Goal: Task Accomplishment & Management: Complete application form

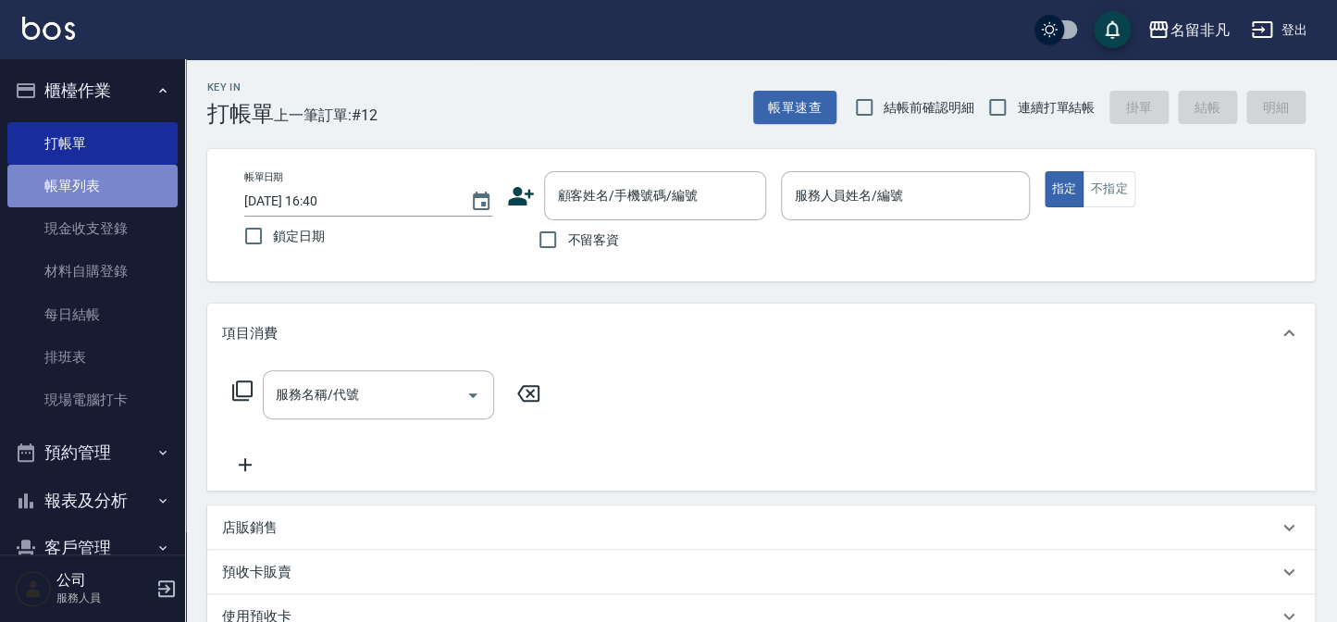
click at [158, 185] on link "帳單列表" at bounding box center [92, 186] width 170 height 43
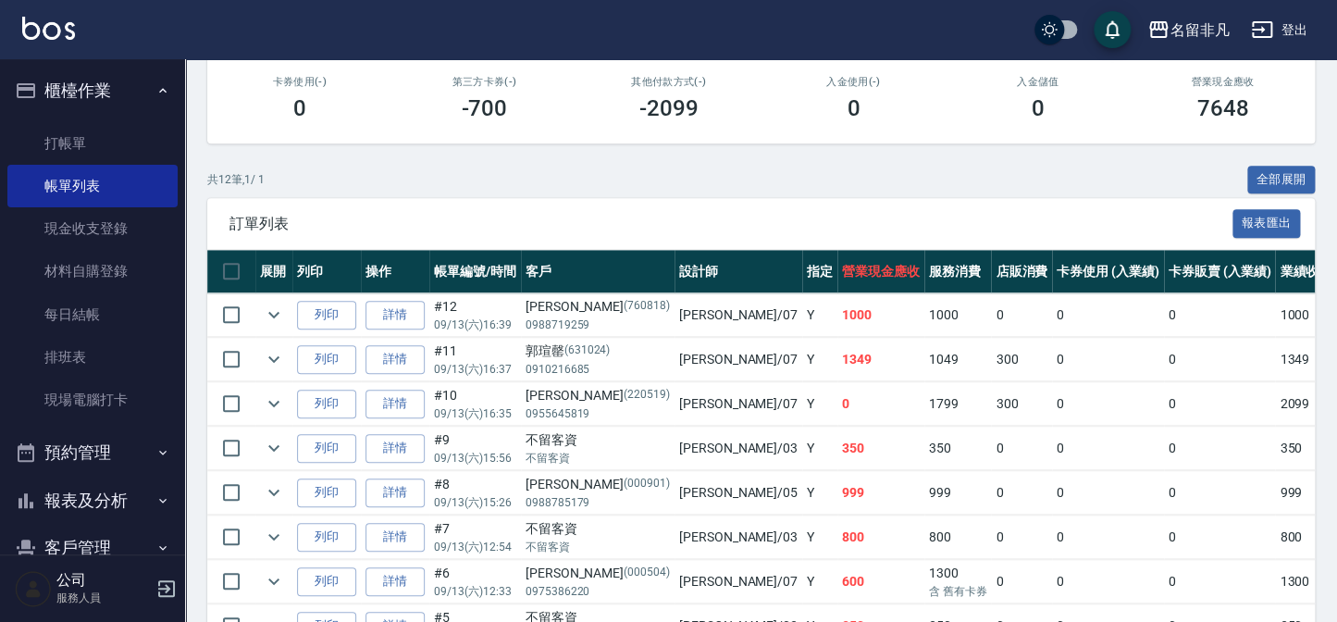
scroll to position [336, 0]
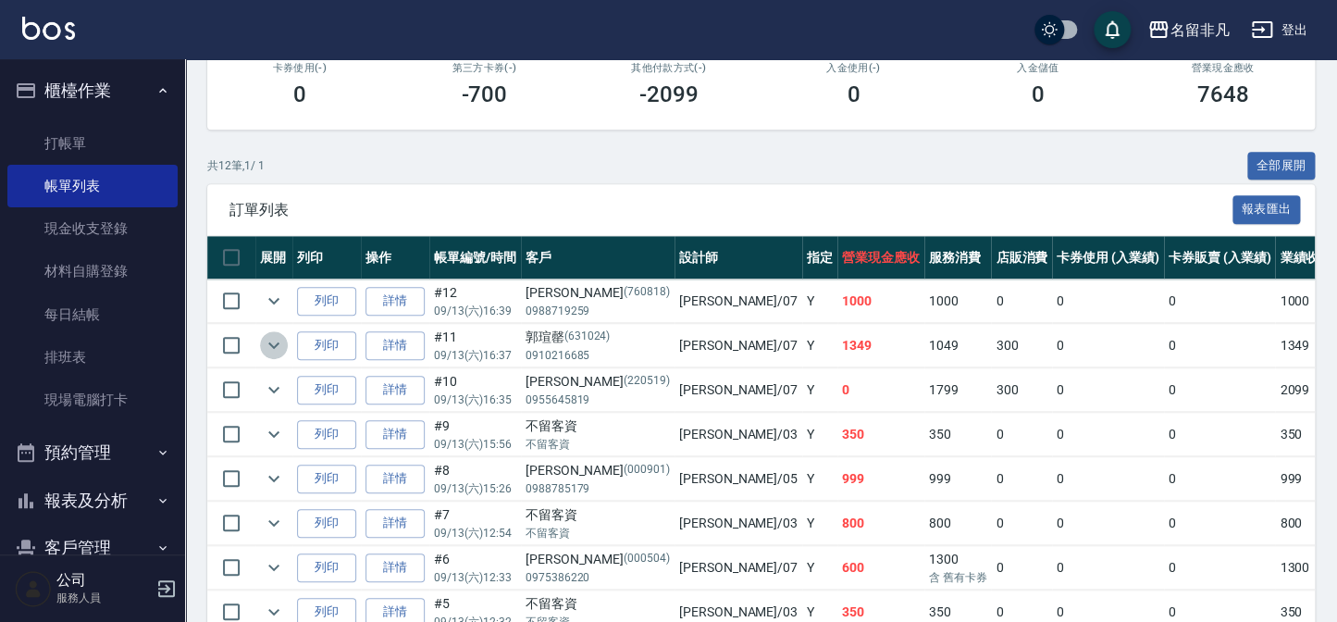
click at [264, 334] on icon "expand row" at bounding box center [274, 345] width 22 height 22
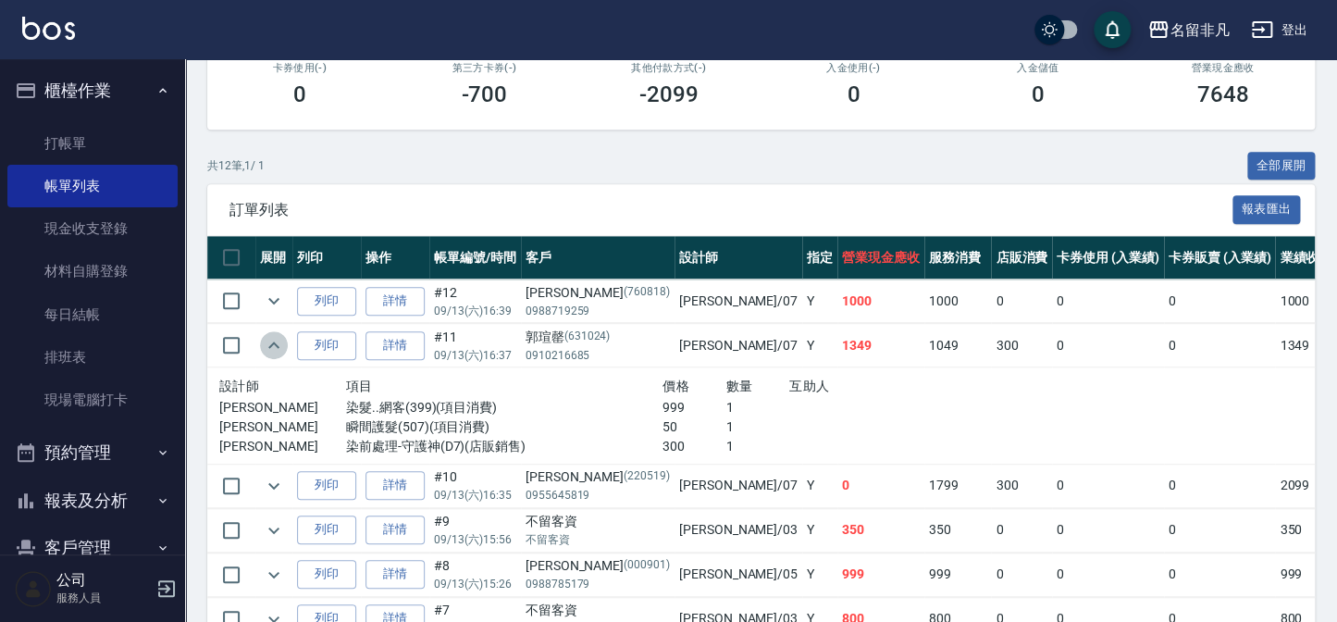
click at [270, 353] on icon "expand row" at bounding box center [274, 345] width 22 height 22
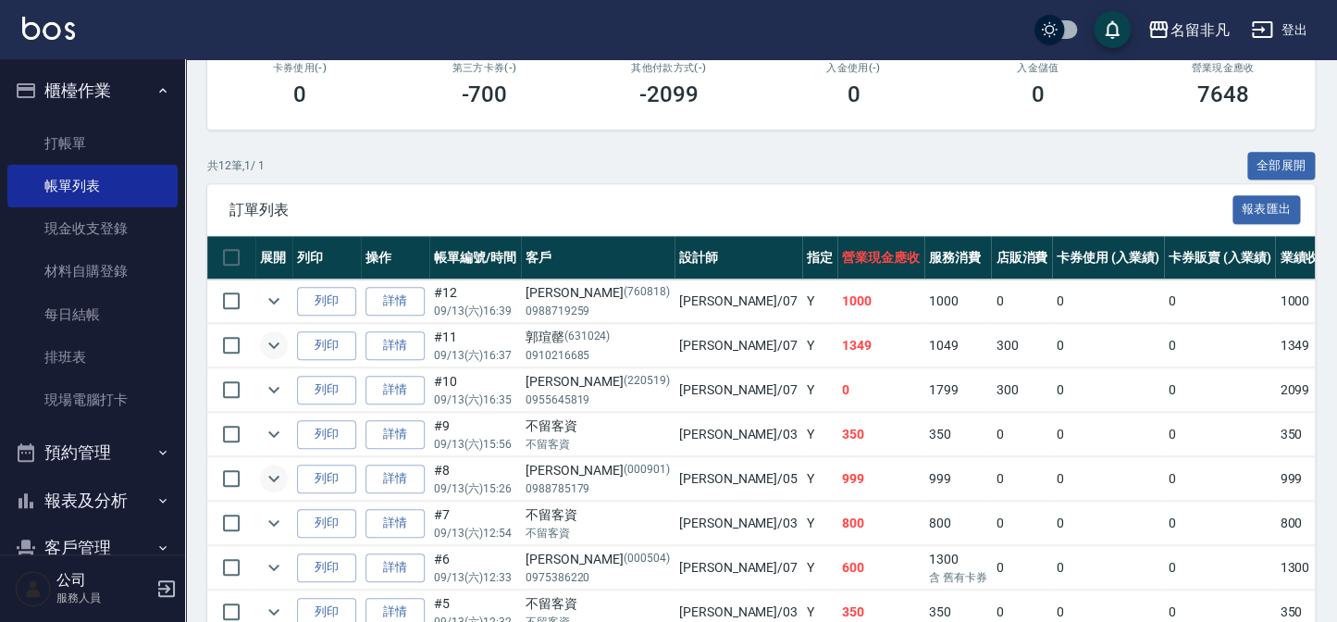
click at [288, 469] on td at bounding box center [273, 478] width 37 height 43
click at [278, 476] on icon "expand row" at bounding box center [273, 479] width 11 height 6
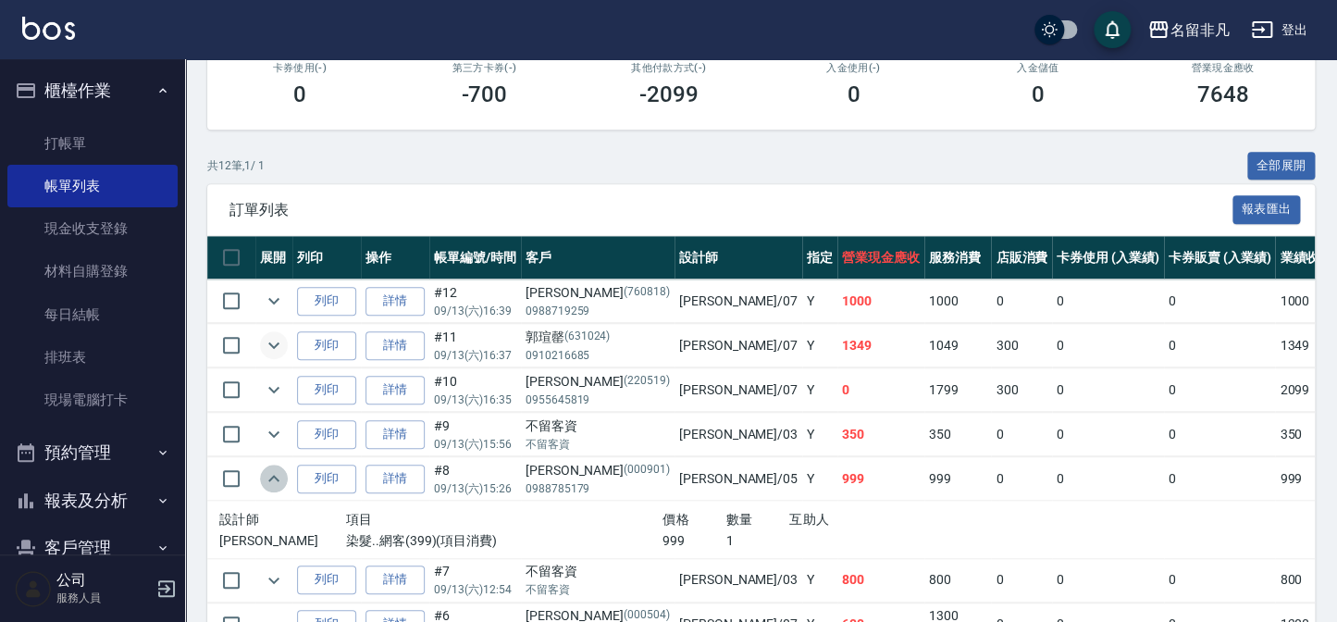
click at [278, 475] on icon "expand row" at bounding box center [274, 478] width 22 height 22
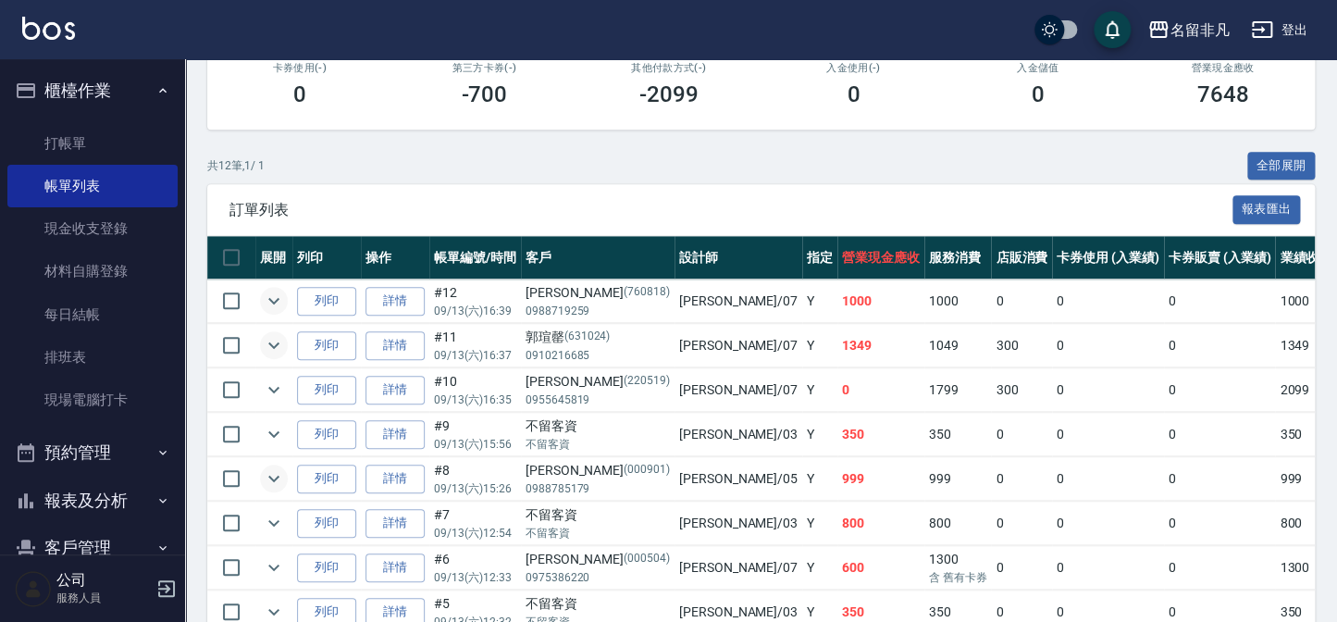
click at [275, 311] on button "expand row" at bounding box center [274, 301] width 28 height 28
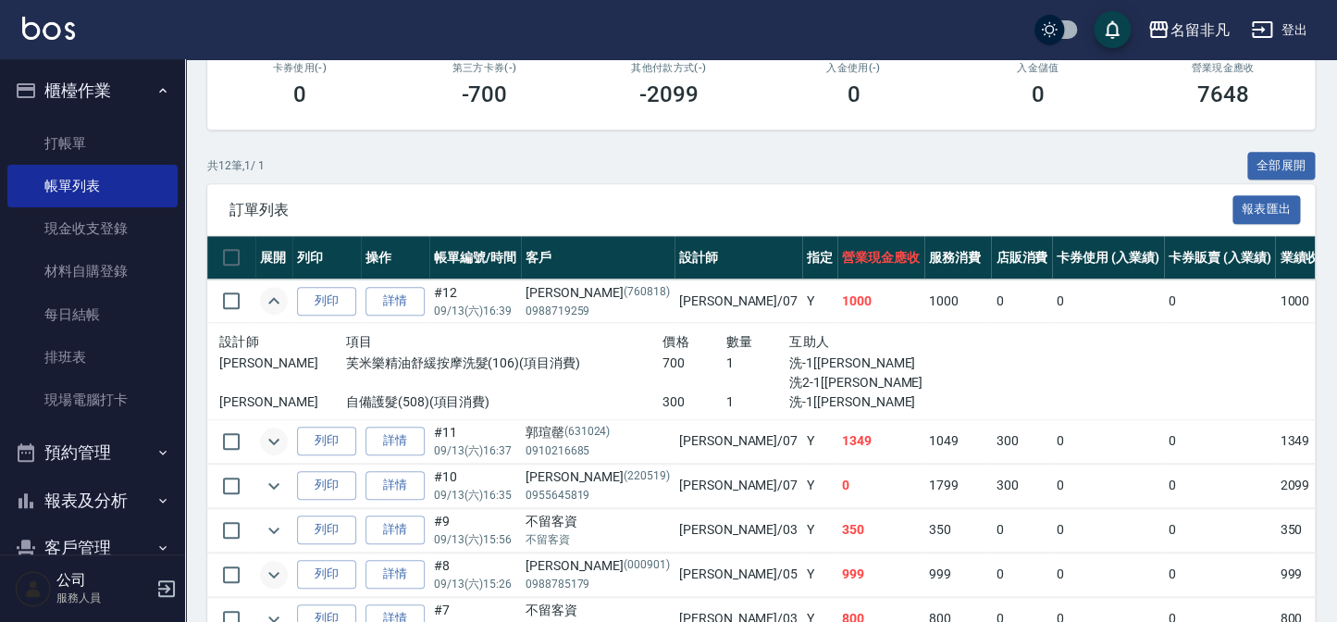
click at [271, 308] on icon "expand row" at bounding box center [274, 301] width 22 height 22
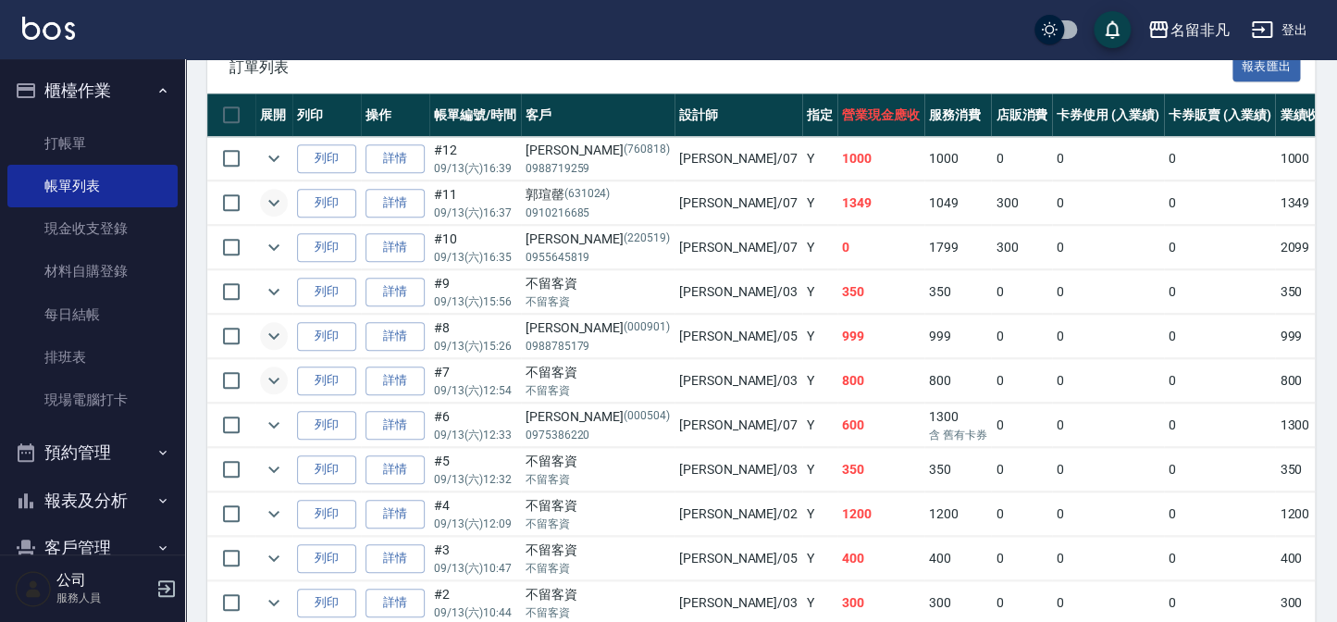
scroll to position [504, 0]
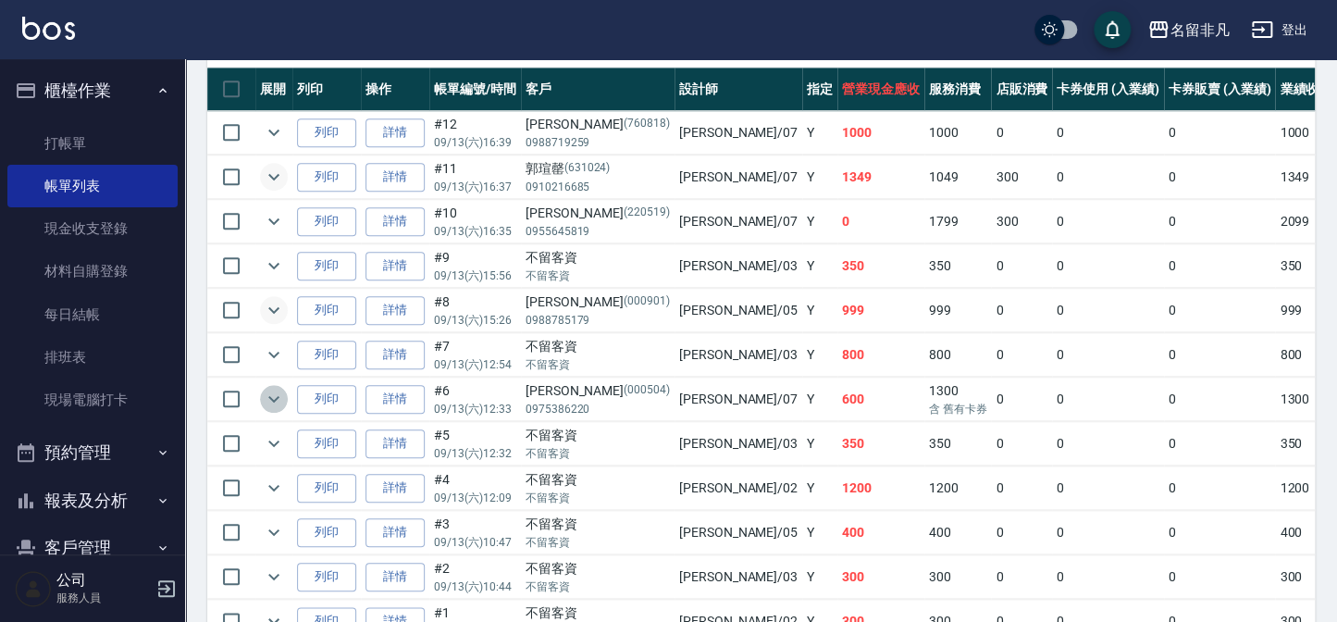
click at [282, 397] on icon "expand row" at bounding box center [274, 399] width 22 height 22
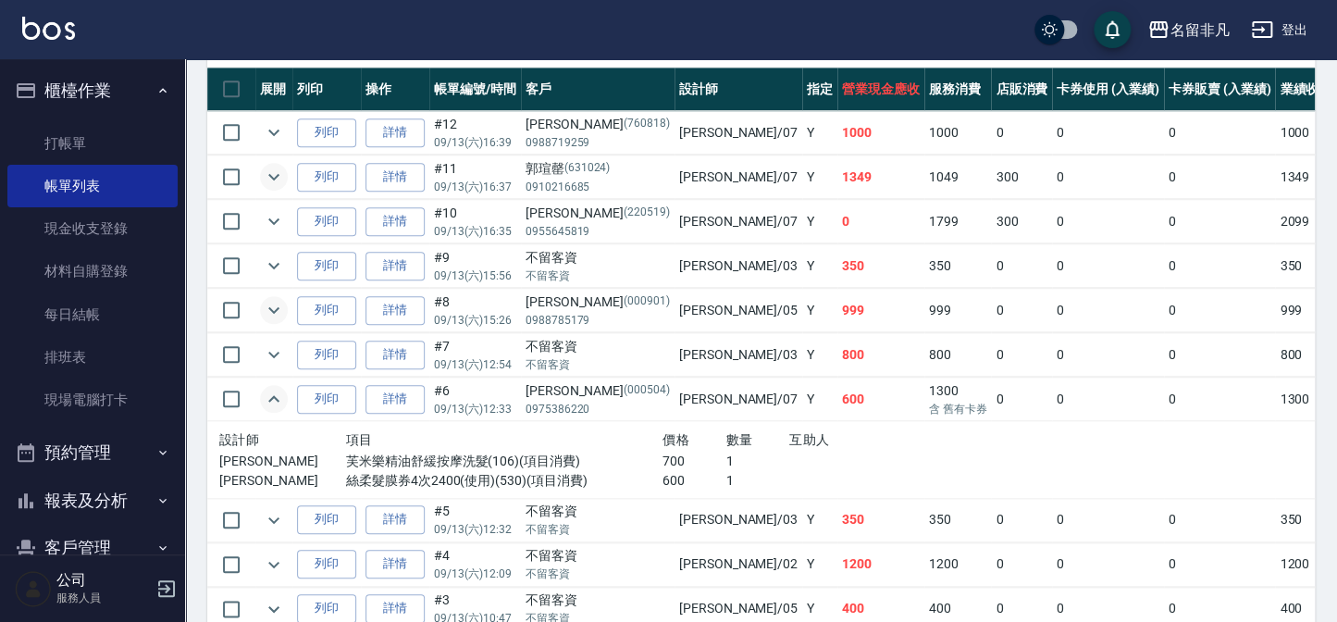
click at [283, 400] on icon "expand row" at bounding box center [274, 399] width 22 height 22
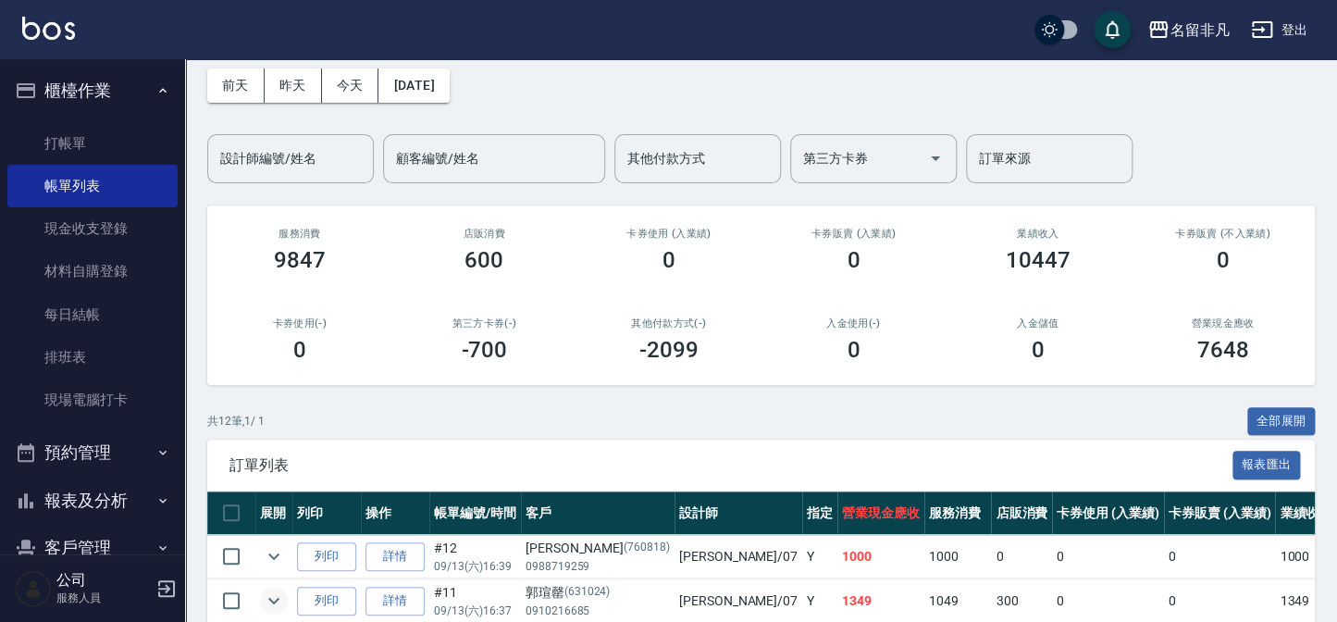
scroll to position [0, 0]
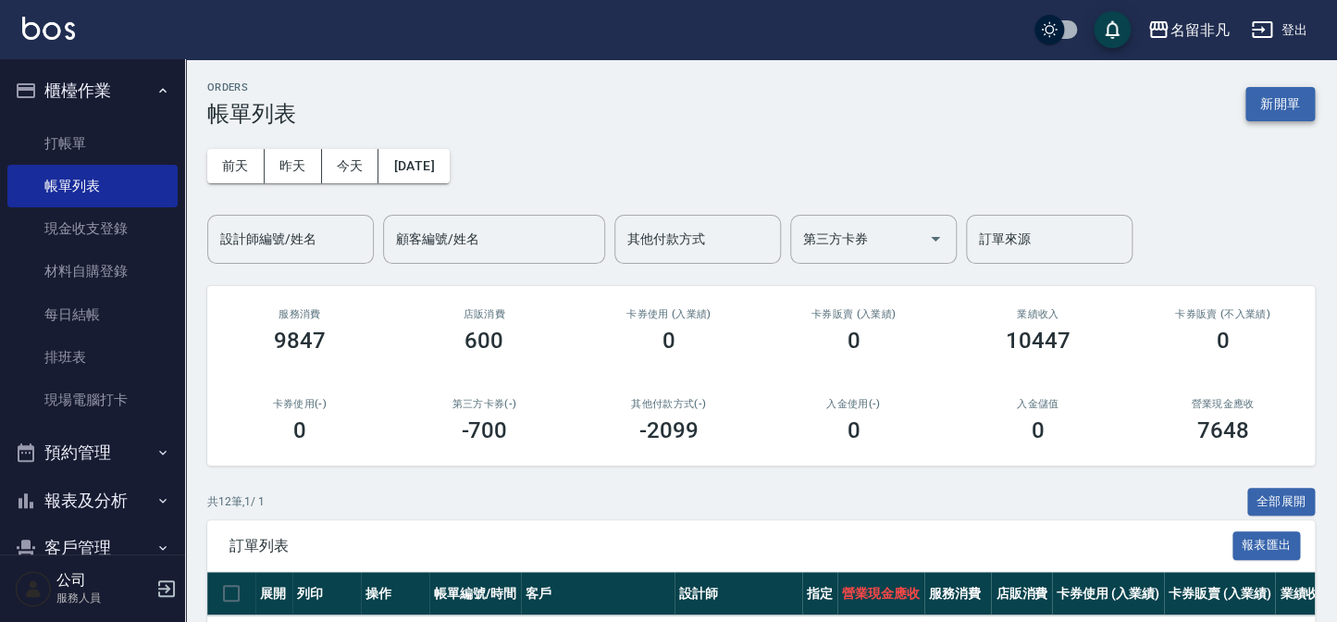
click at [1282, 93] on button "新開單" at bounding box center [1280, 104] width 69 height 34
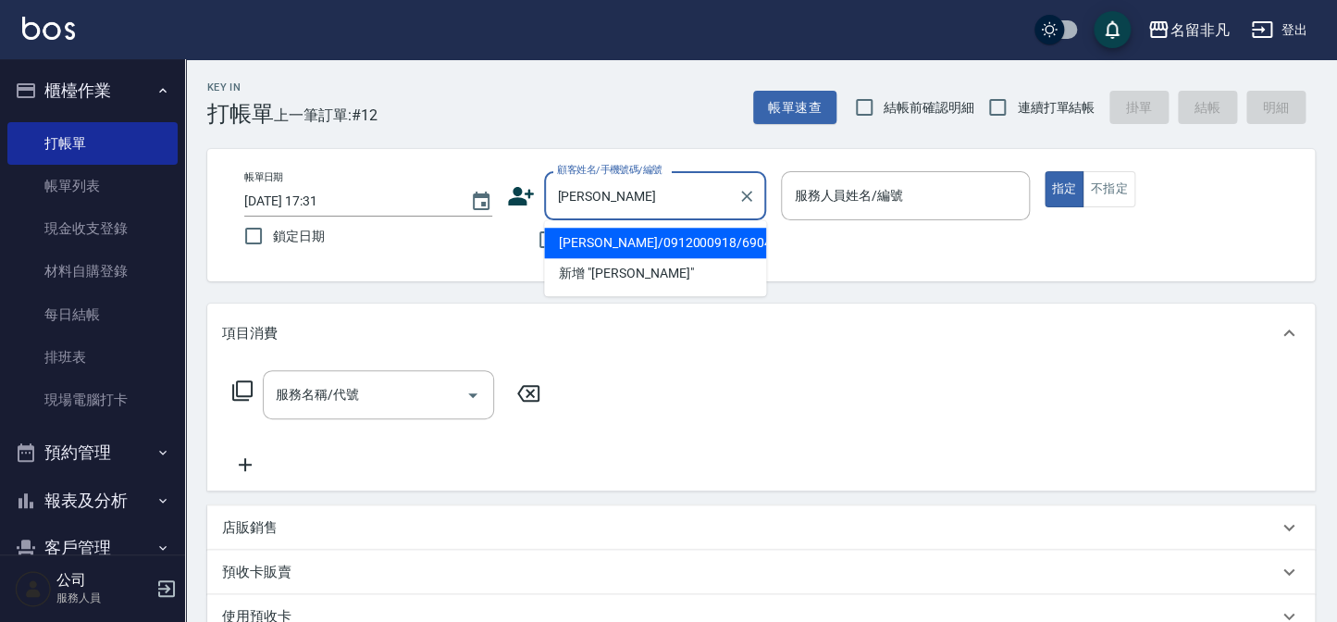
click at [680, 247] on li "[PERSON_NAME]/0912000918/690412" at bounding box center [655, 243] width 222 height 31
type input "[PERSON_NAME]/0912000918/690412"
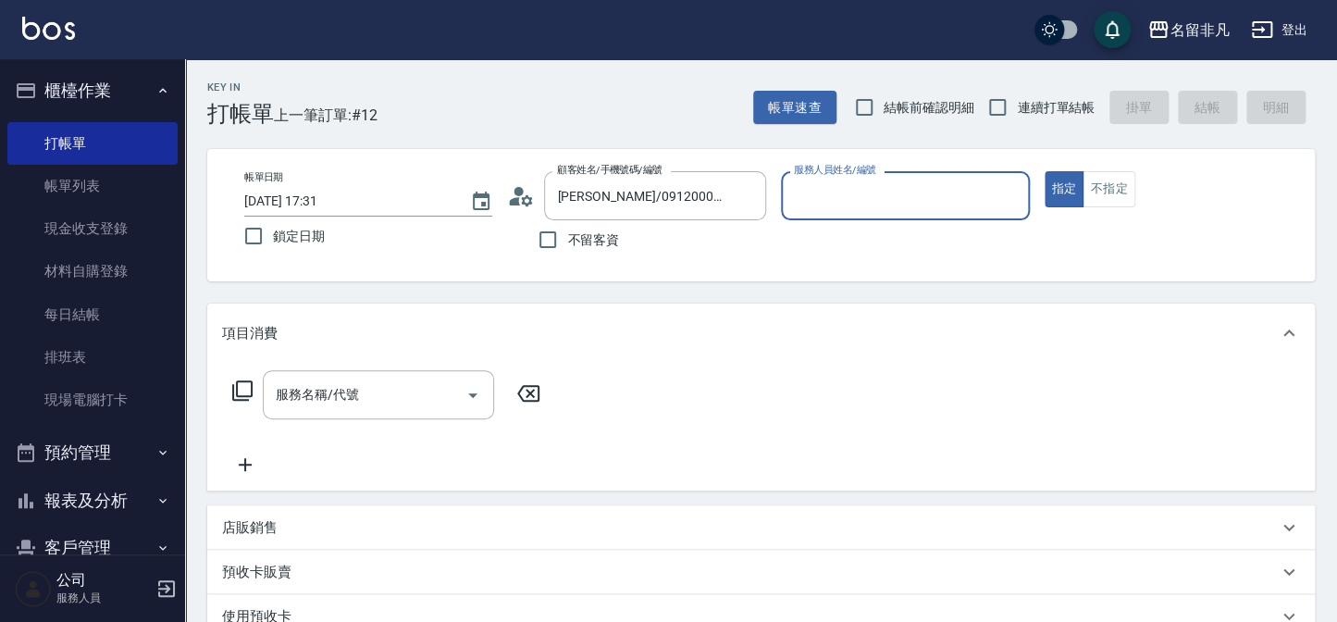
type input "[PERSON_NAME]-07"
click at [382, 397] on input "服務名稱/代號" at bounding box center [364, 395] width 187 height 32
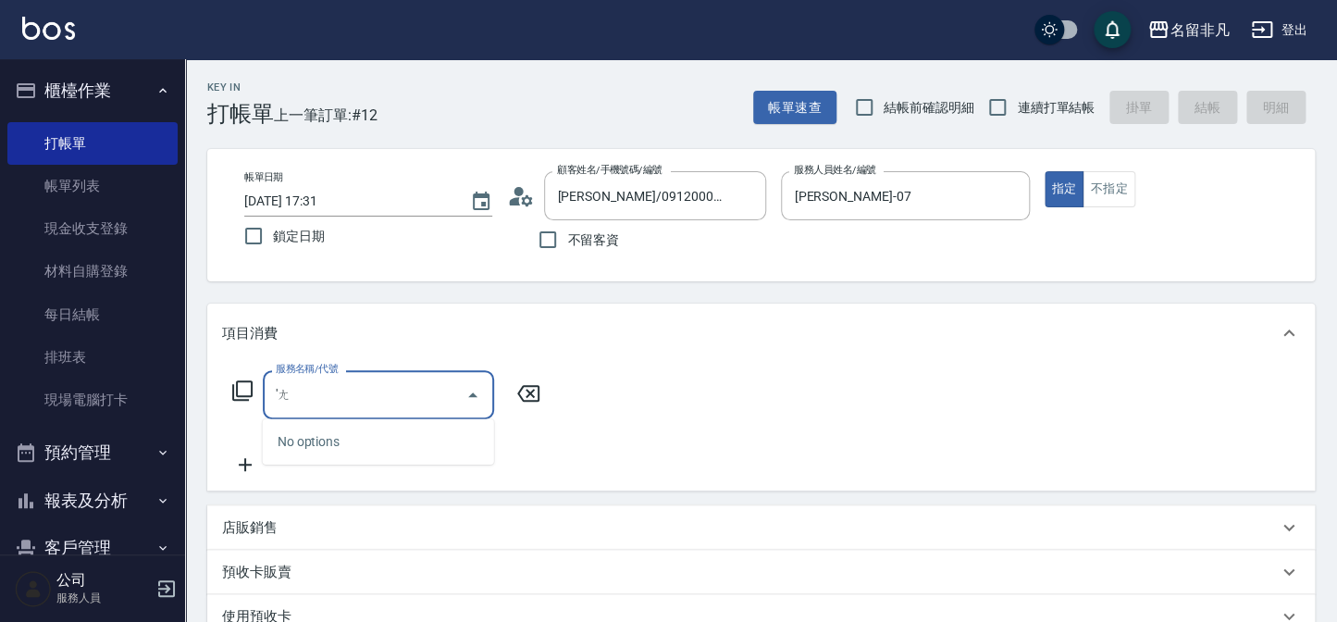
type input "'"
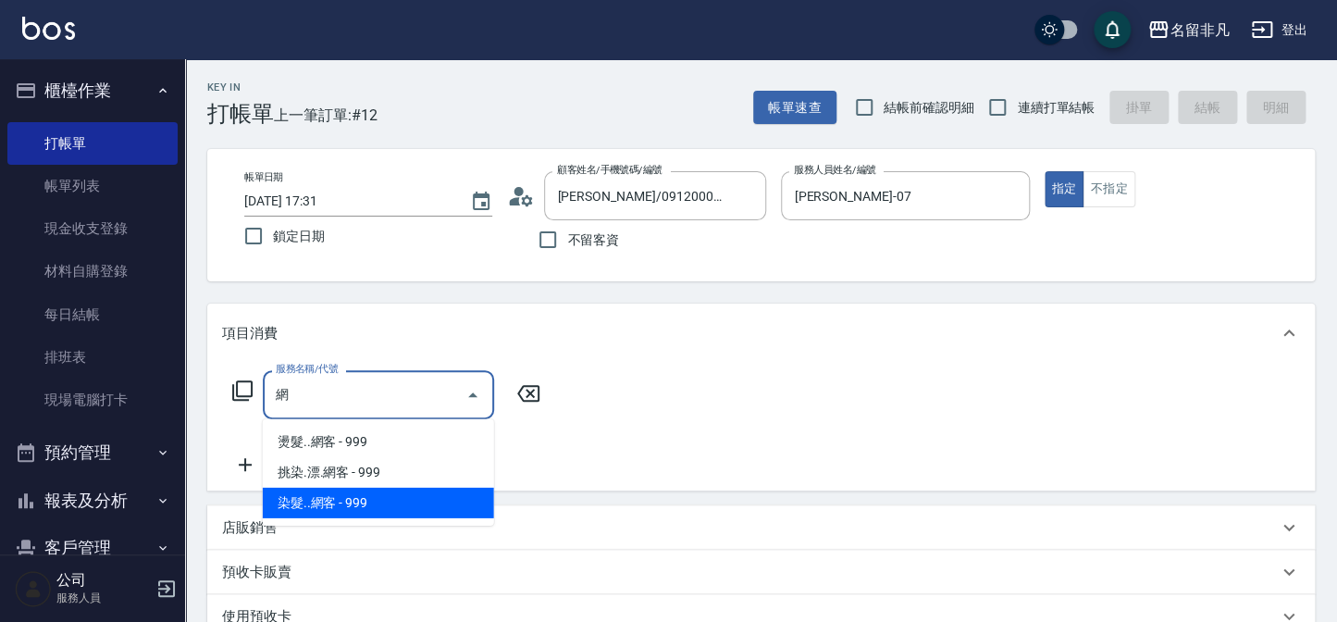
click at [337, 505] on span "染髮..網客 - 999" at bounding box center [378, 503] width 231 height 31
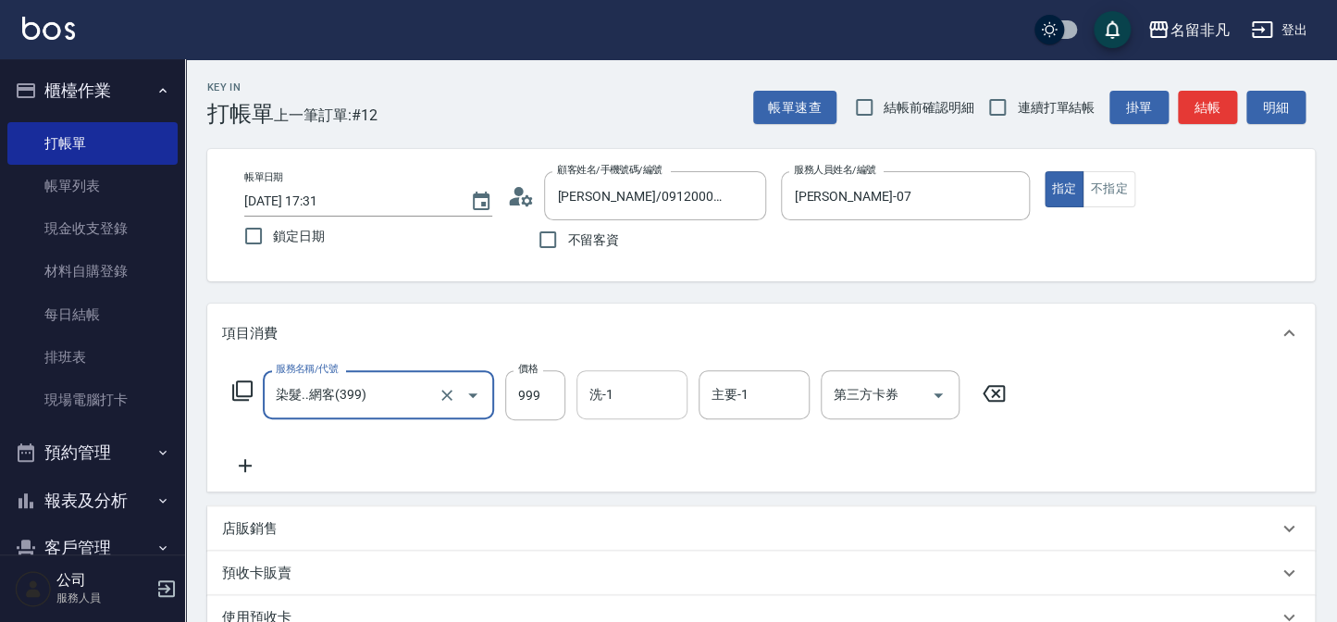
type input "染髮..網客(399)"
click at [624, 406] on input "洗-1" at bounding box center [632, 395] width 94 height 32
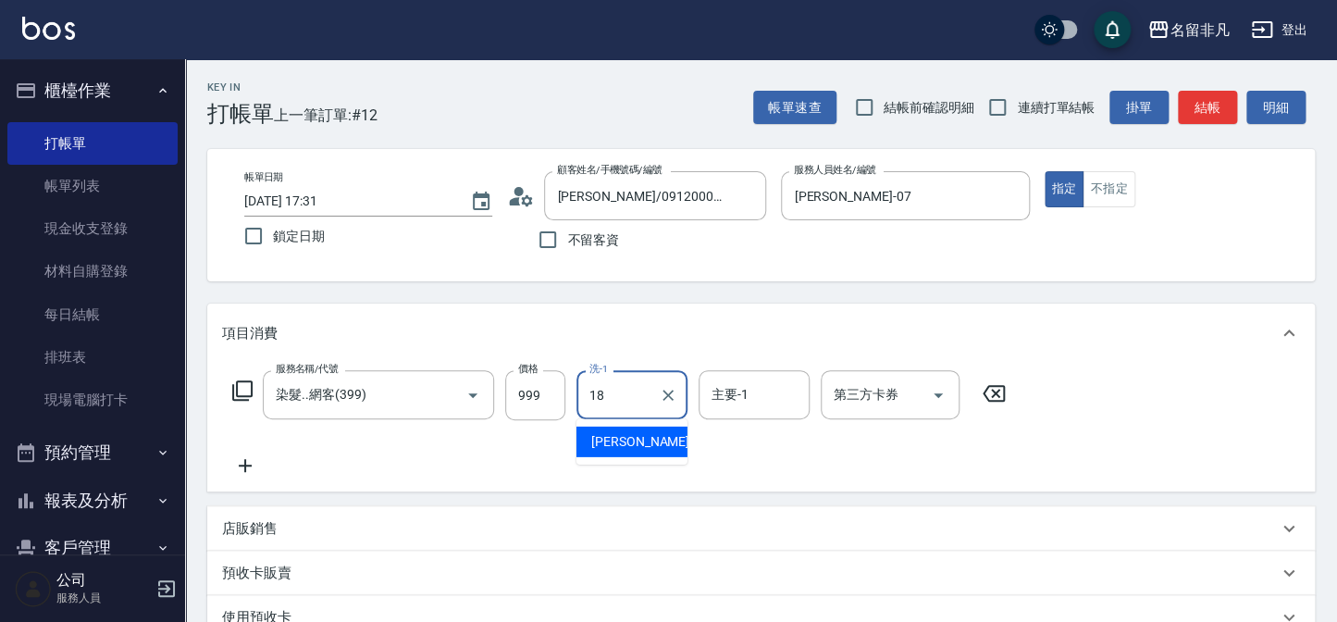
type input "[PERSON_NAME]-18"
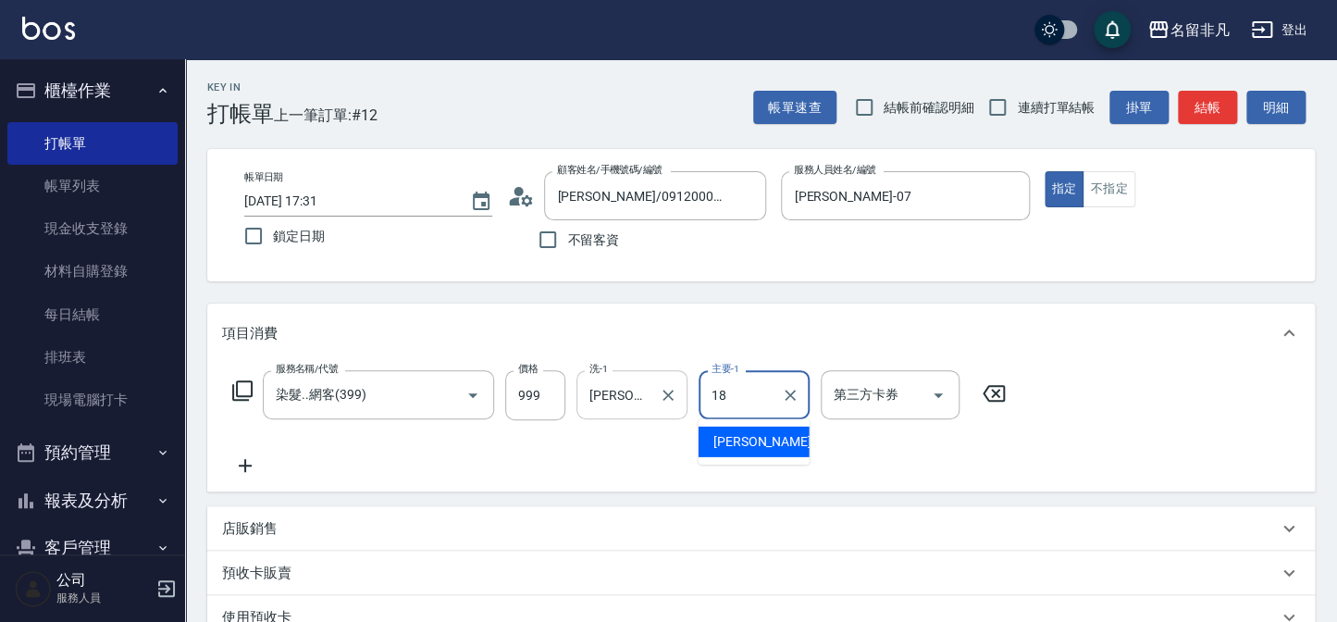
type input "[PERSON_NAME]-18"
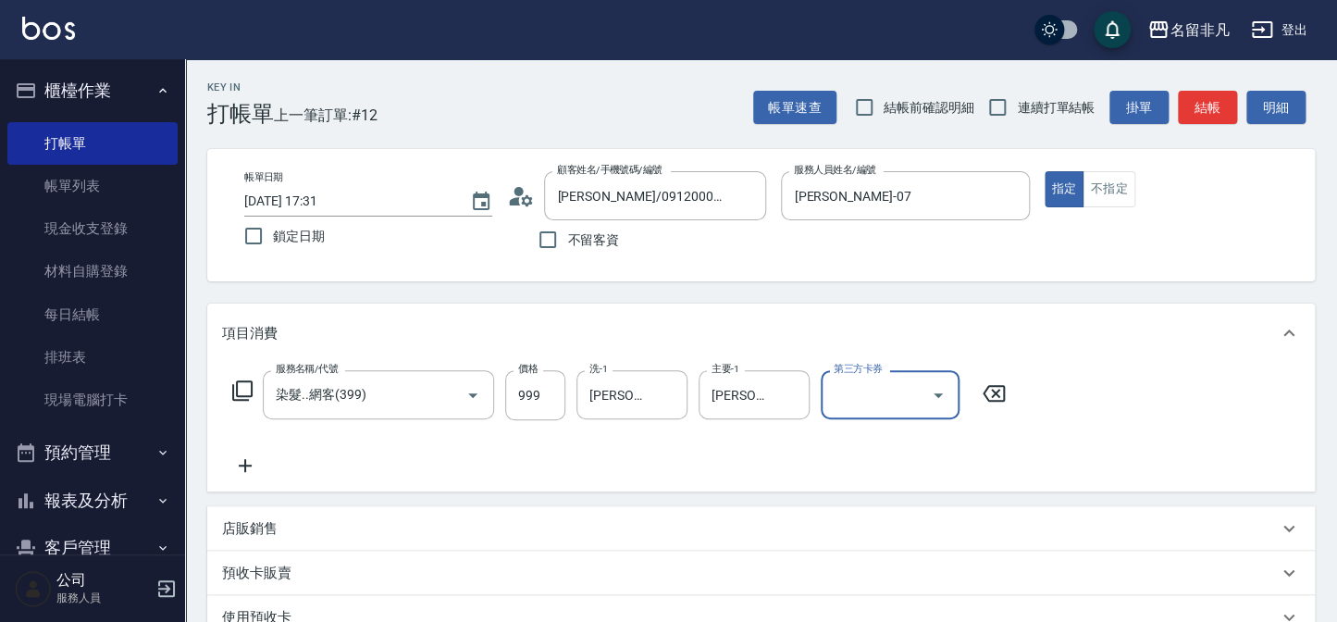
click at [257, 464] on icon at bounding box center [245, 465] width 46 height 22
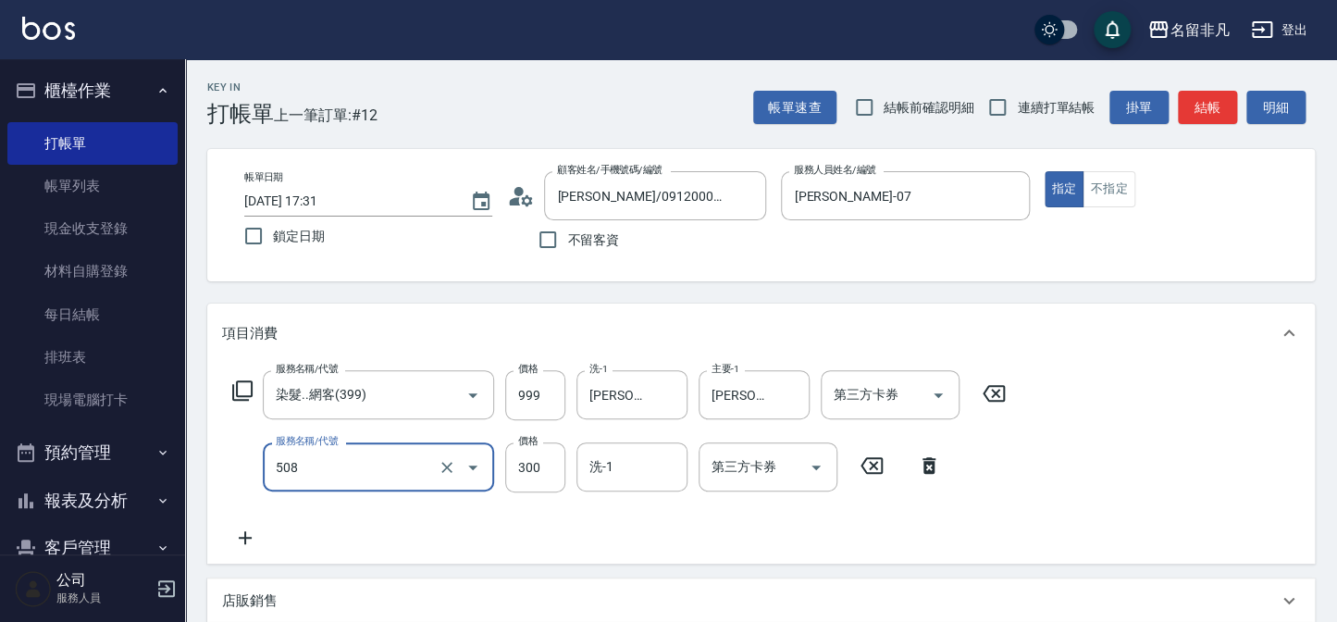
click at [317, 478] on input "508" at bounding box center [352, 467] width 163 height 32
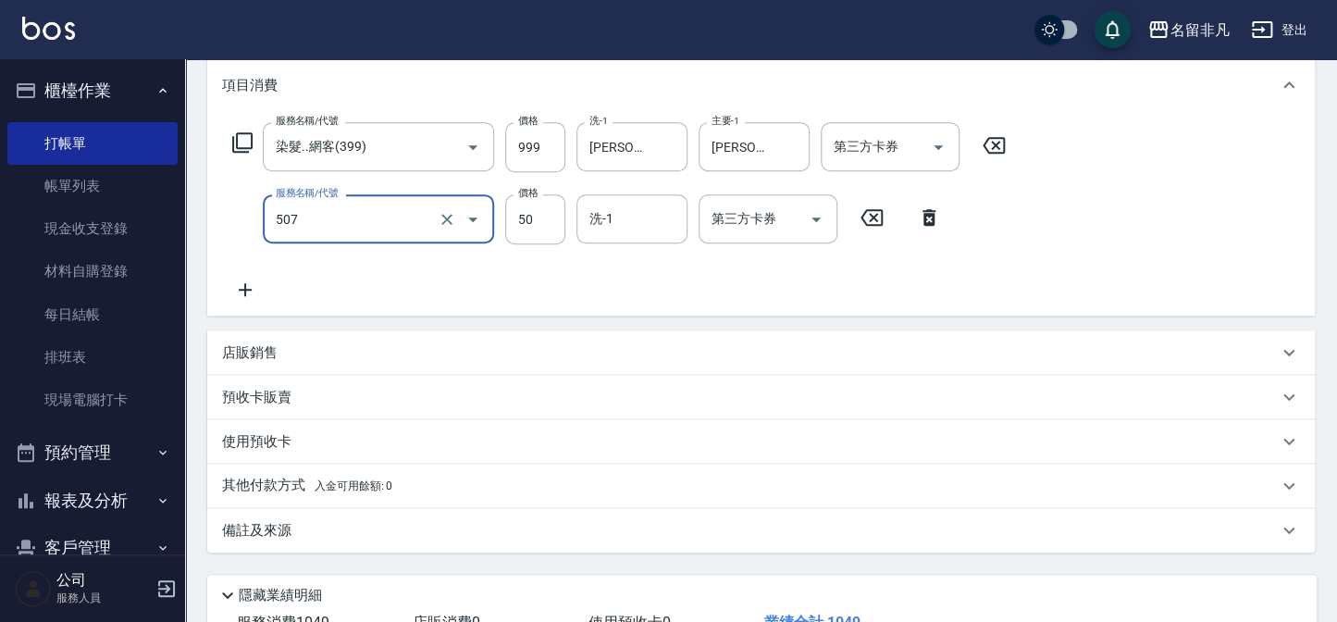
scroll to position [252, 0]
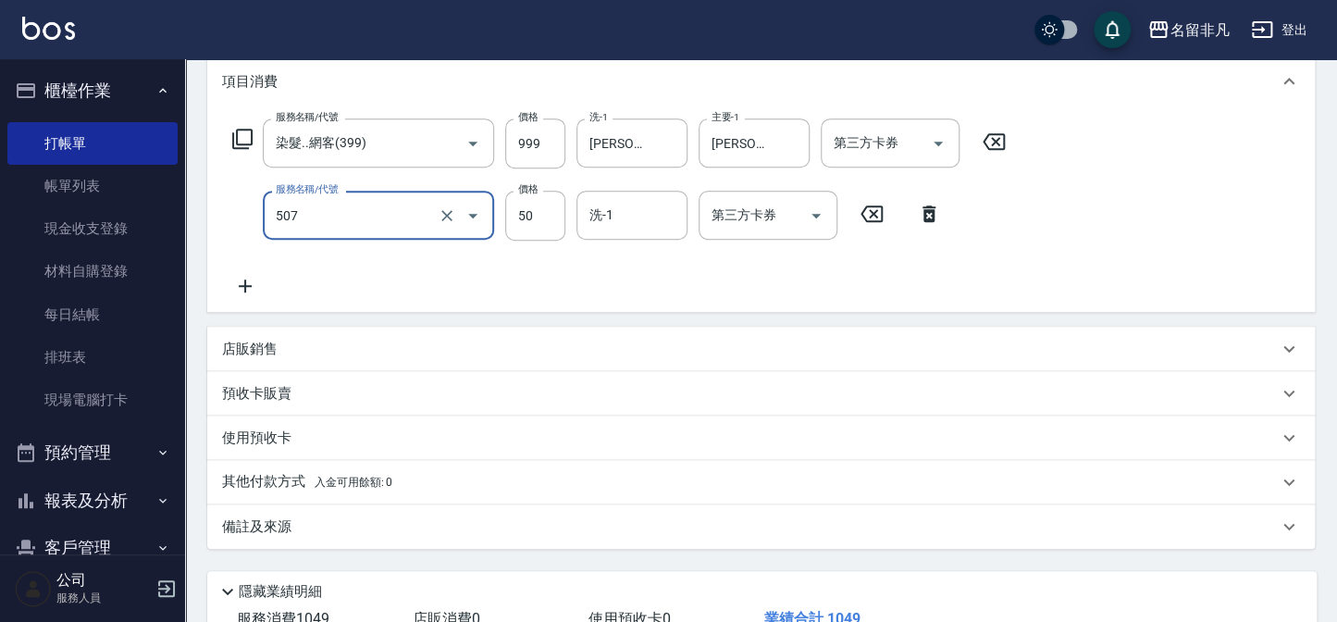
type input "瞬間護髮(507)"
click at [304, 352] on div "店販銷售" at bounding box center [750, 349] width 1056 height 19
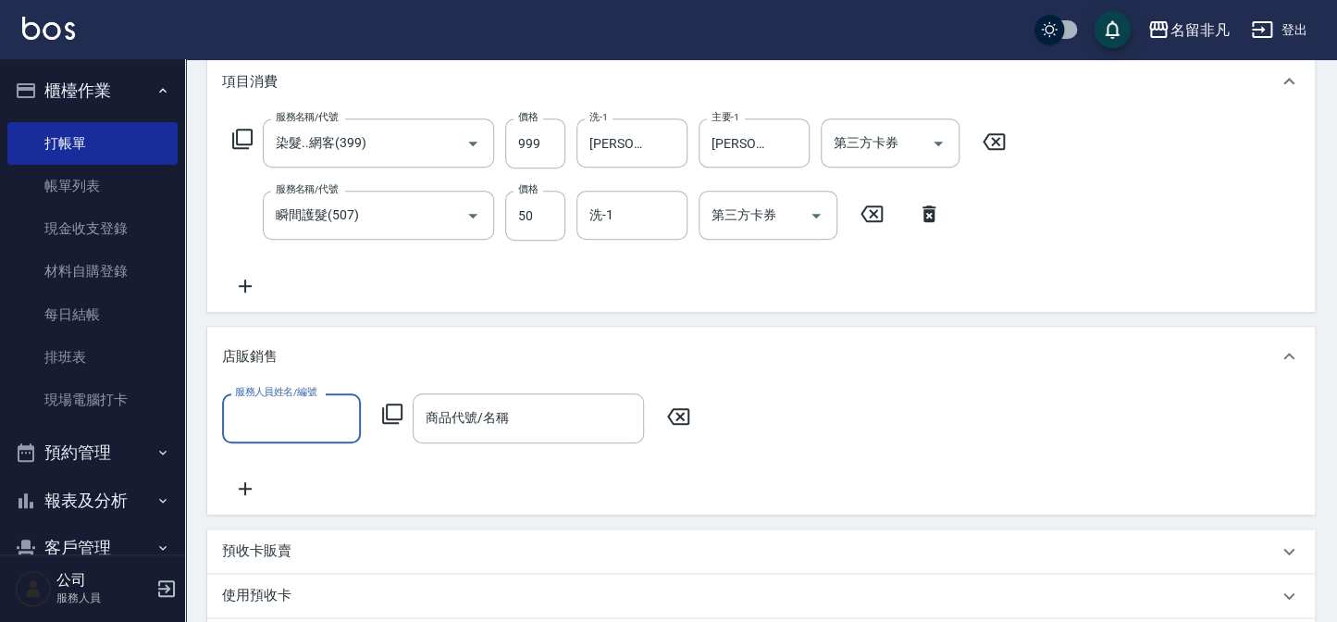
scroll to position [0, 0]
type input "D07"
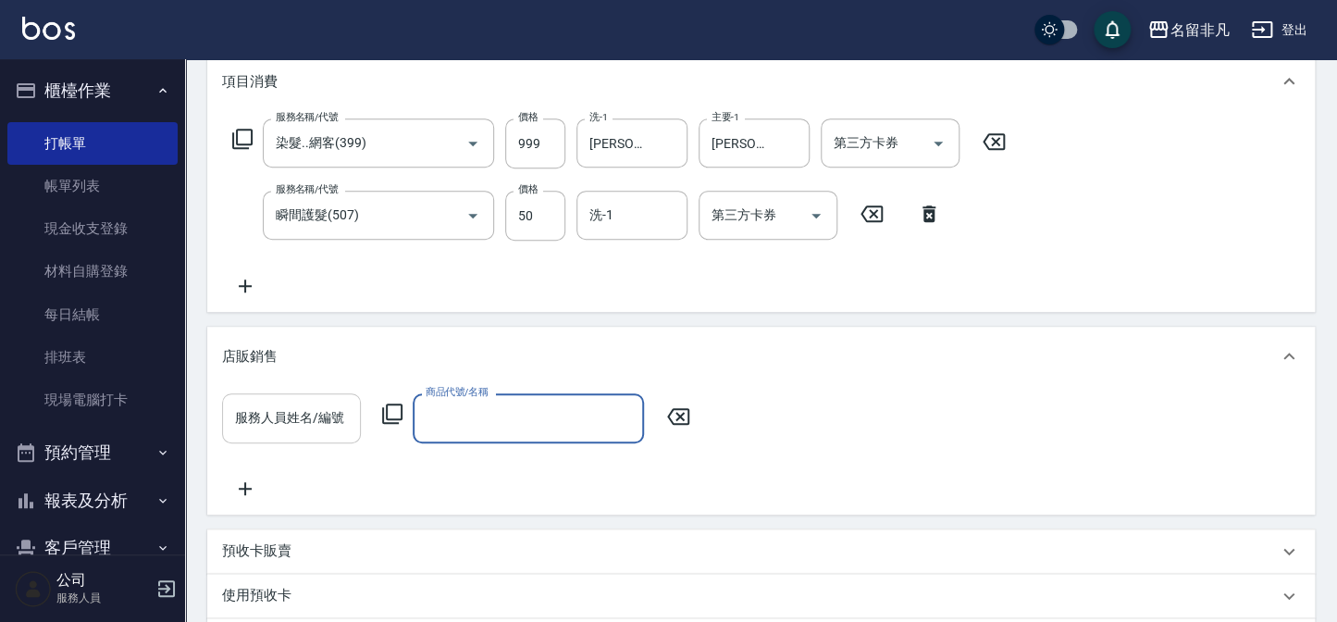
click at [281, 435] on div "服務人員姓名/編號" at bounding box center [291, 417] width 139 height 49
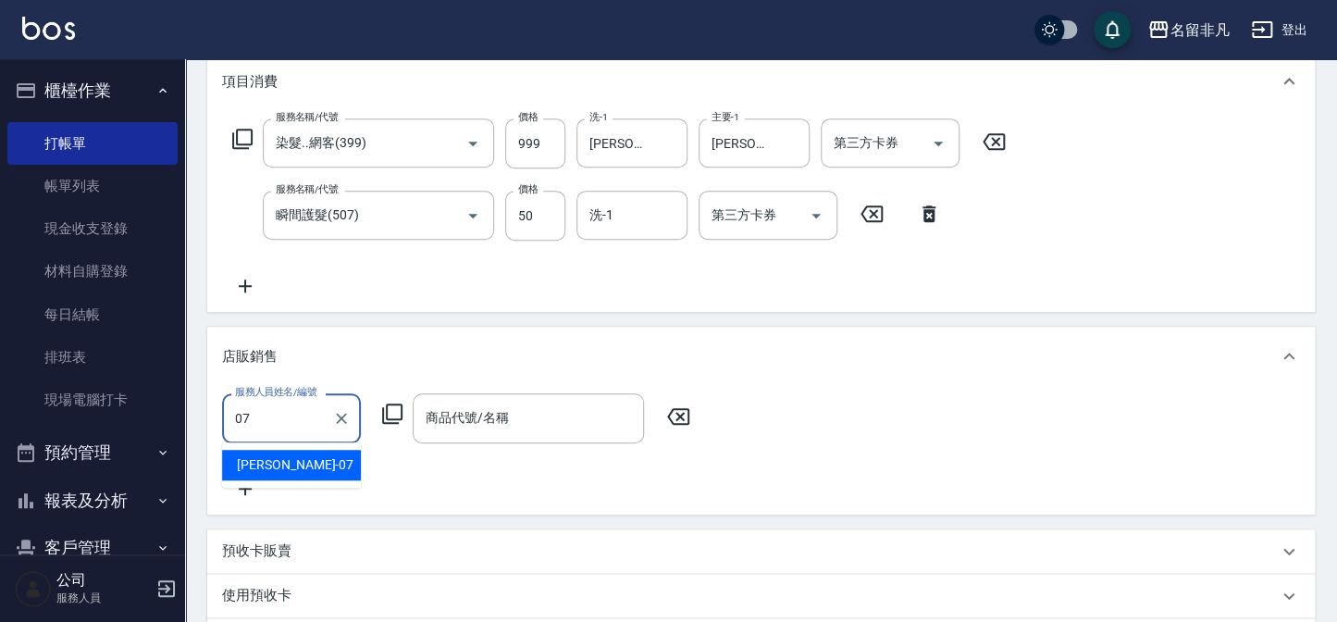
type input "[PERSON_NAME]-07"
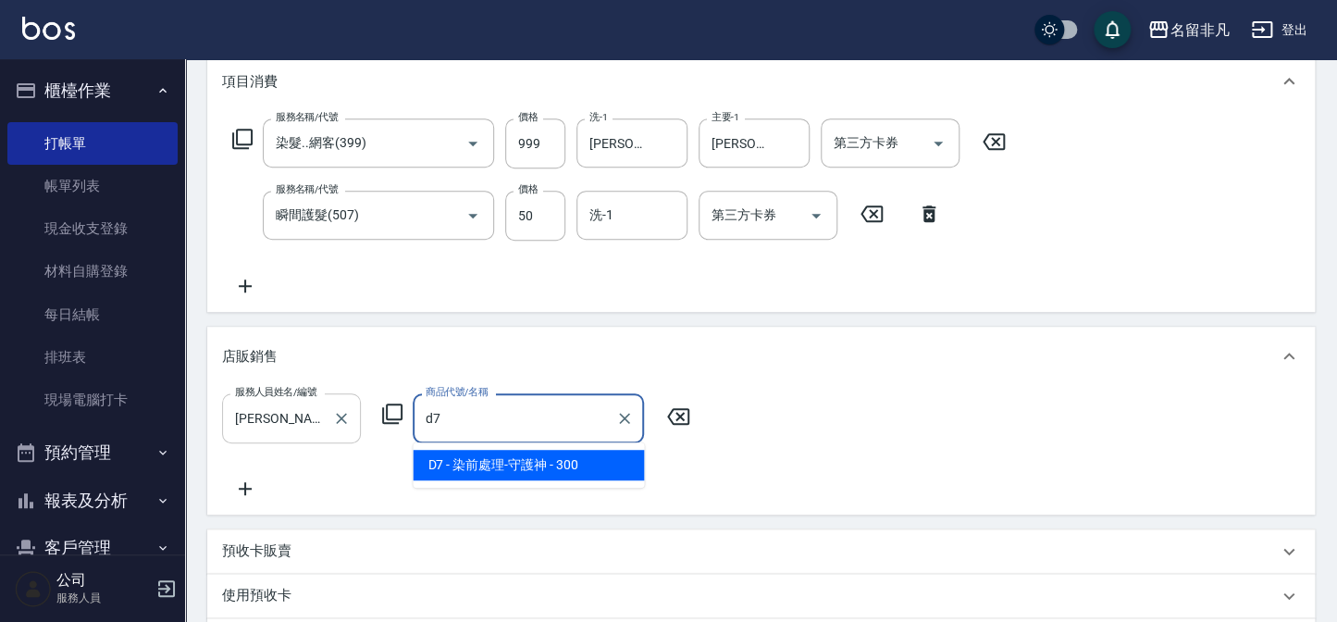
type input "染前處理-守護神"
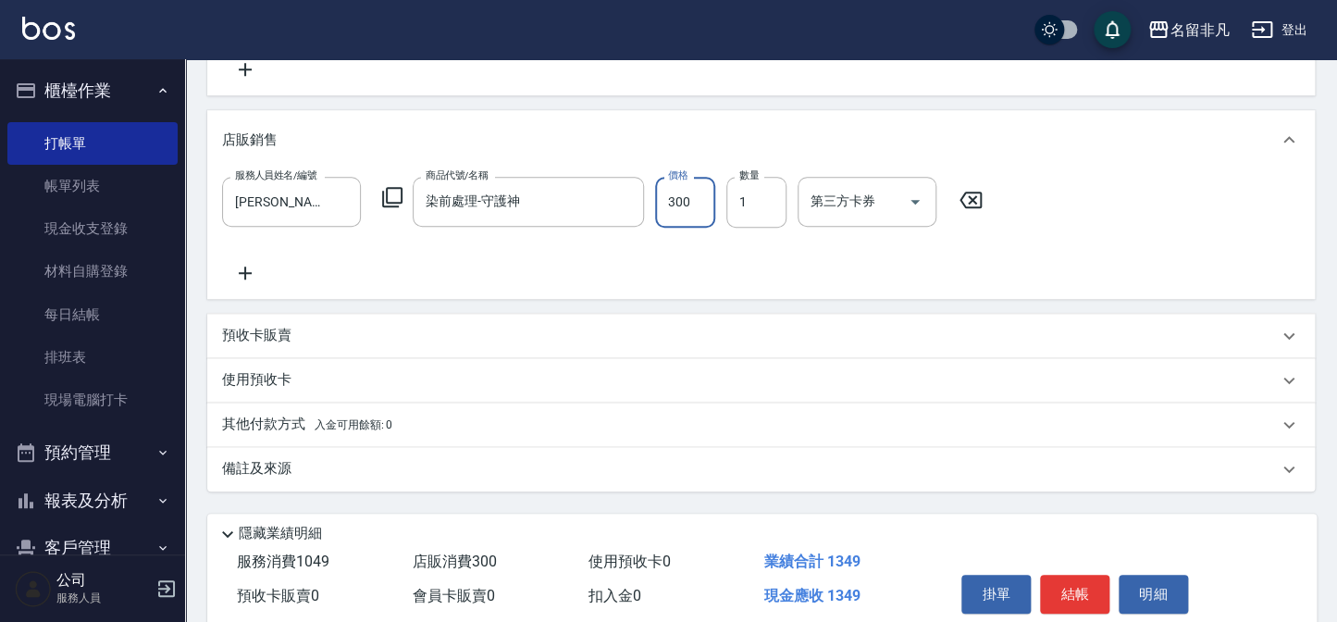
scroll to position [504, 0]
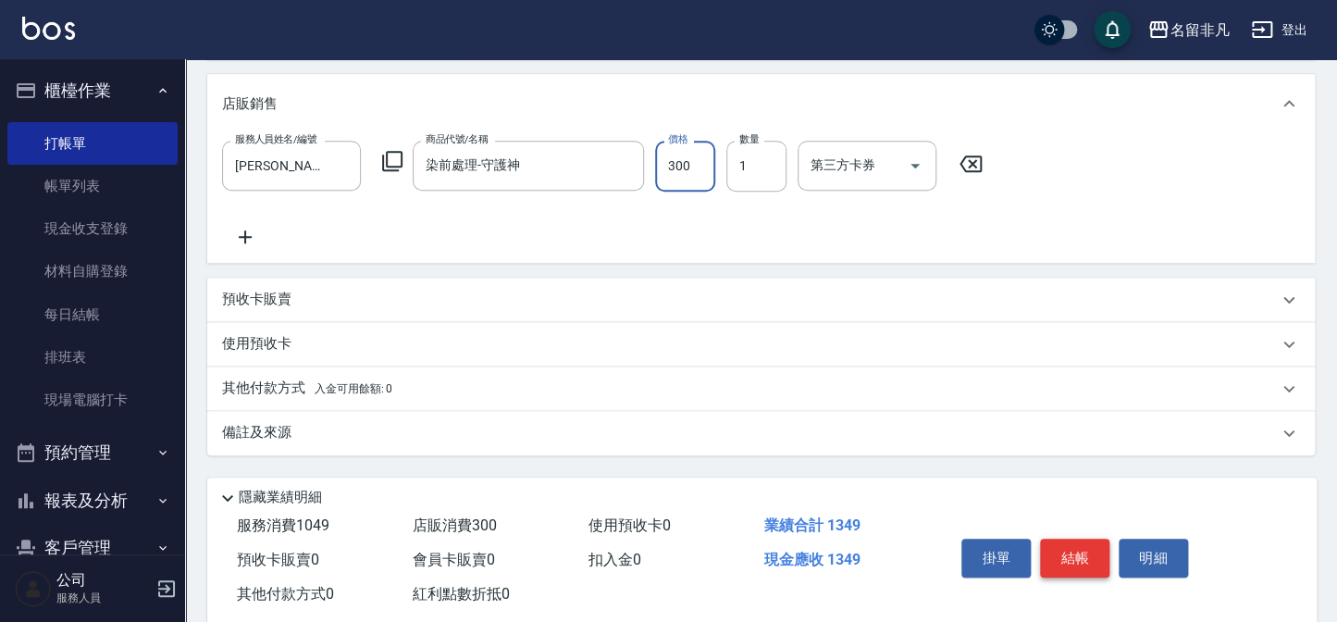
click at [1057, 556] on button "結帳" at bounding box center [1074, 558] width 69 height 39
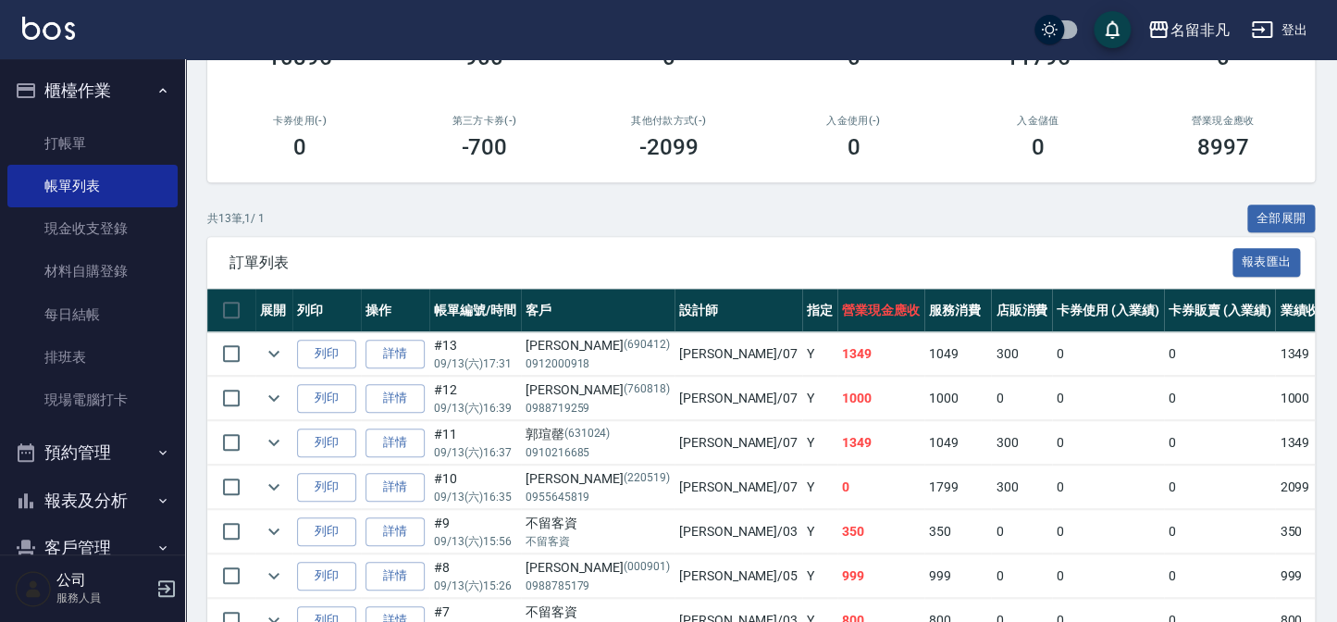
scroll to position [420, 0]
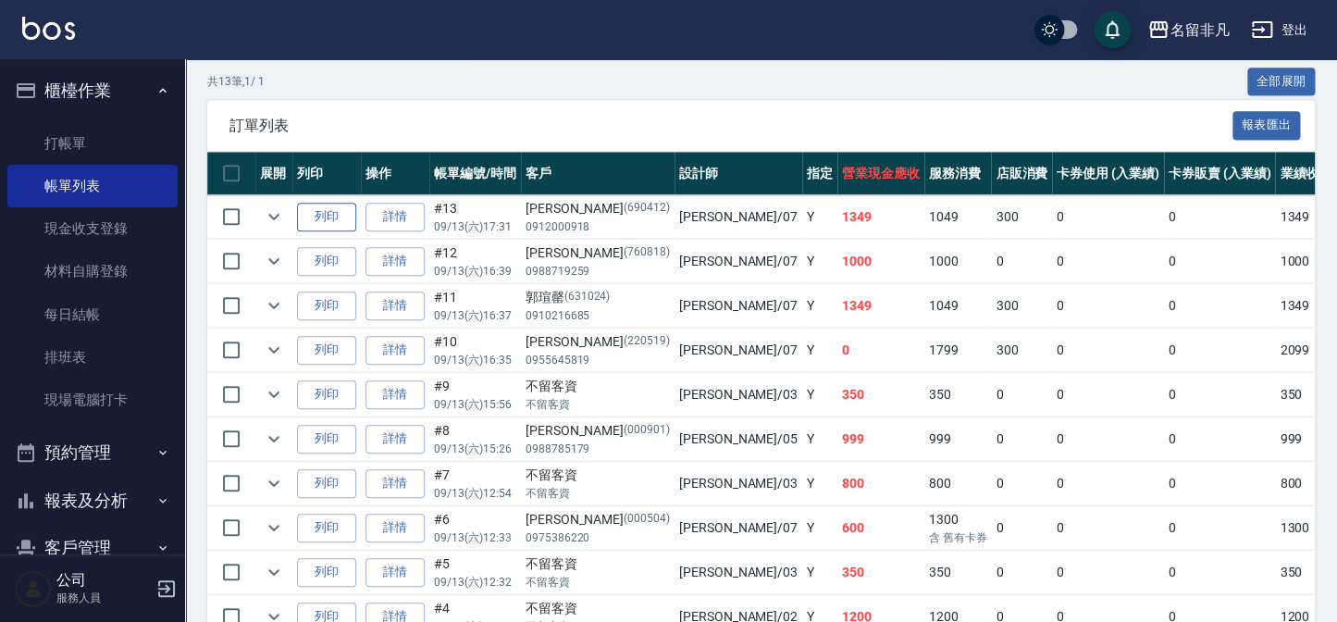
click at [323, 220] on button "列印" at bounding box center [326, 217] width 59 height 29
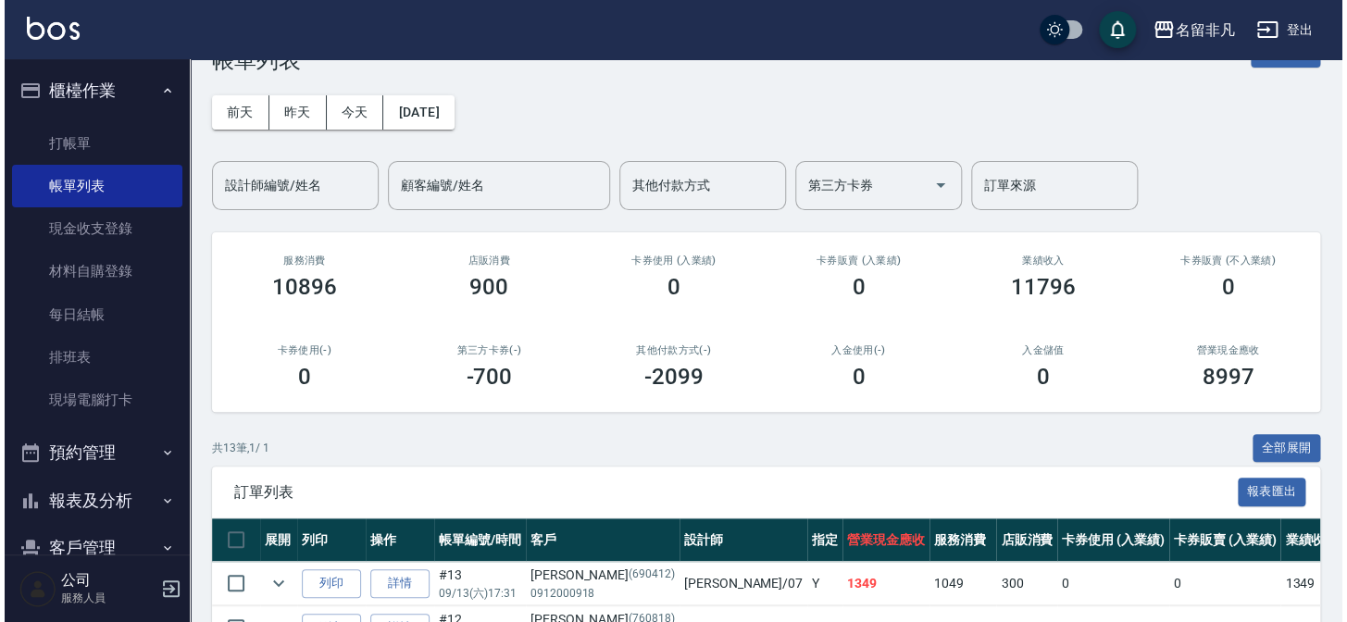
scroll to position [0, 0]
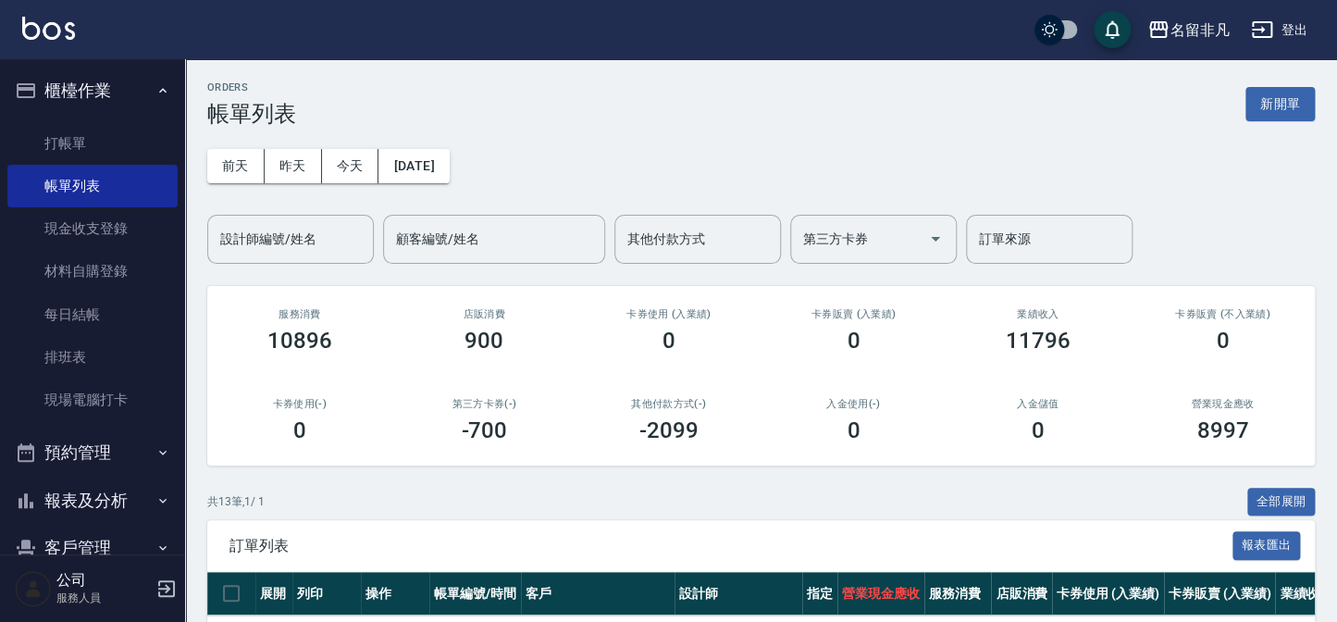
drag, startPoint x: 1252, startPoint y: 102, endPoint x: 1175, endPoint y: 130, distance: 82.0
click at [1252, 102] on button "新開單" at bounding box center [1280, 104] width 69 height 34
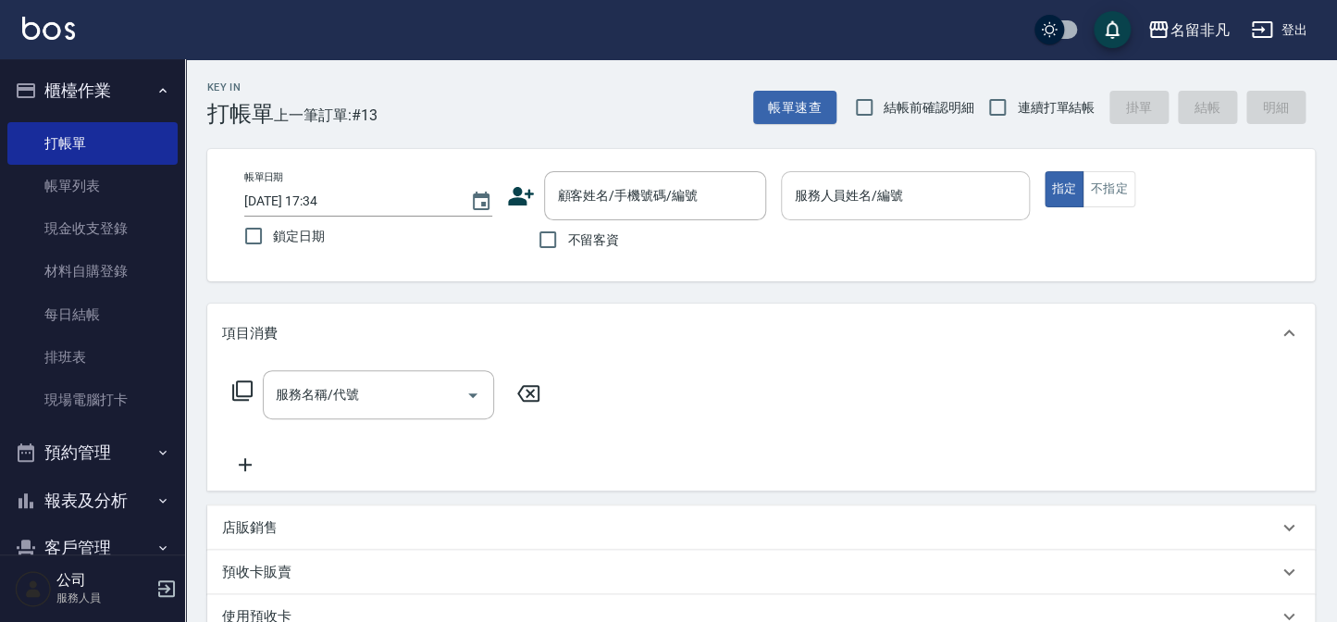
drag, startPoint x: 604, startPoint y: 250, endPoint x: 899, endPoint y: 211, distance: 296.9
click at [608, 249] on label "不留客資" at bounding box center [573, 239] width 91 height 39
click at [567, 249] on input "不留客資" at bounding box center [547, 239] width 39 height 39
checkbox input "true"
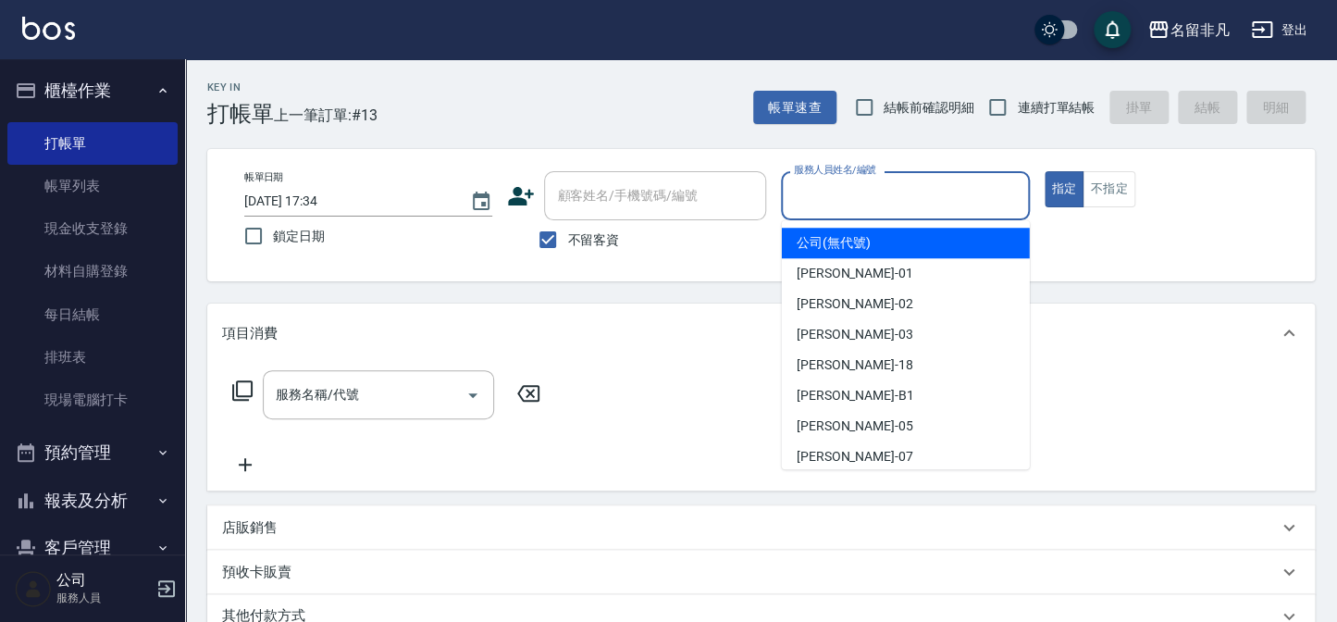
click at [933, 197] on input "服務人員姓名/編號" at bounding box center [904, 196] width 231 height 32
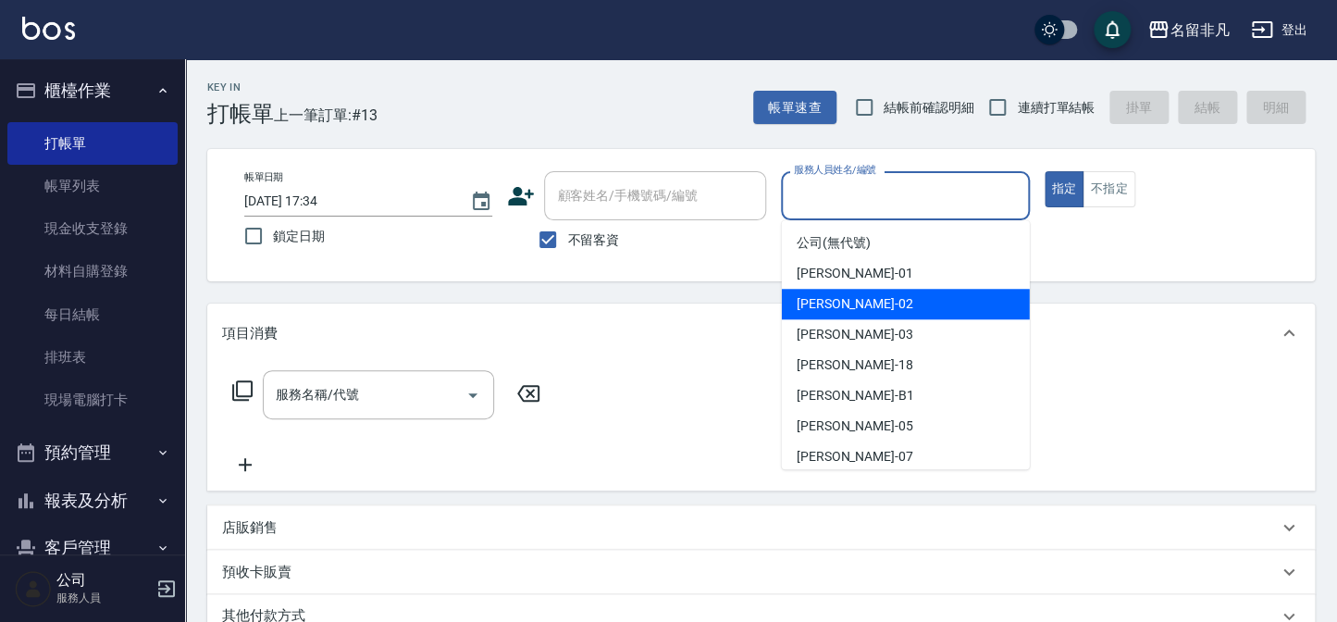
click at [845, 312] on span "[PERSON_NAME]-02" at bounding box center [855, 303] width 117 height 19
type input "[PERSON_NAME]-02"
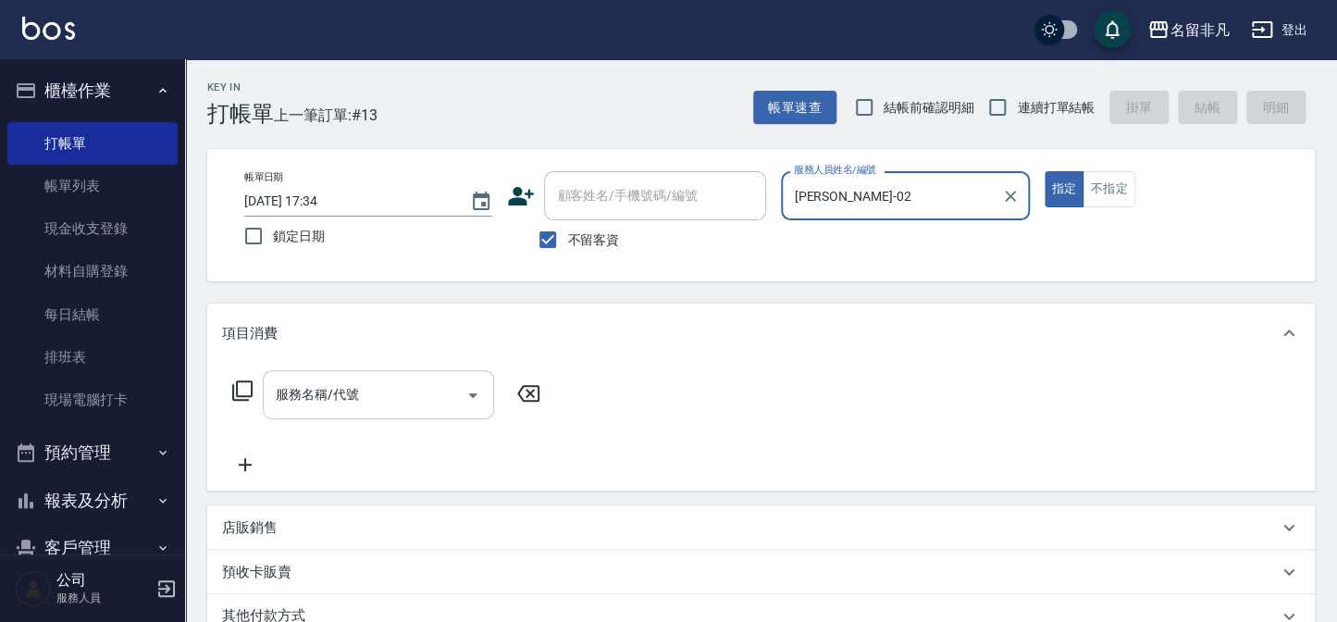
drag, startPoint x: 416, startPoint y: 376, endPoint x: 433, endPoint y: 379, distance: 18.0
click at [433, 379] on div "服務名稱/代號" at bounding box center [378, 394] width 231 height 49
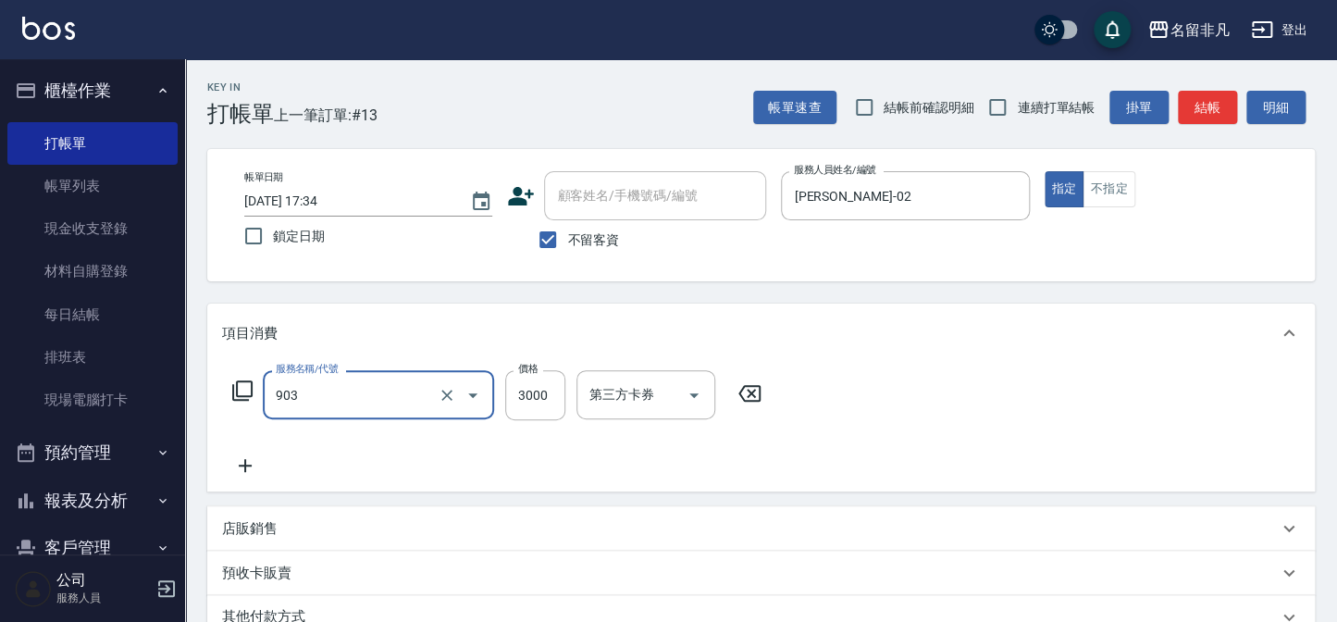
type input "洗髮券(903)"
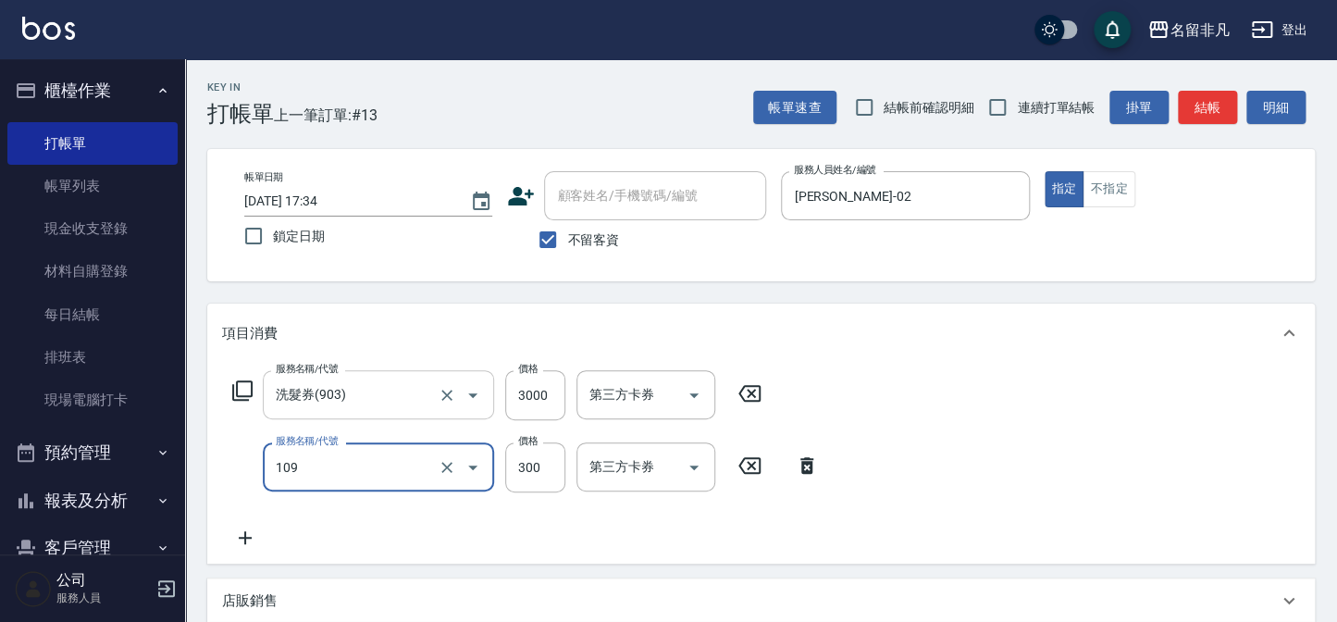
type input "洗髮卷(109)"
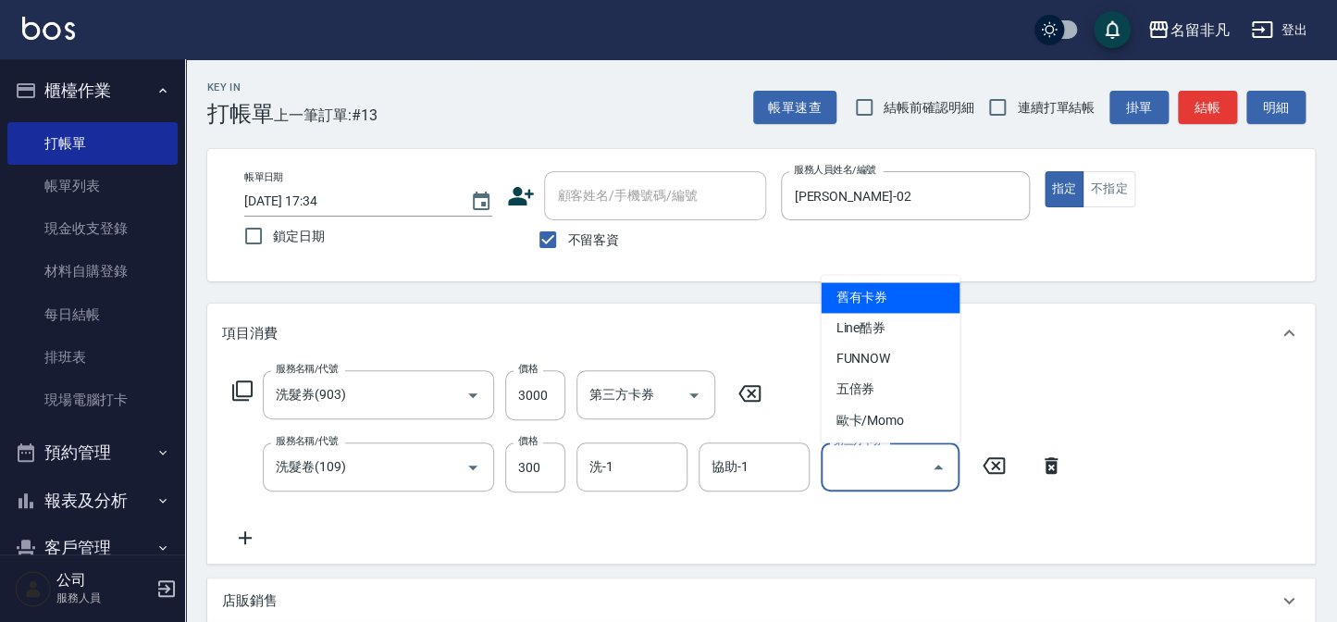
click at [878, 453] on div "第三方卡券 第三方卡券" at bounding box center [890, 466] width 139 height 49
click at [915, 285] on span "舊有卡券" at bounding box center [890, 297] width 139 height 31
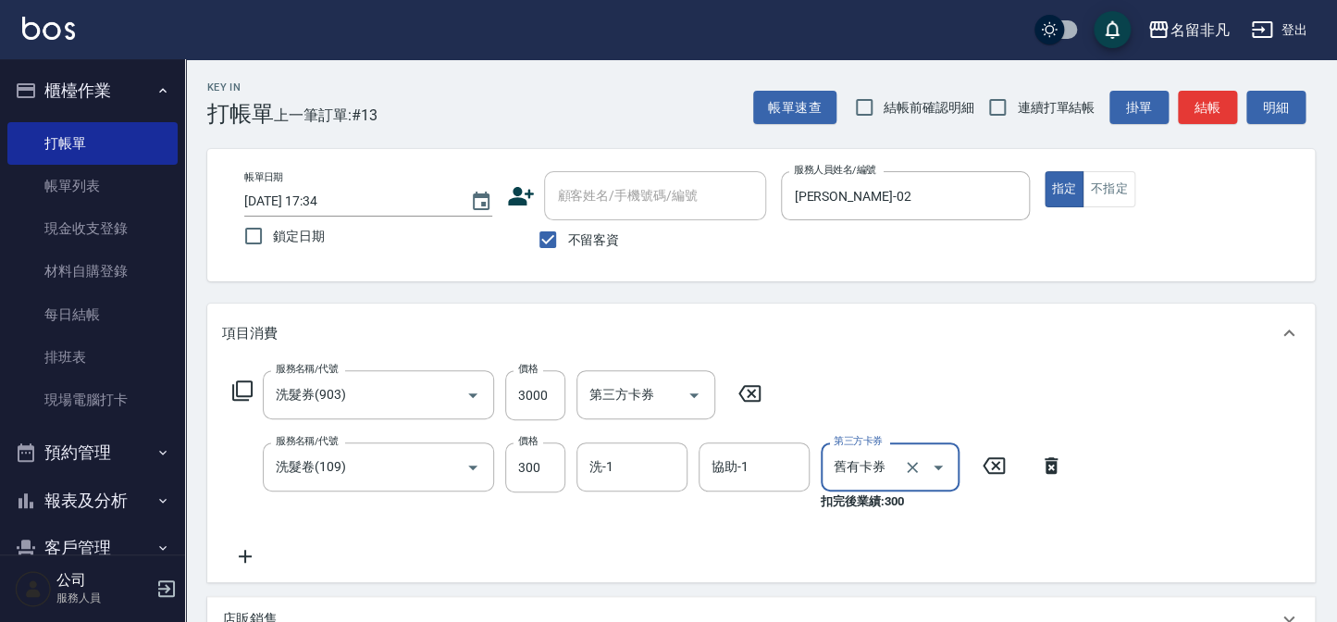
type input "舊有卡券"
click at [1200, 115] on button "結帳" at bounding box center [1207, 108] width 59 height 34
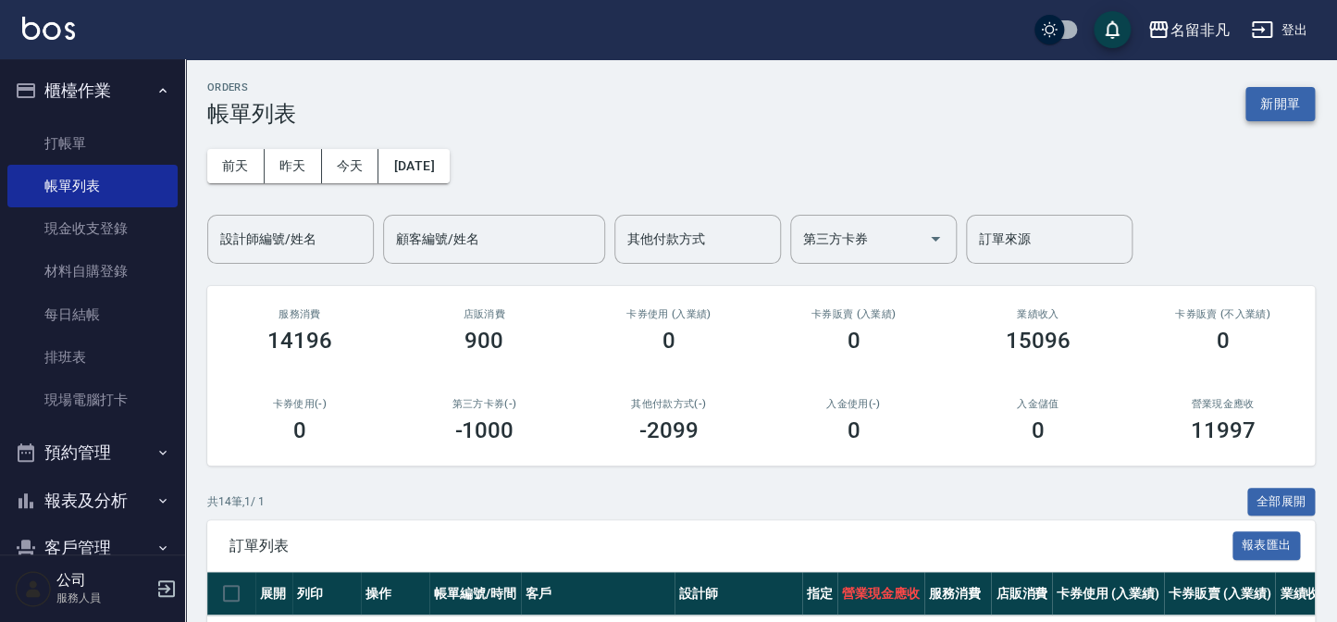
click at [1295, 114] on button "新開單" at bounding box center [1280, 104] width 69 height 34
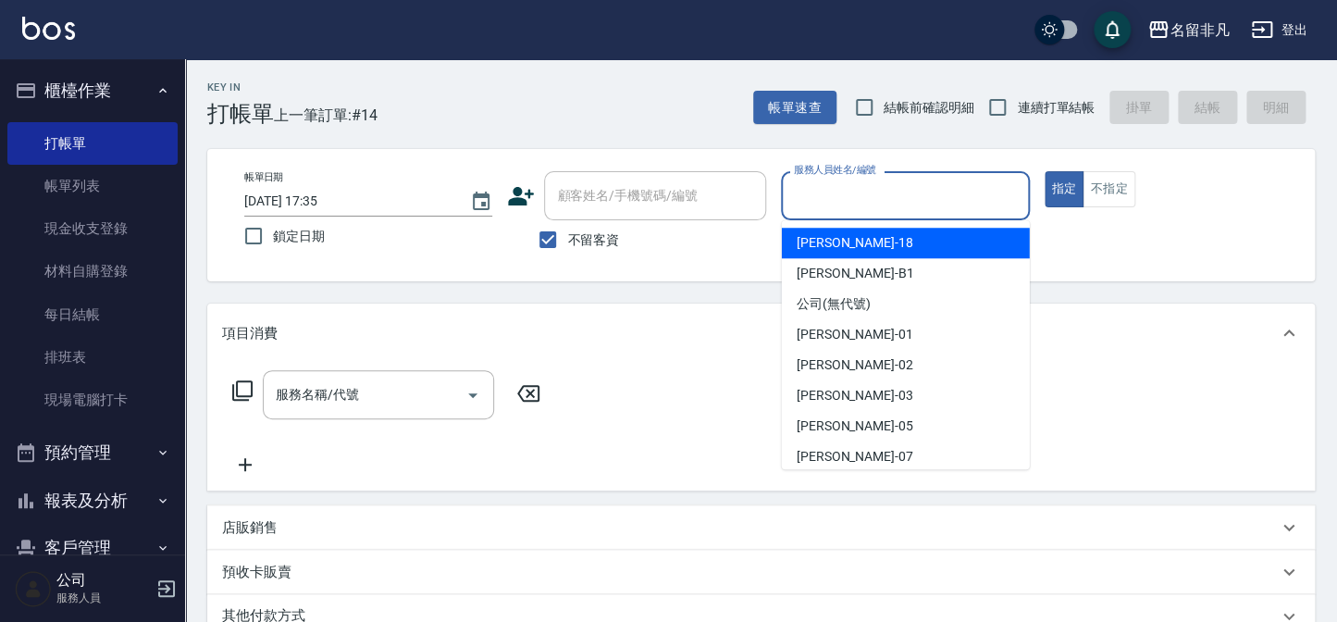
drag, startPoint x: 861, startPoint y: 193, endPoint x: 877, endPoint y: 244, distance: 53.6
click at [862, 195] on input "服務人員姓名/編號" at bounding box center [904, 196] width 231 height 32
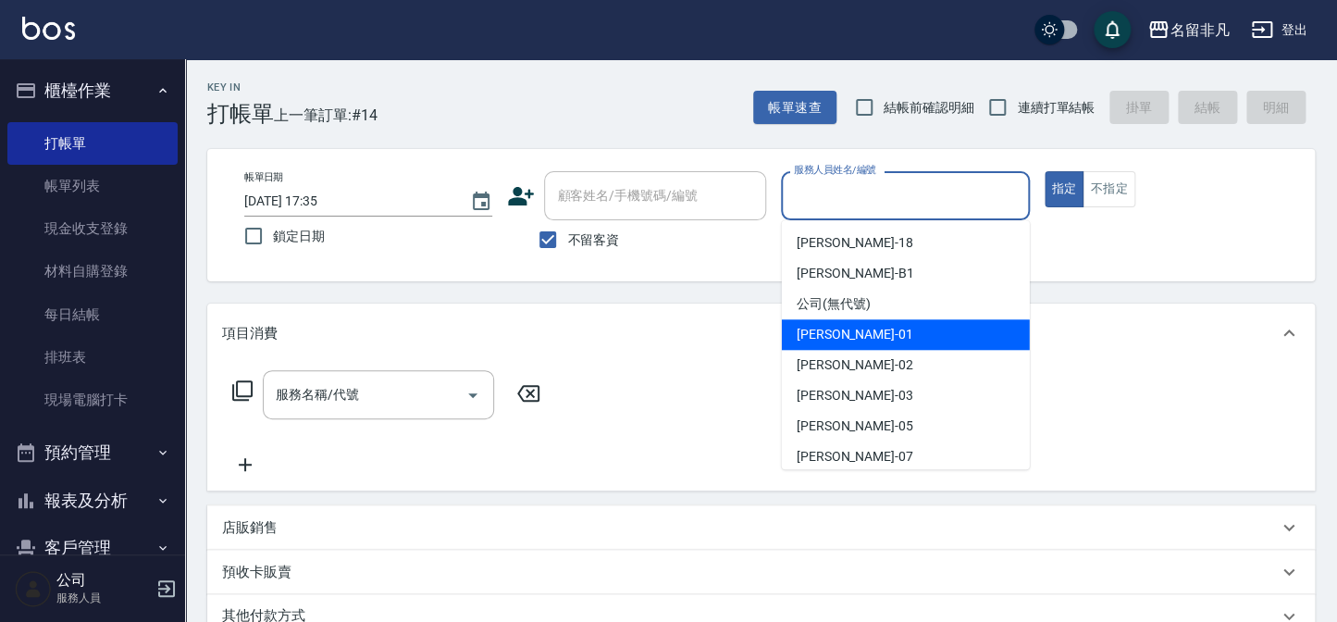
click at [871, 342] on div "[PERSON_NAME] -01" at bounding box center [906, 334] width 248 height 31
click at [979, 189] on input "[PERSON_NAME]-01" at bounding box center [891, 196] width 204 height 32
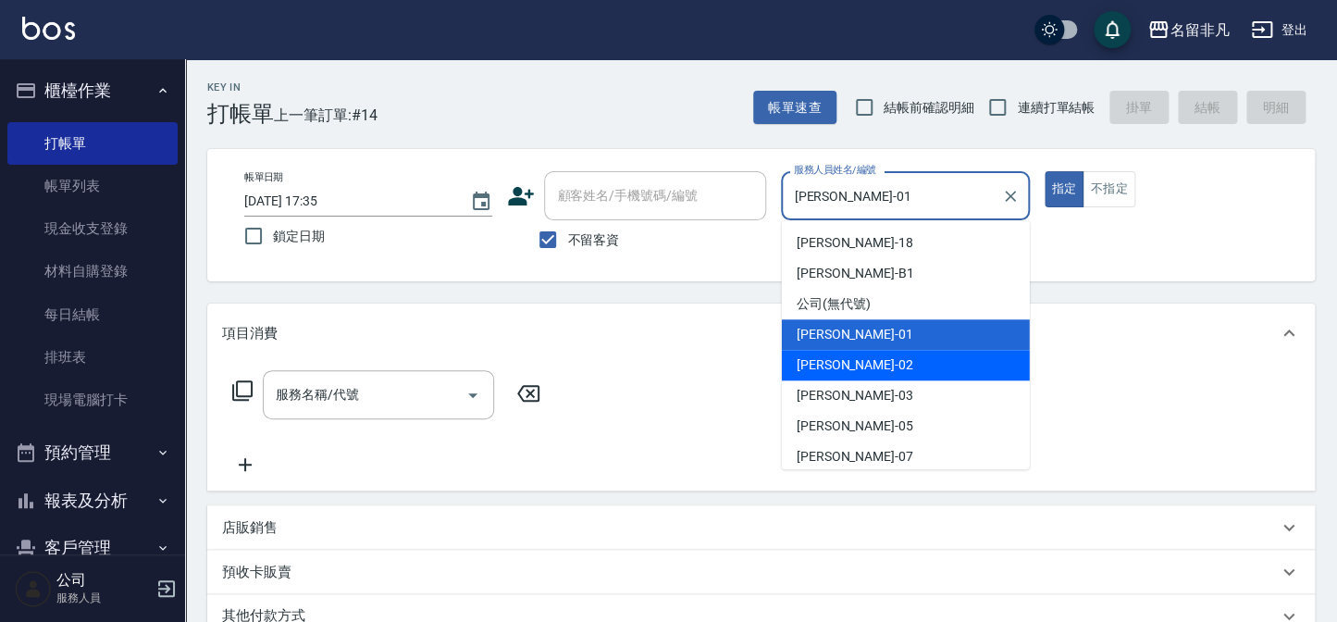
click at [848, 360] on span "[PERSON_NAME]-02" at bounding box center [855, 364] width 117 height 19
type input "[PERSON_NAME]-02"
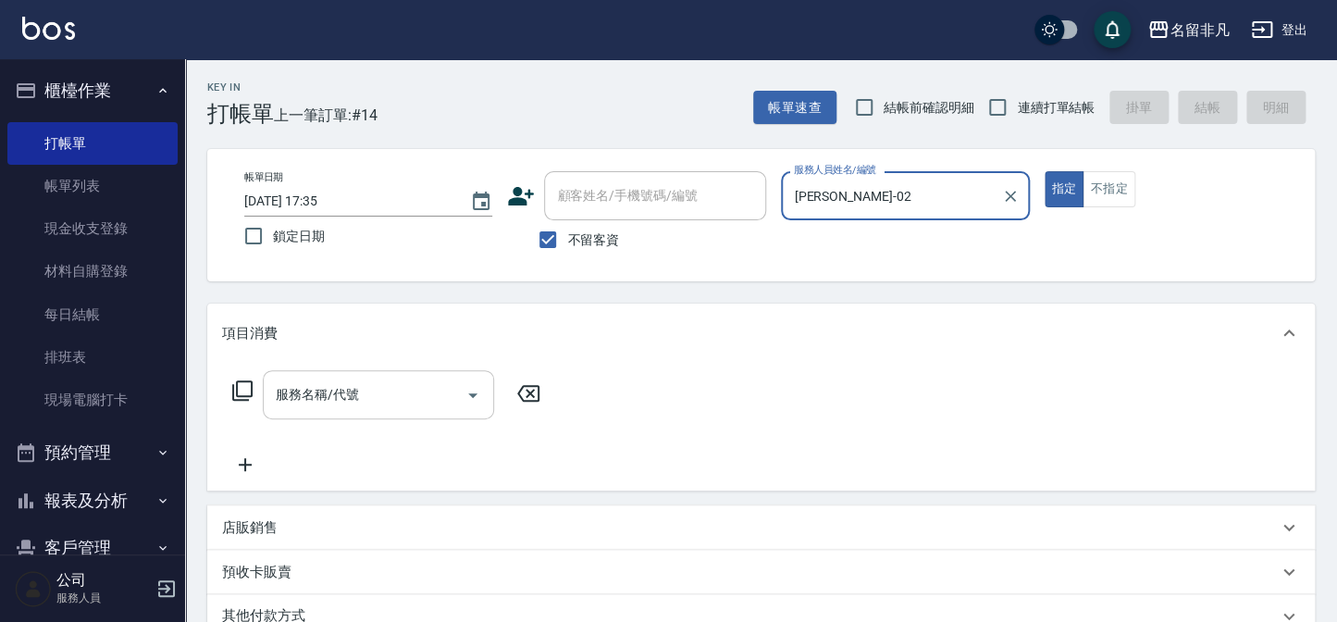
click at [361, 392] on input "服務名稱/代號" at bounding box center [364, 395] width 187 height 32
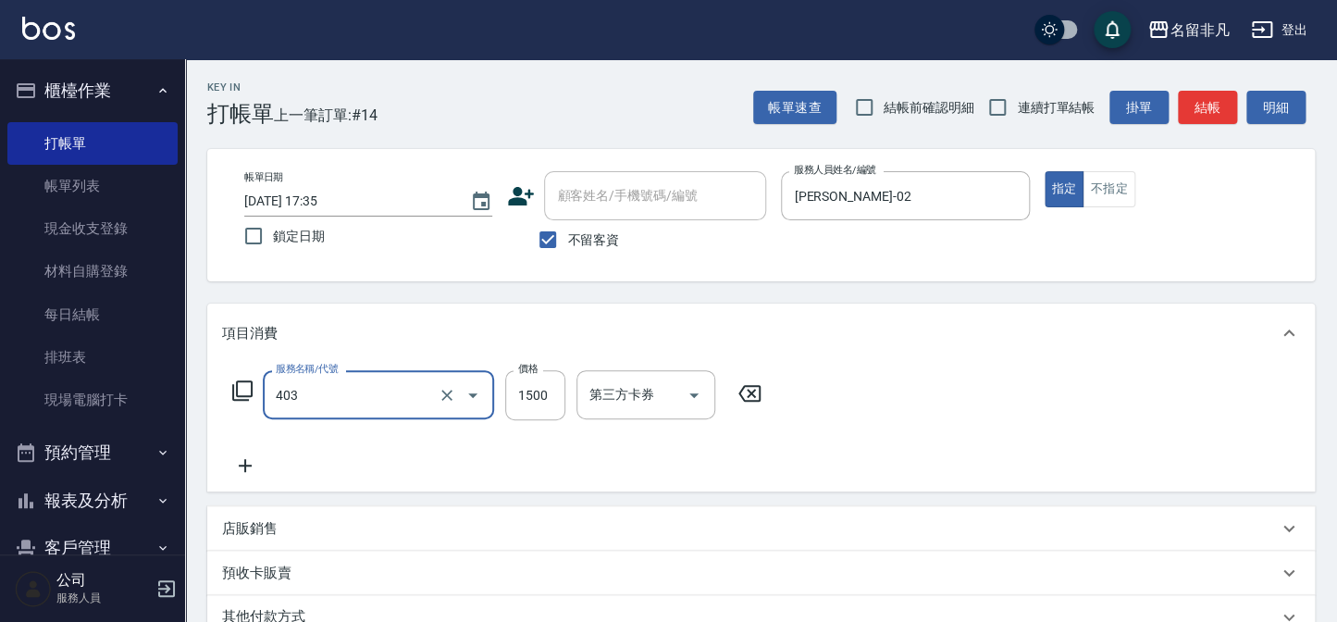
type input "染髮(403)"
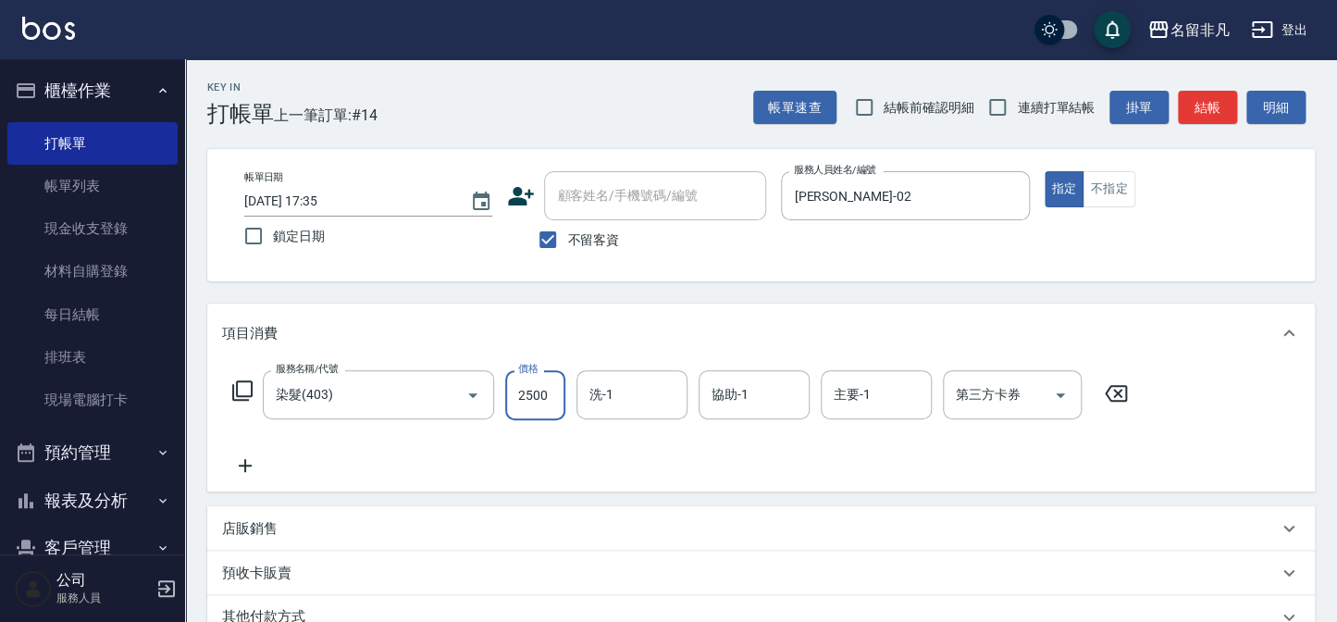
type input "2500"
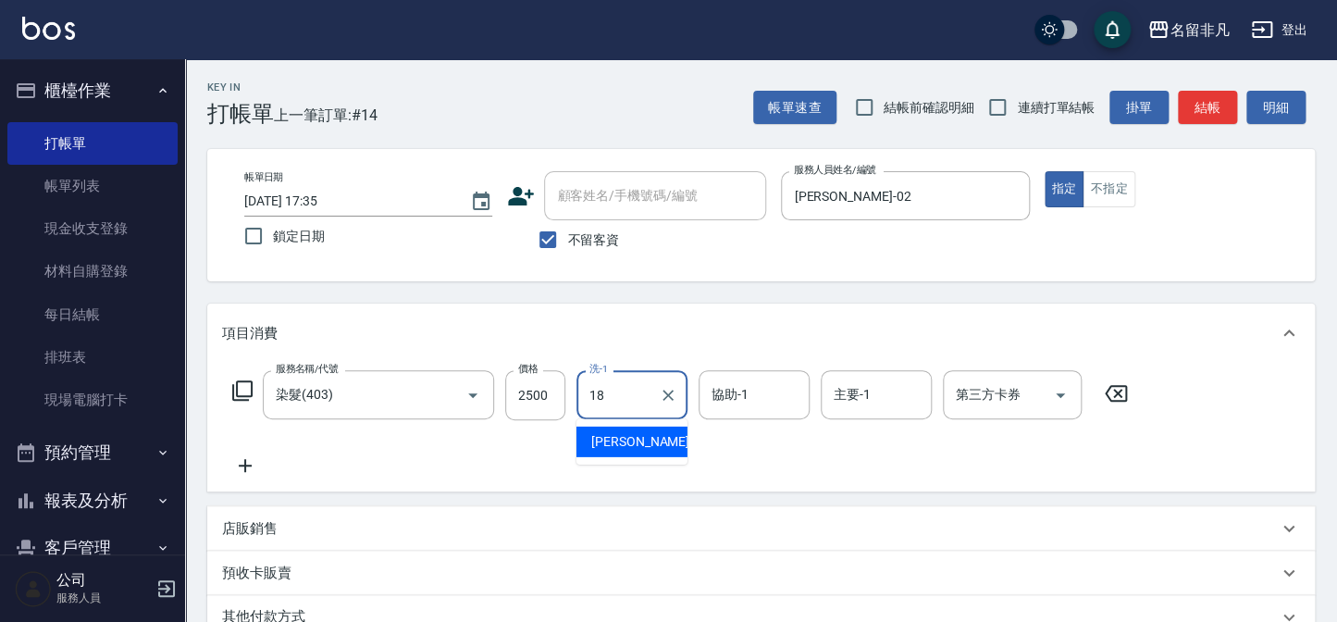
type input "[PERSON_NAME]-18"
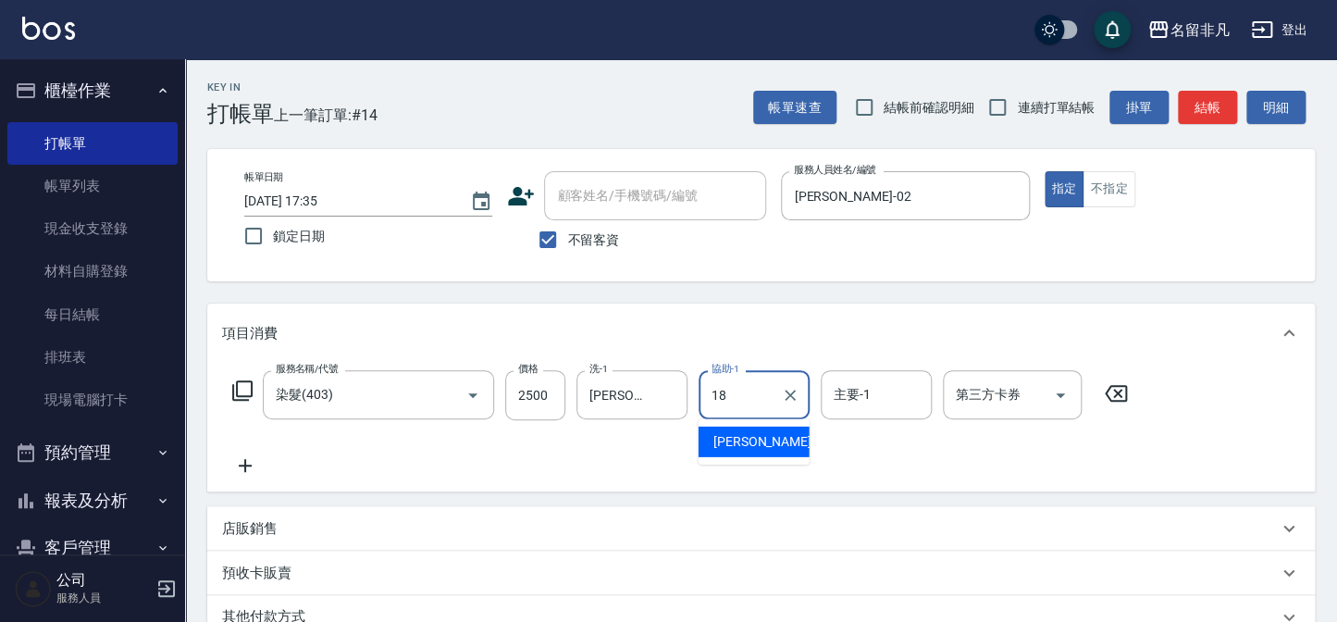
type input "[PERSON_NAME]-18"
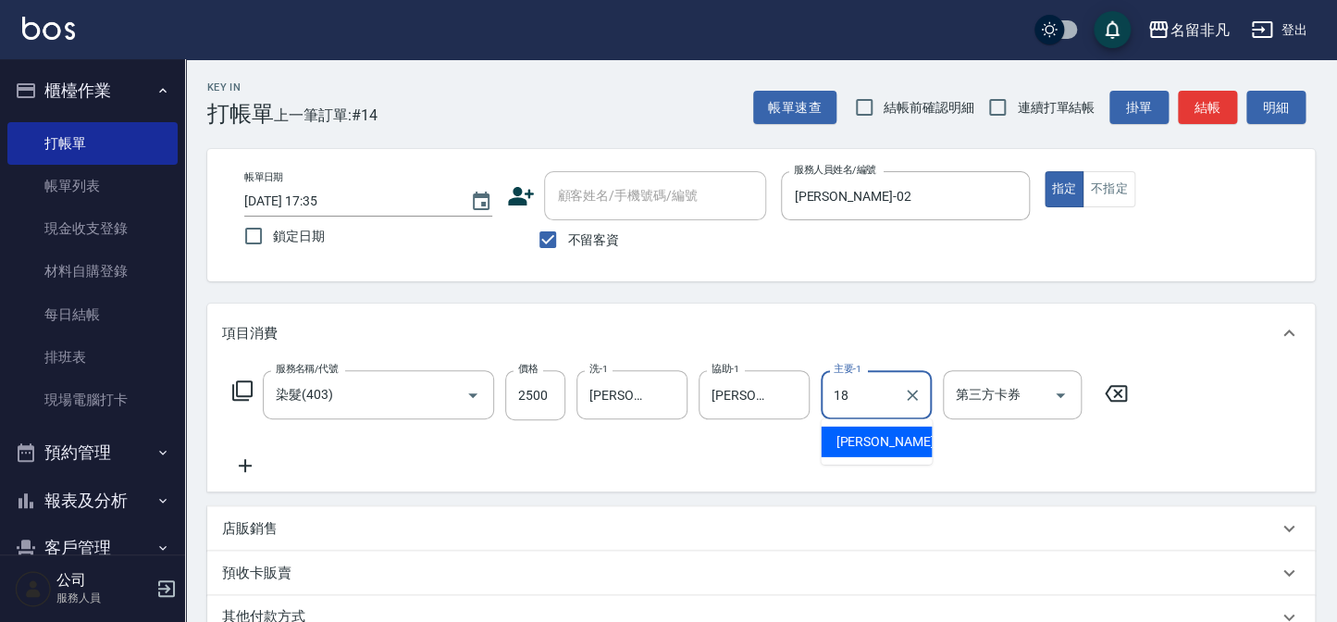
type input "[PERSON_NAME]-18"
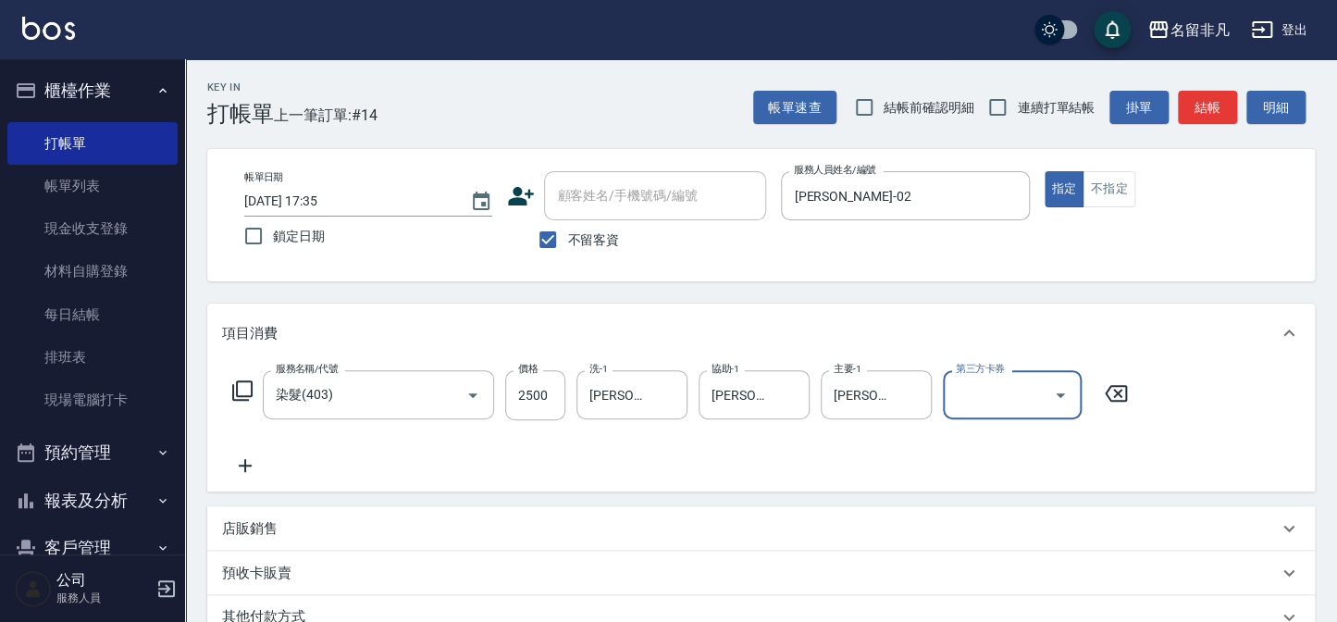
click at [230, 391] on div "服務名稱/代號 染髮(403) 服務名稱/代號 價格 2500 價格 洗-1 [PERSON_NAME]-18 洗-1 協助-1 [PERSON_NAME]-…" at bounding box center [680, 395] width 917 height 50
click at [231, 391] on icon at bounding box center [242, 390] width 22 height 22
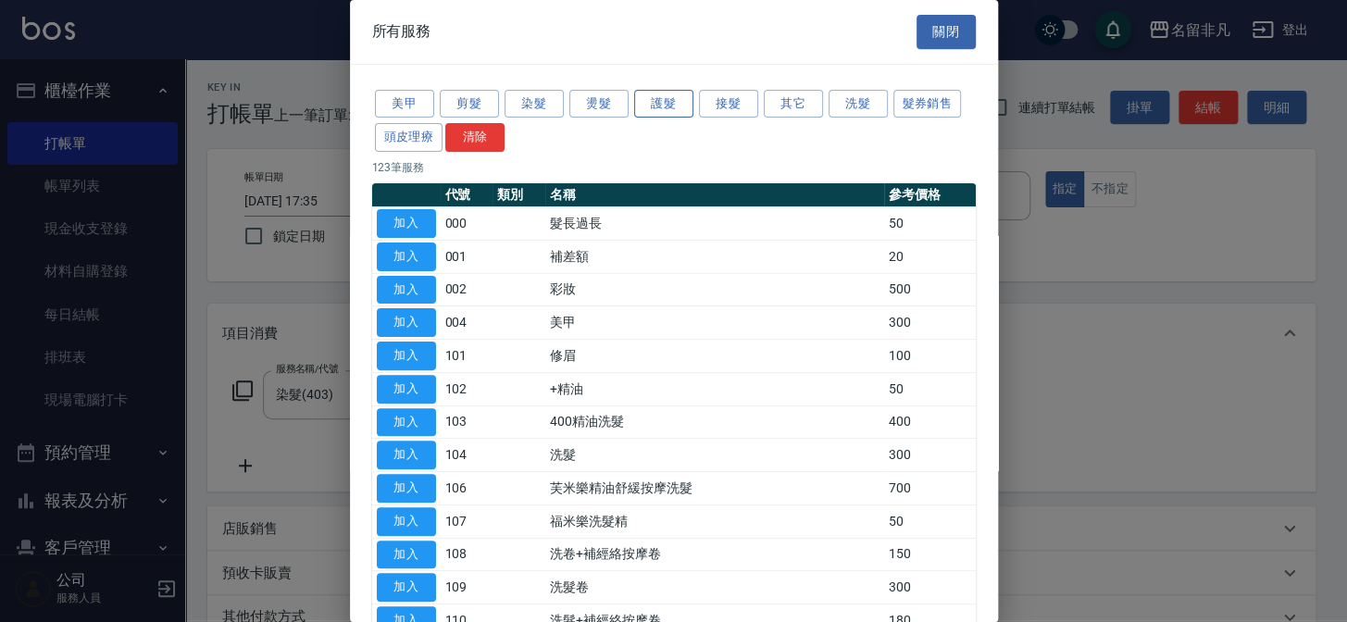
click at [640, 109] on button "護髮" at bounding box center [663, 104] width 59 height 29
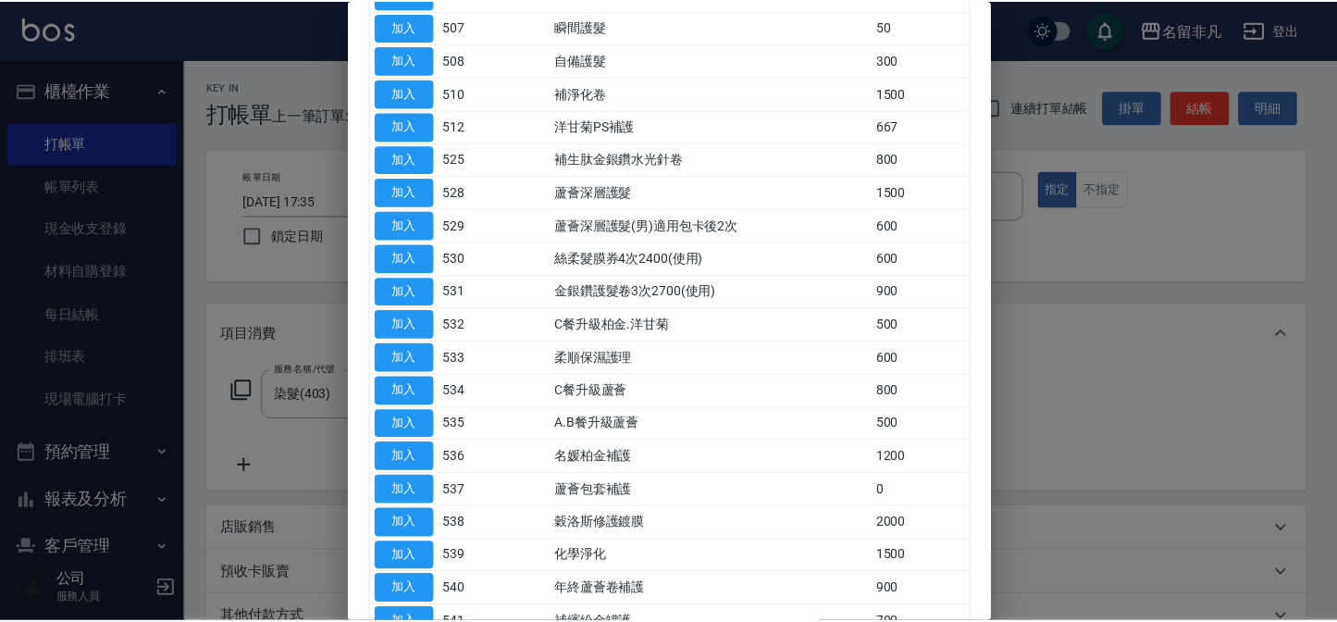
scroll to position [420, 0]
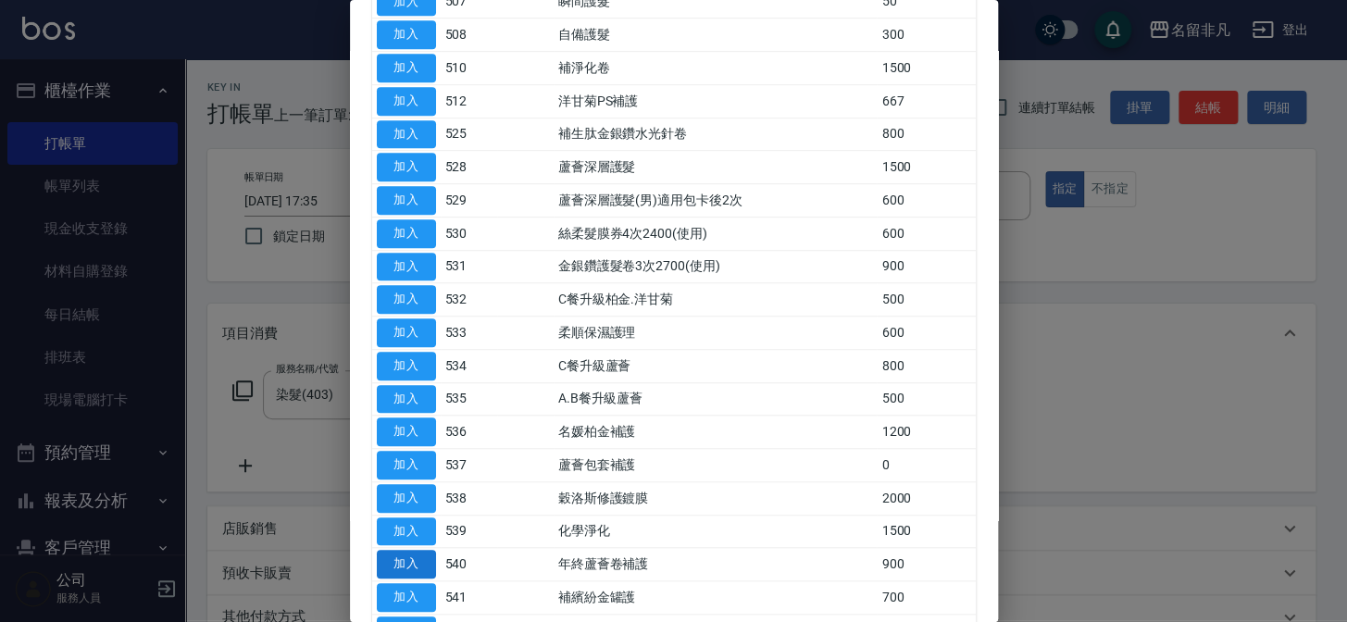
click at [413, 553] on button "加入" at bounding box center [406, 564] width 59 height 29
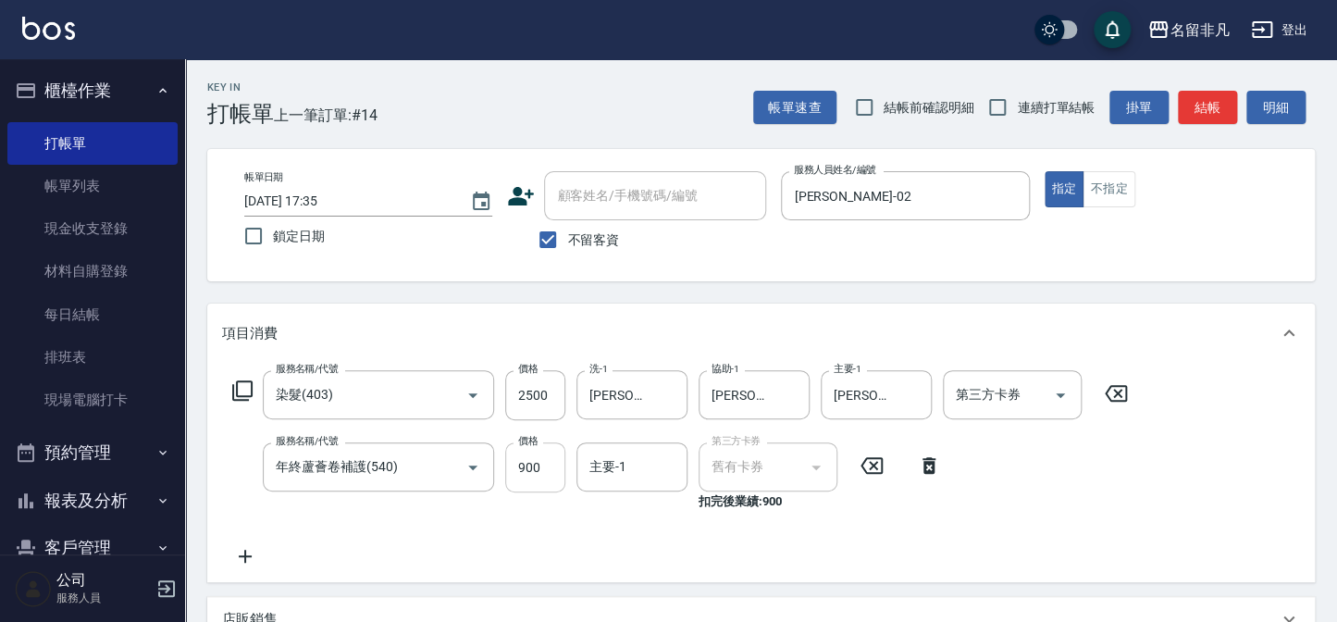
click at [519, 469] on input "900" at bounding box center [535, 467] width 60 height 50
type input "1000"
type input "[PERSON_NAME]-18"
click at [1196, 121] on button "結帳" at bounding box center [1207, 108] width 59 height 34
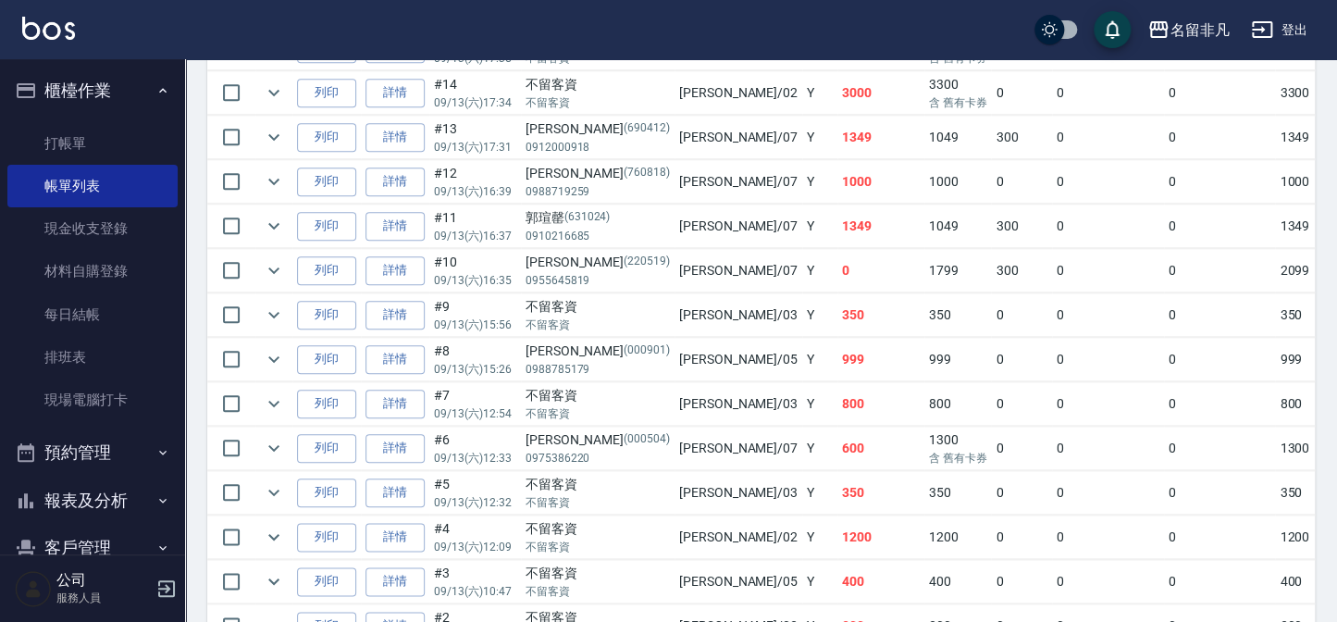
scroll to position [740, 0]
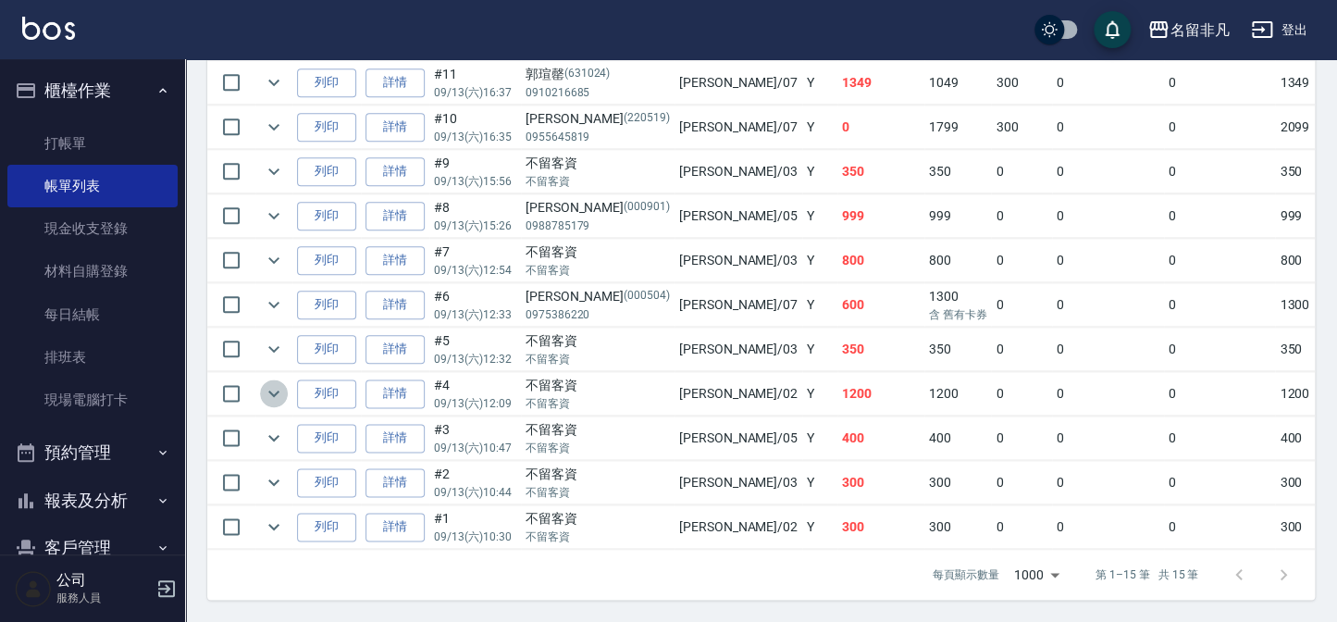
click at [270, 386] on icon "expand row" at bounding box center [274, 393] width 22 height 22
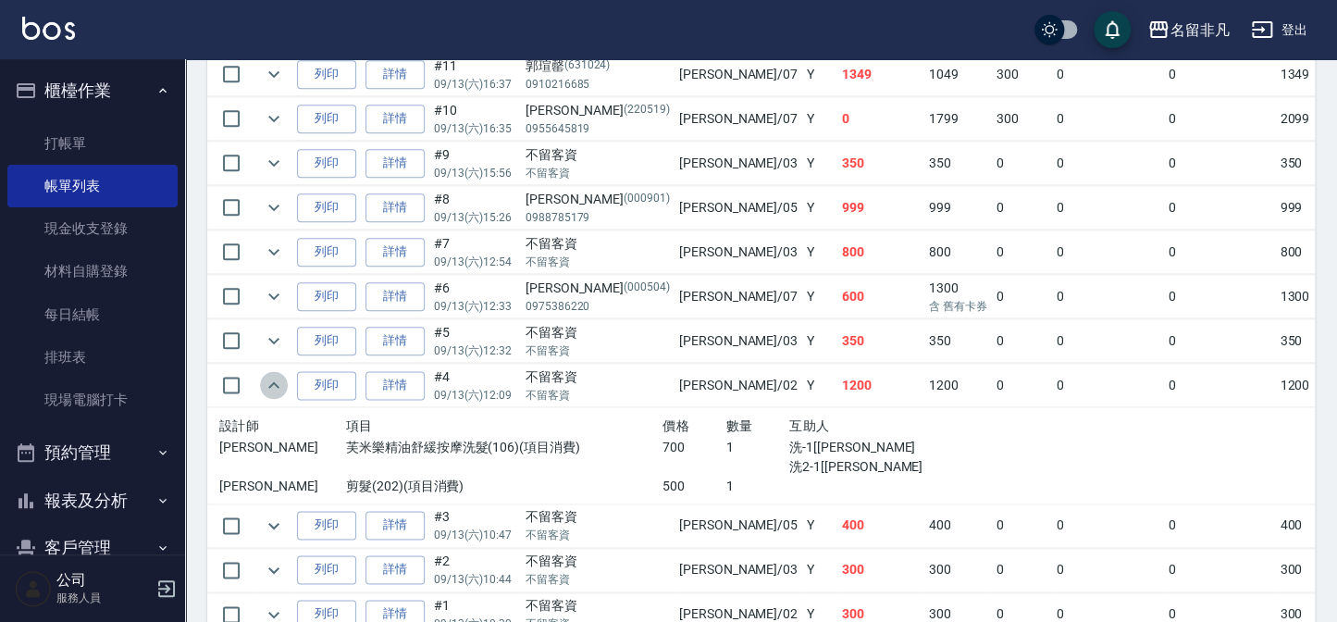
click at [270, 386] on icon "expand row" at bounding box center [274, 385] width 22 height 22
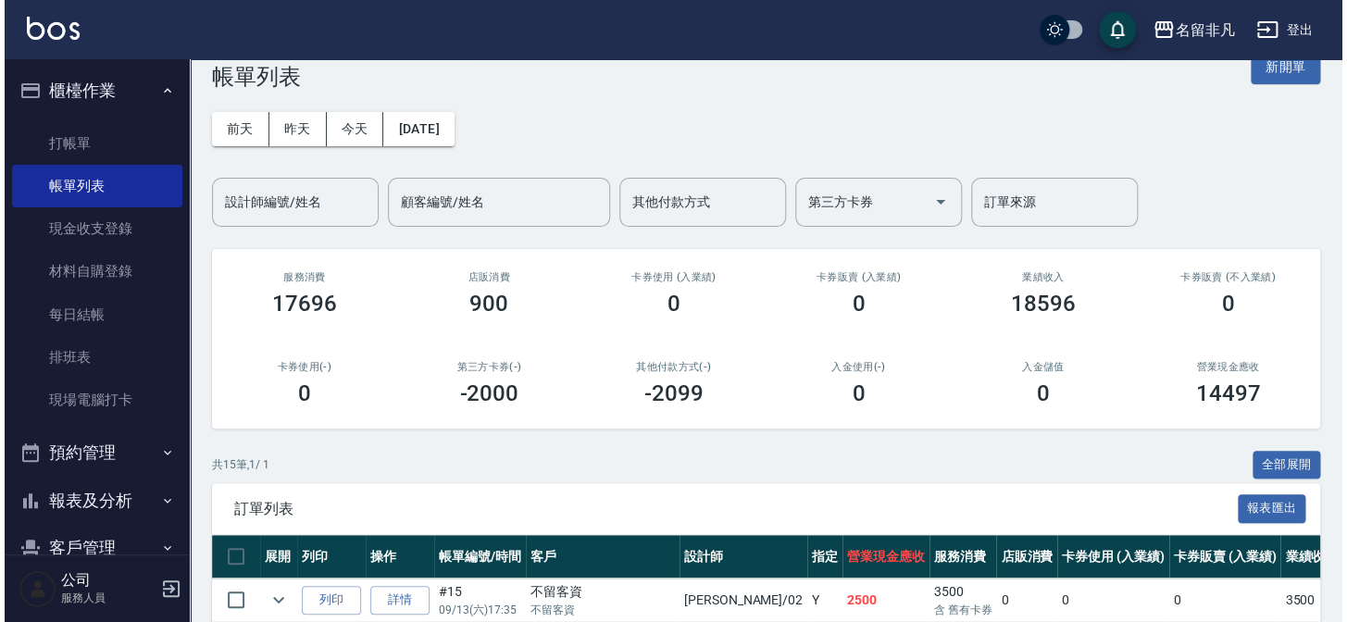
scroll to position [0, 0]
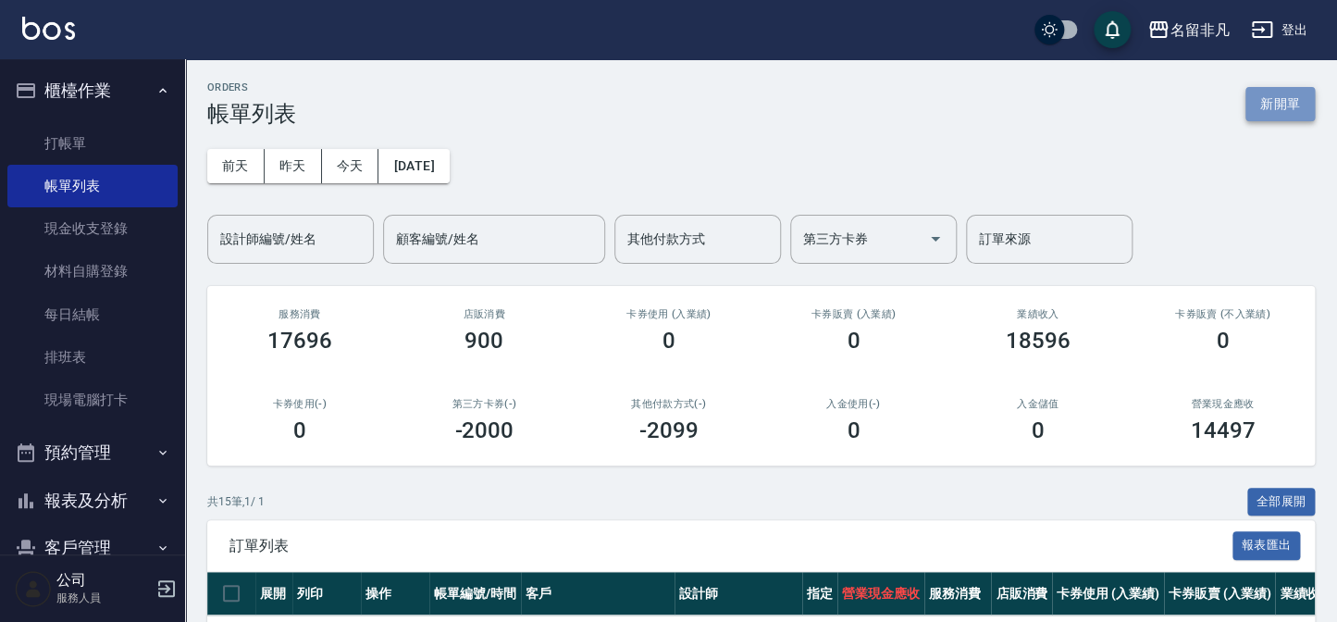
click at [1284, 111] on button "新開單" at bounding box center [1280, 104] width 69 height 34
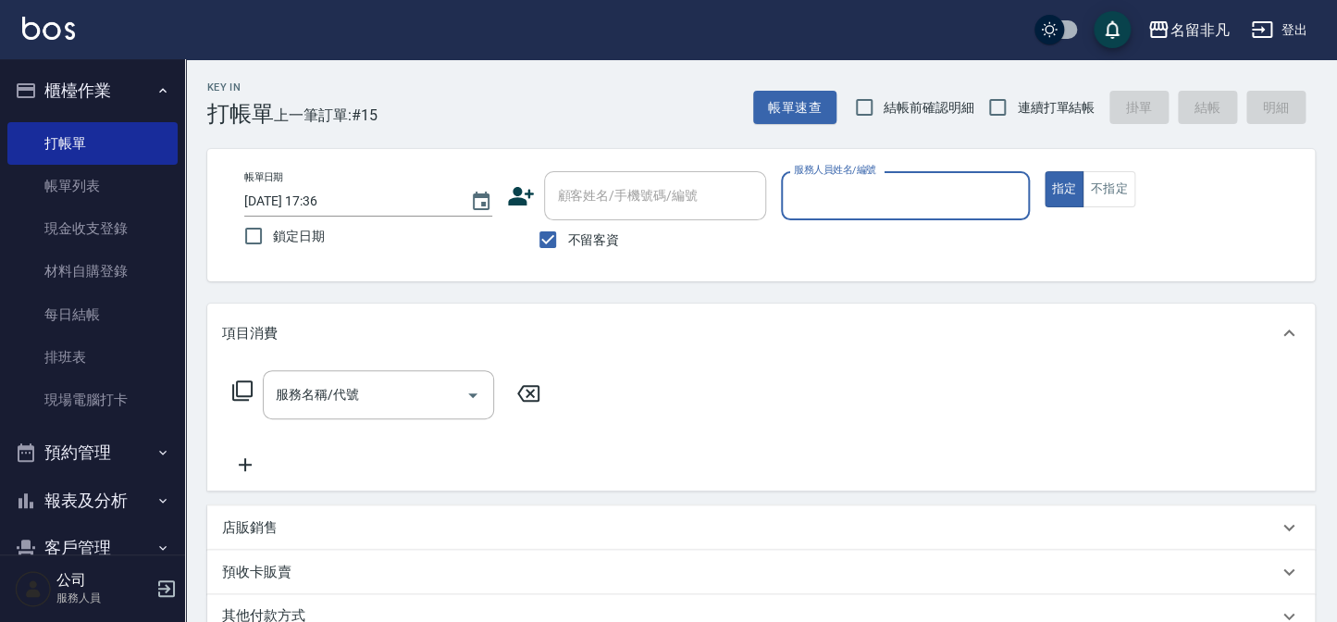
click at [931, 209] on input "服務人員姓名/編號" at bounding box center [904, 196] width 231 height 32
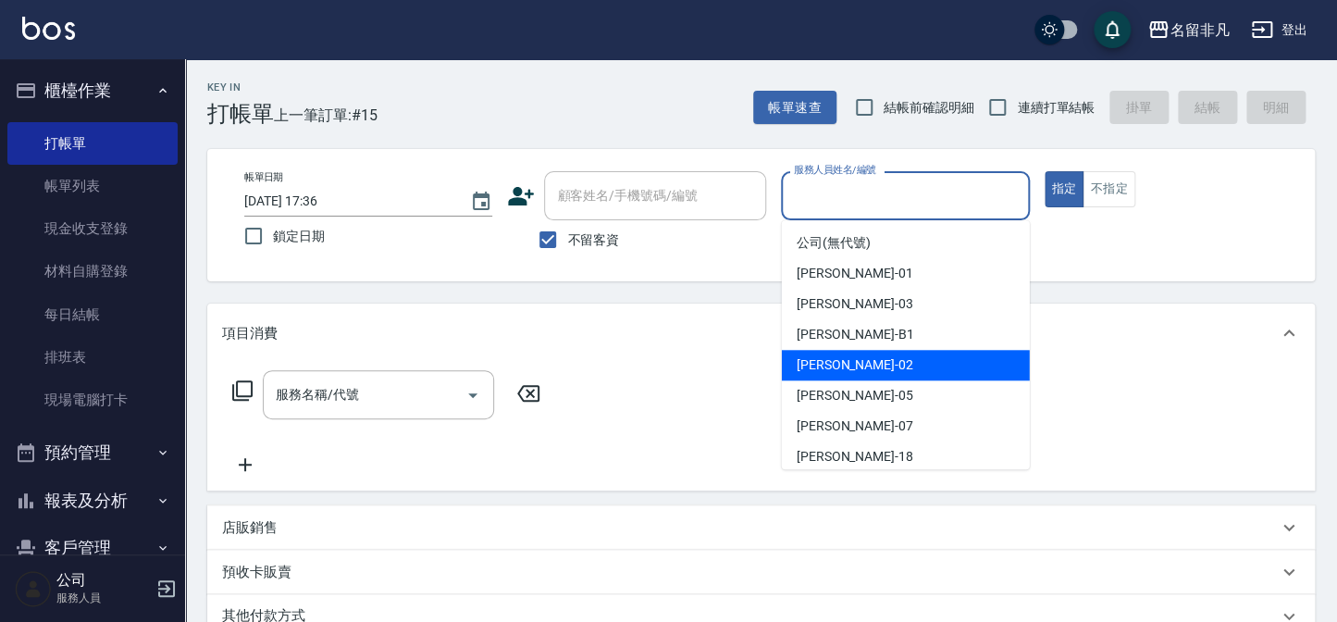
click at [889, 377] on div "[PERSON_NAME]-02" at bounding box center [906, 365] width 248 height 31
type input "[PERSON_NAME]-02"
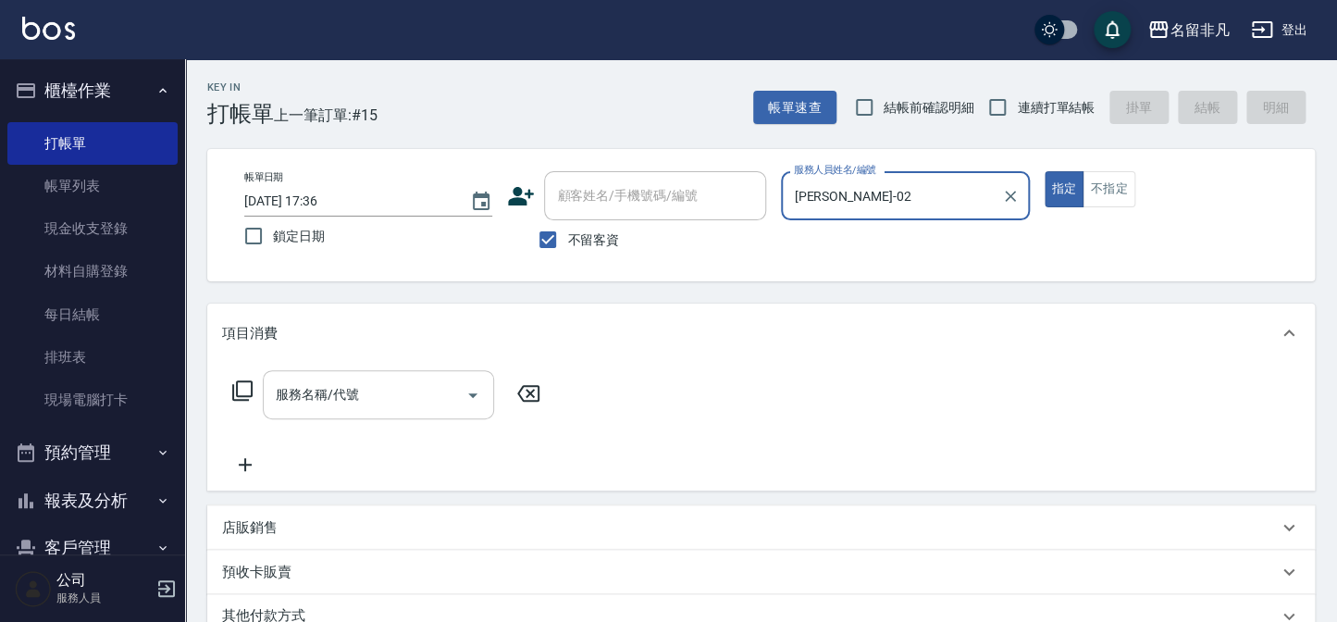
click at [333, 402] on div "服務名稱/代號 服務名稱/代號" at bounding box center [378, 394] width 231 height 49
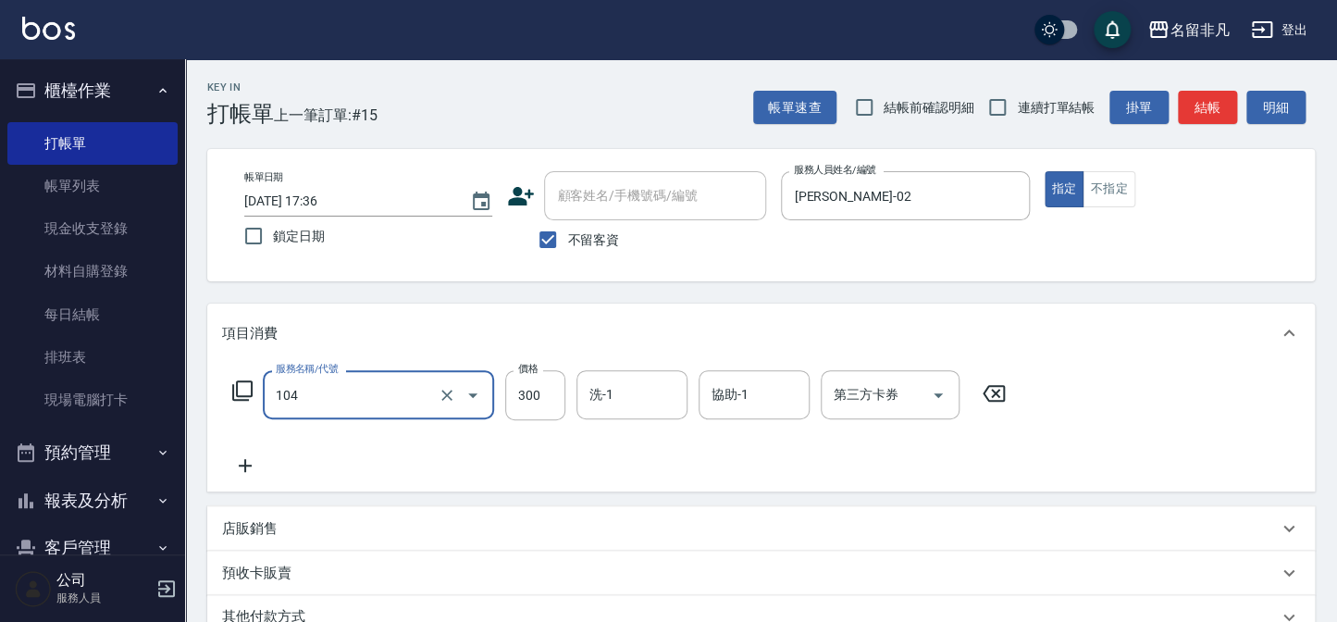
type input "洗髮(104)"
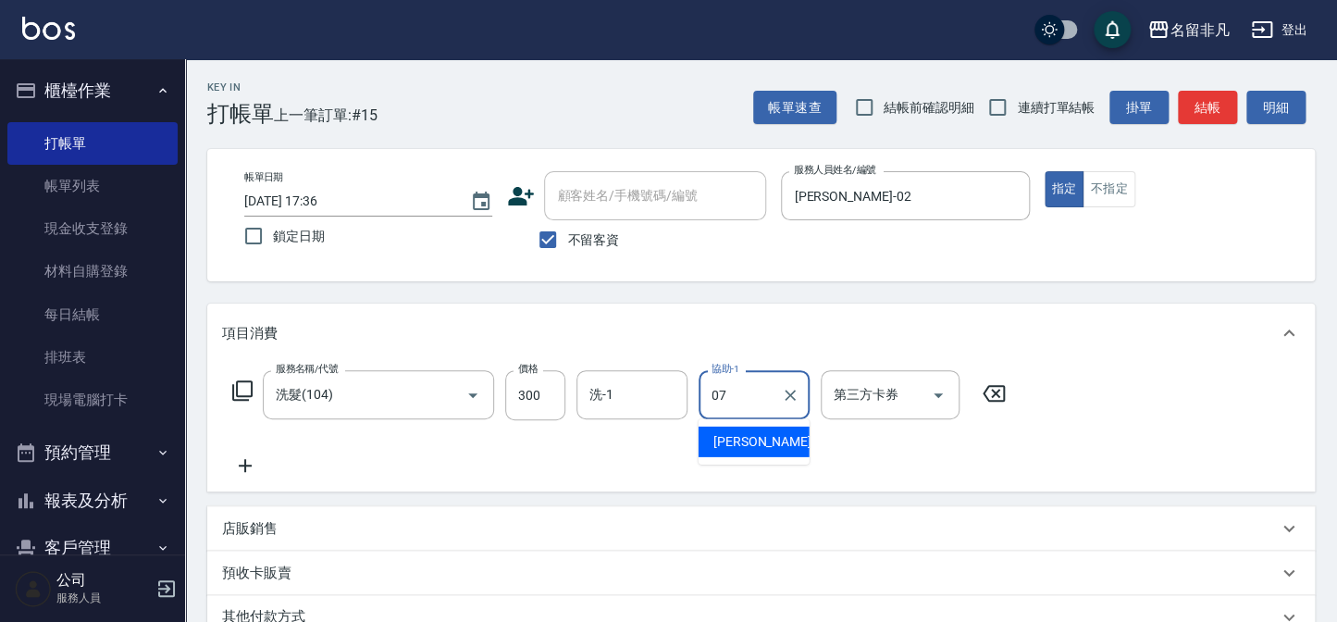
type input "[PERSON_NAME]-07"
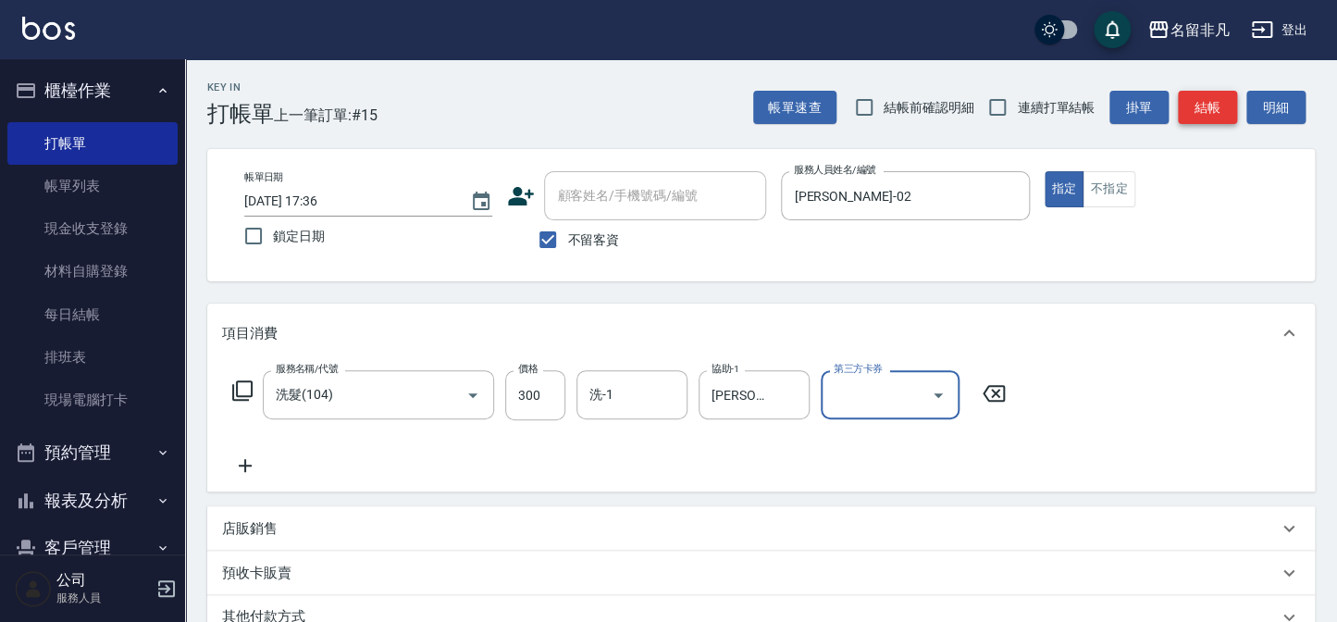
click at [1231, 96] on button "結帳" at bounding box center [1207, 108] width 59 height 34
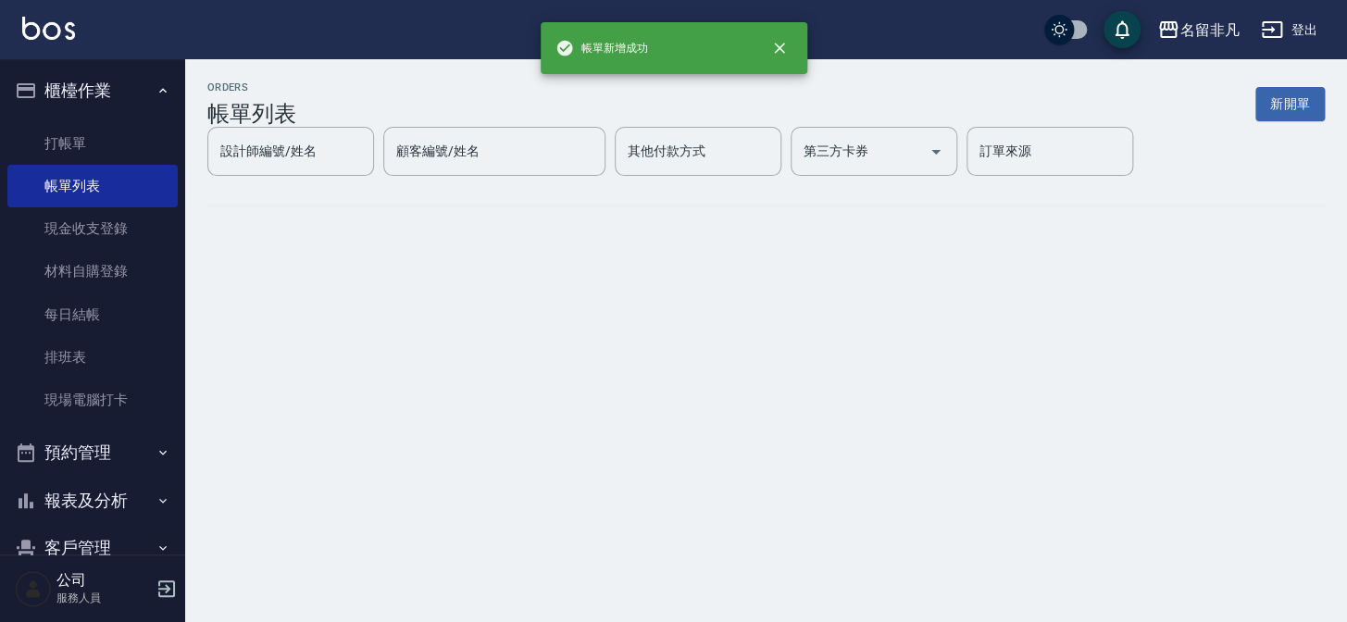
click at [1284, 111] on button "新開單" at bounding box center [1289, 104] width 69 height 34
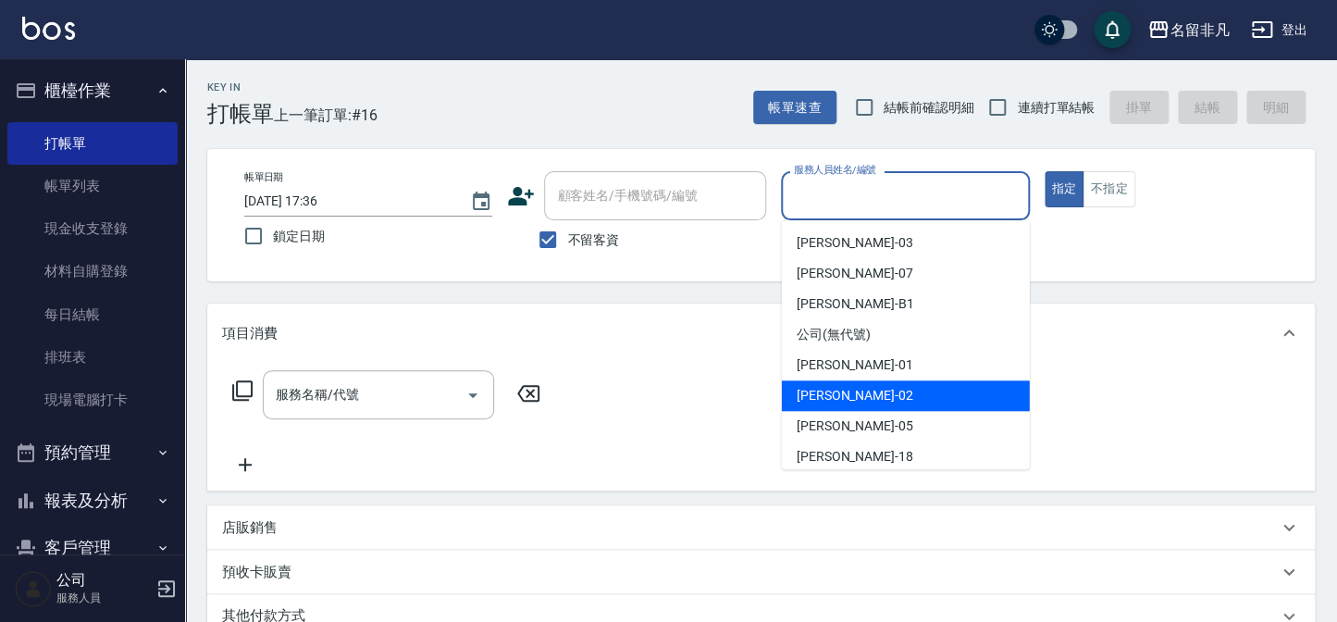
click at [833, 404] on span "[PERSON_NAME]-02" at bounding box center [855, 395] width 117 height 19
type input "[PERSON_NAME]-02"
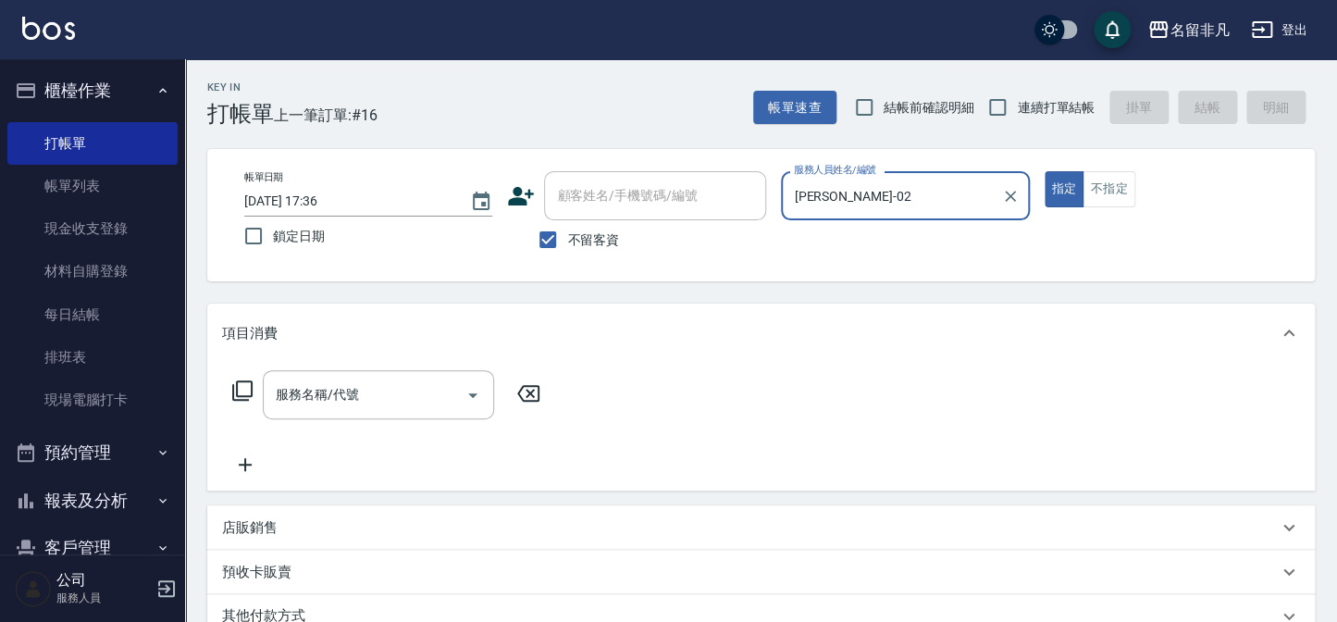
click at [250, 389] on icon at bounding box center [242, 390] width 22 height 22
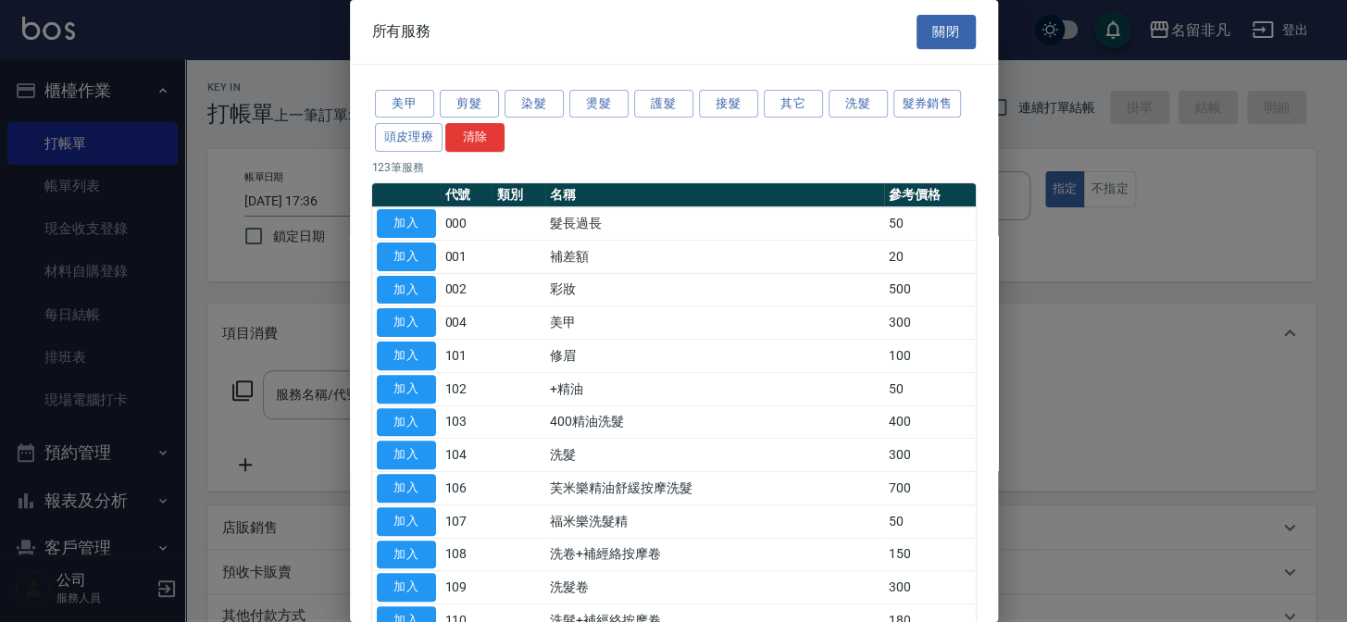
drag, startPoint x: 643, startPoint y: 106, endPoint x: 637, endPoint y: 137, distance: 31.2
click at [642, 106] on button "護髮" at bounding box center [663, 104] width 59 height 29
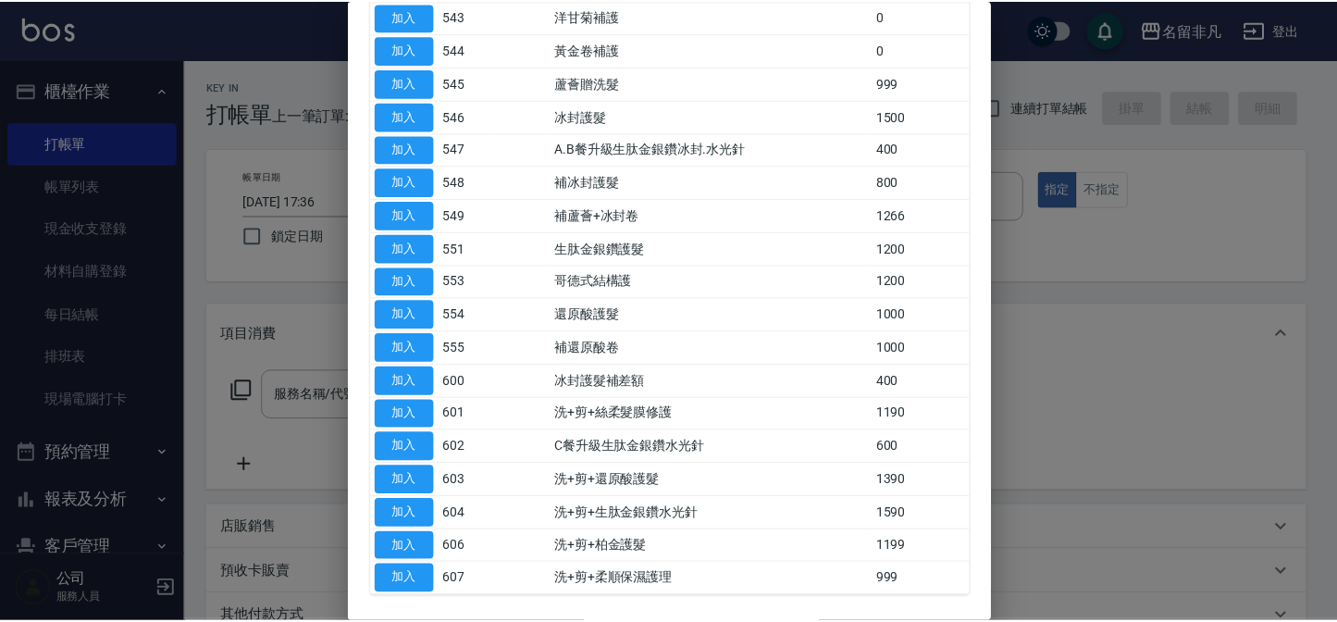
scroll to position [1136, 0]
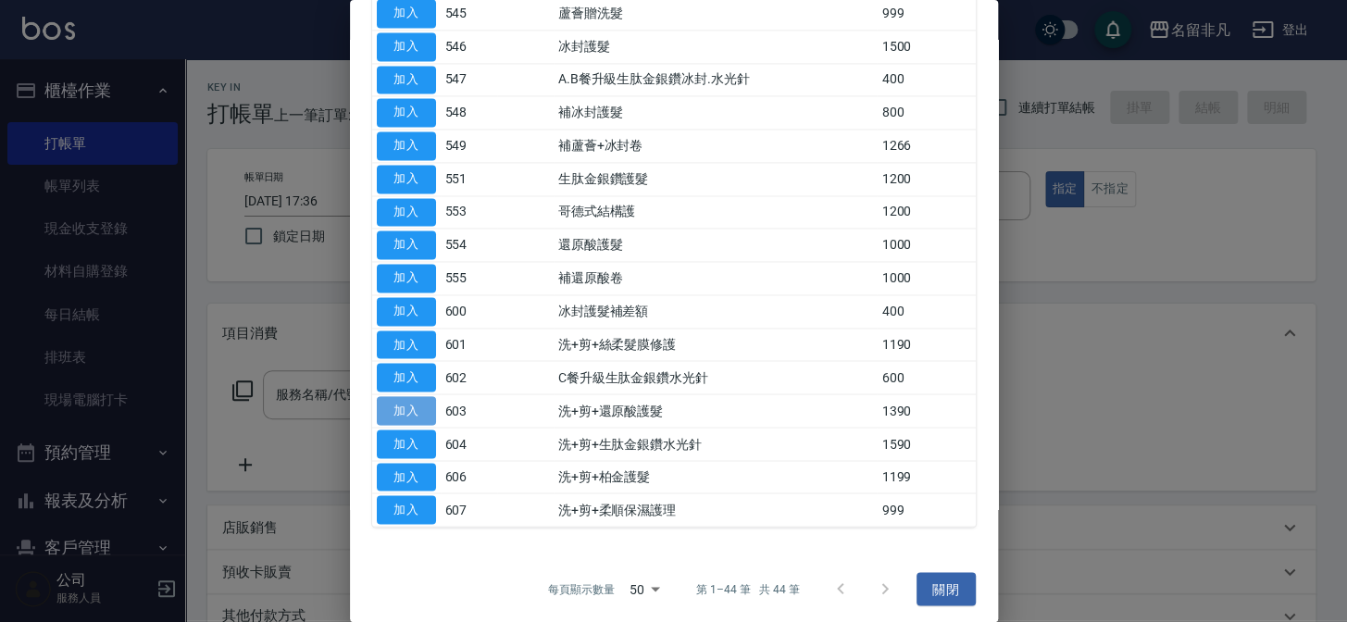
click at [419, 399] on button "加入" at bounding box center [406, 410] width 59 height 29
type input "洗+剪+還原酸護髮(603)"
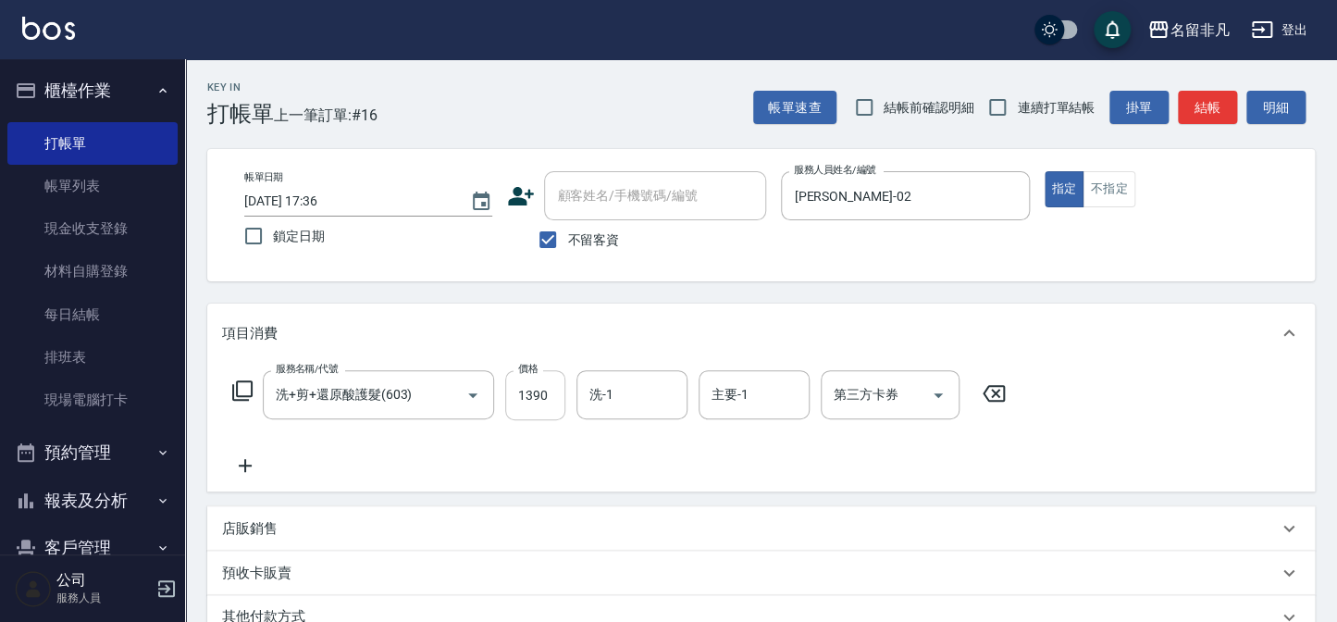
click at [537, 394] on input "1390" at bounding box center [535, 395] width 60 height 50
type input "1380"
type input "[PERSON_NAME]-18"
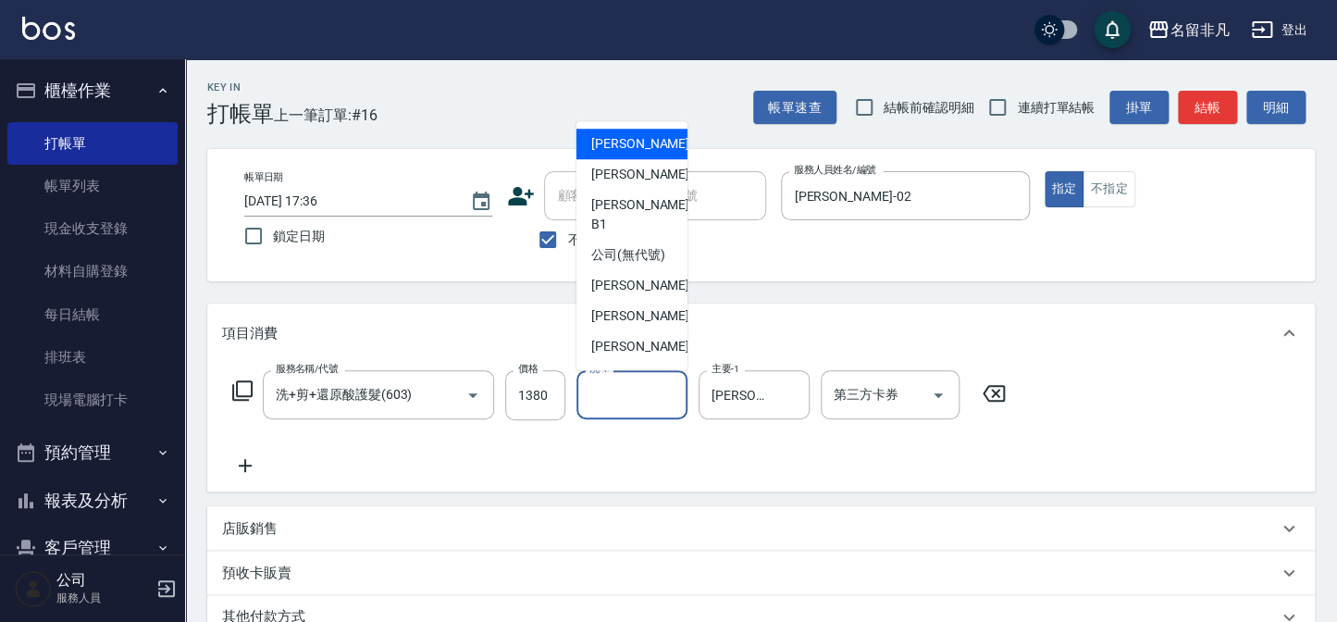
click at [604, 379] on input "洗-1" at bounding box center [632, 395] width 94 height 32
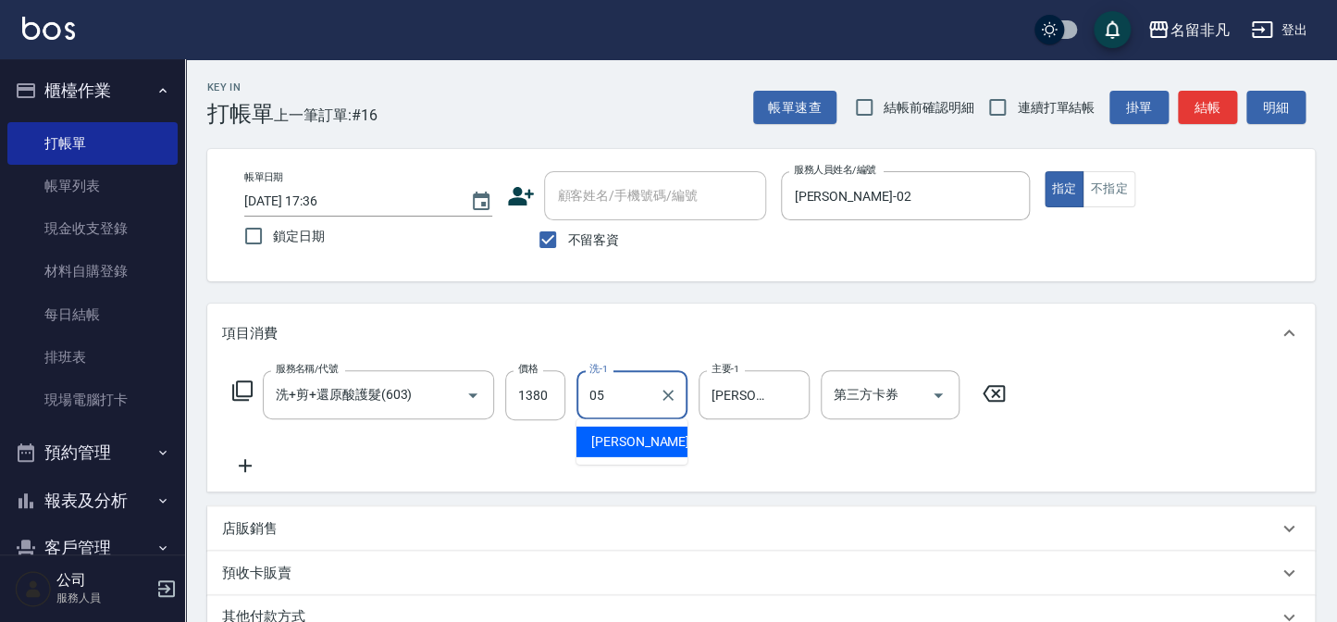
type input "[PERSON_NAME]-05"
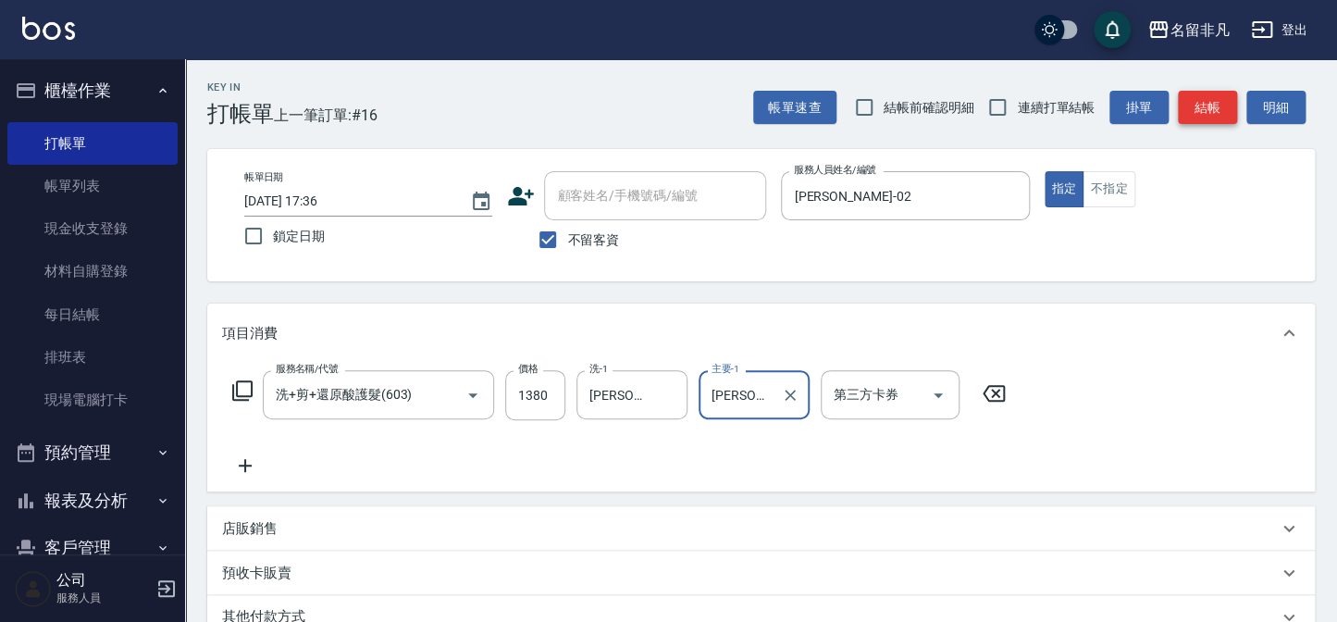
click at [1178, 108] on button "結帳" at bounding box center [1207, 108] width 59 height 34
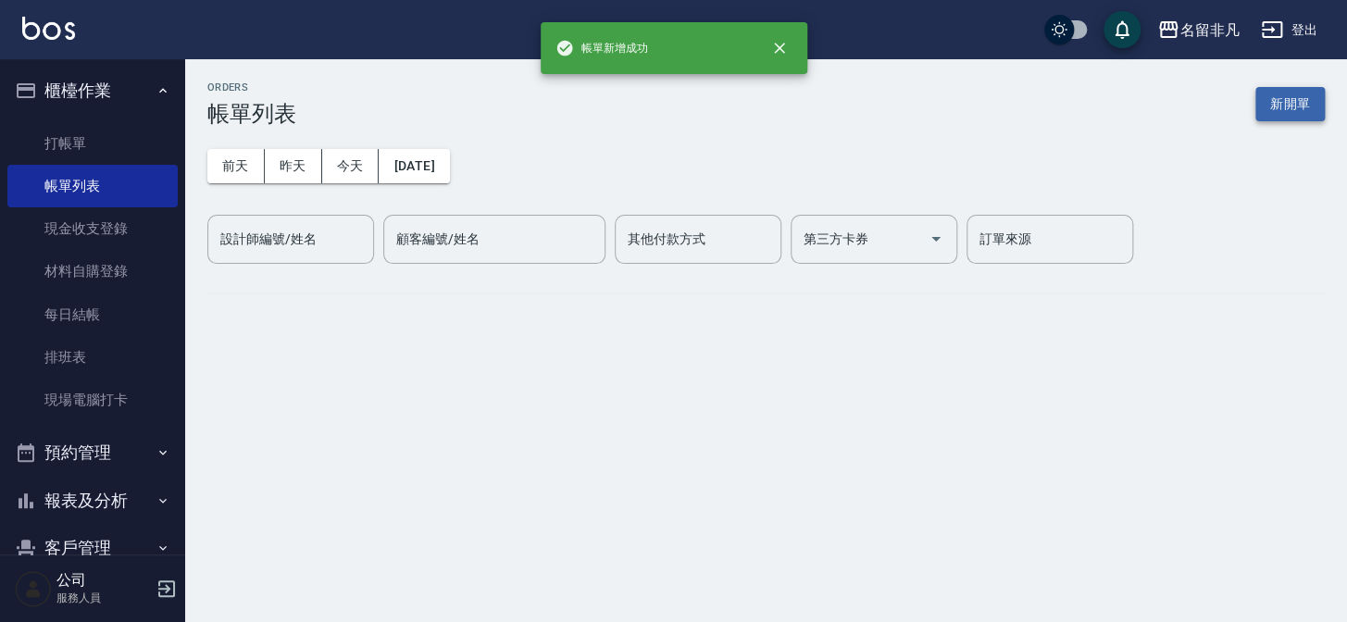
click at [1290, 109] on button "新開單" at bounding box center [1289, 104] width 69 height 34
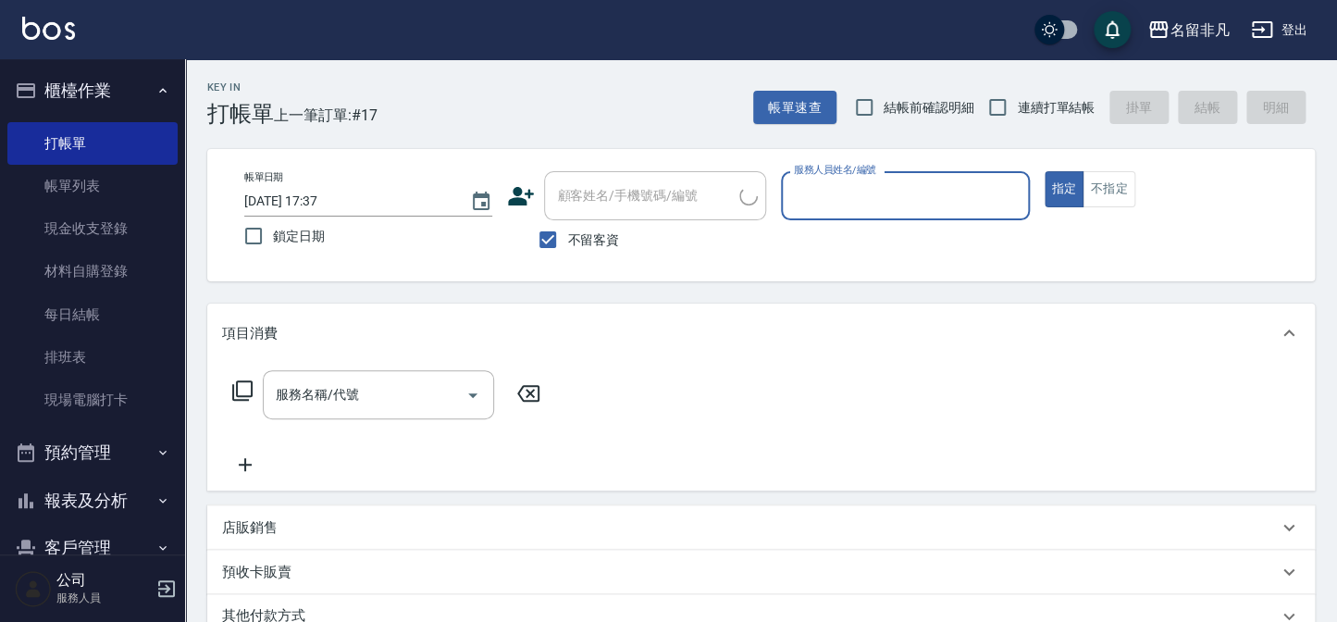
click at [909, 211] on input "服務人員姓名/編號" at bounding box center [904, 196] width 231 height 32
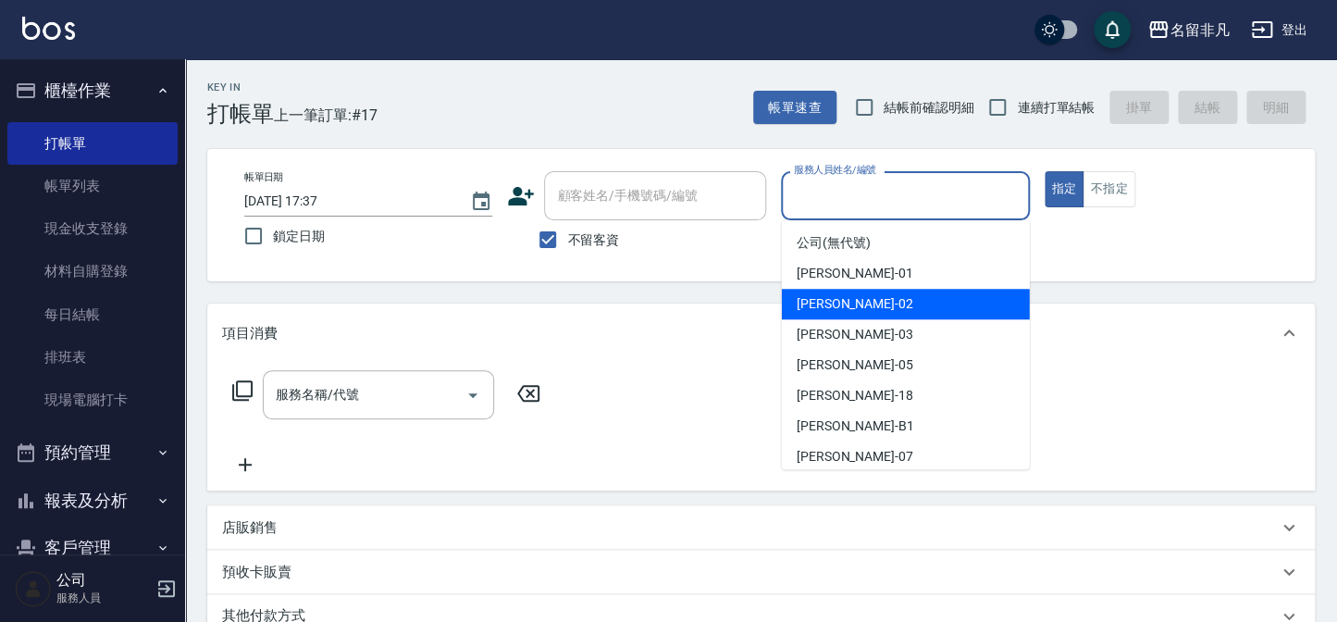
click at [884, 295] on div "[PERSON_NAME]-02" at bounding box center [906, 304] width 248 height 31
type input "[PERSON_NAME]-02"
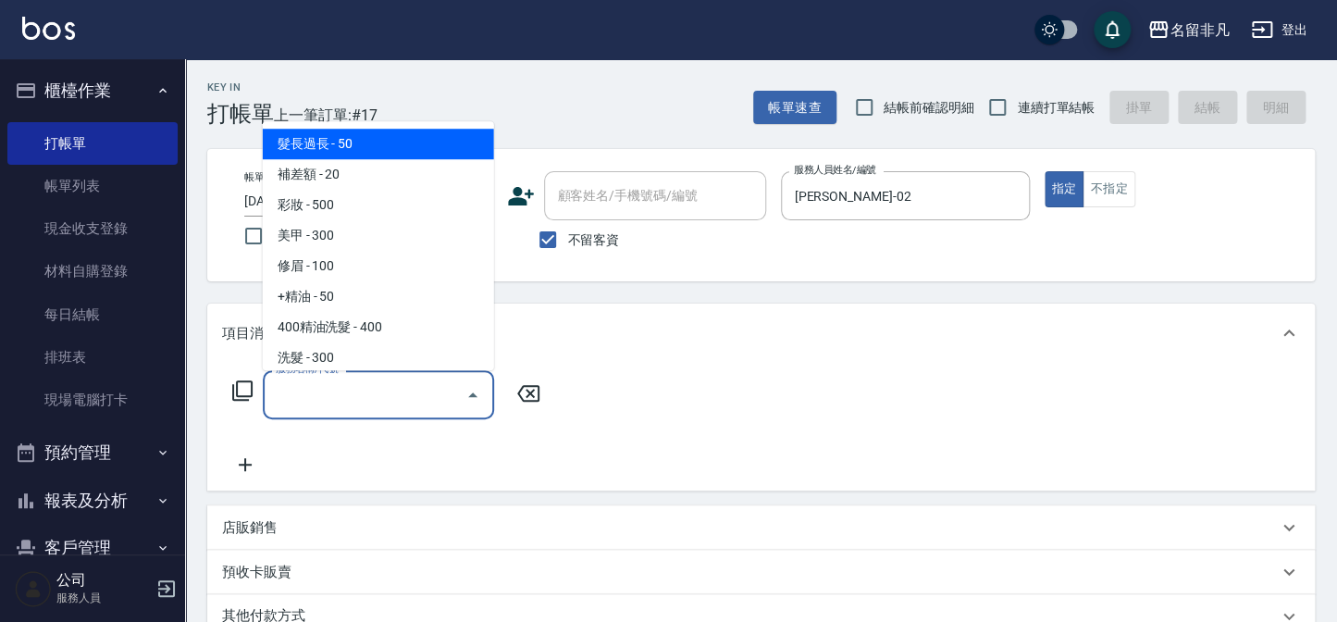
click at [392, 403] on input "服務名稱/代號" at bounding box center [364, 395] width 187 height 32
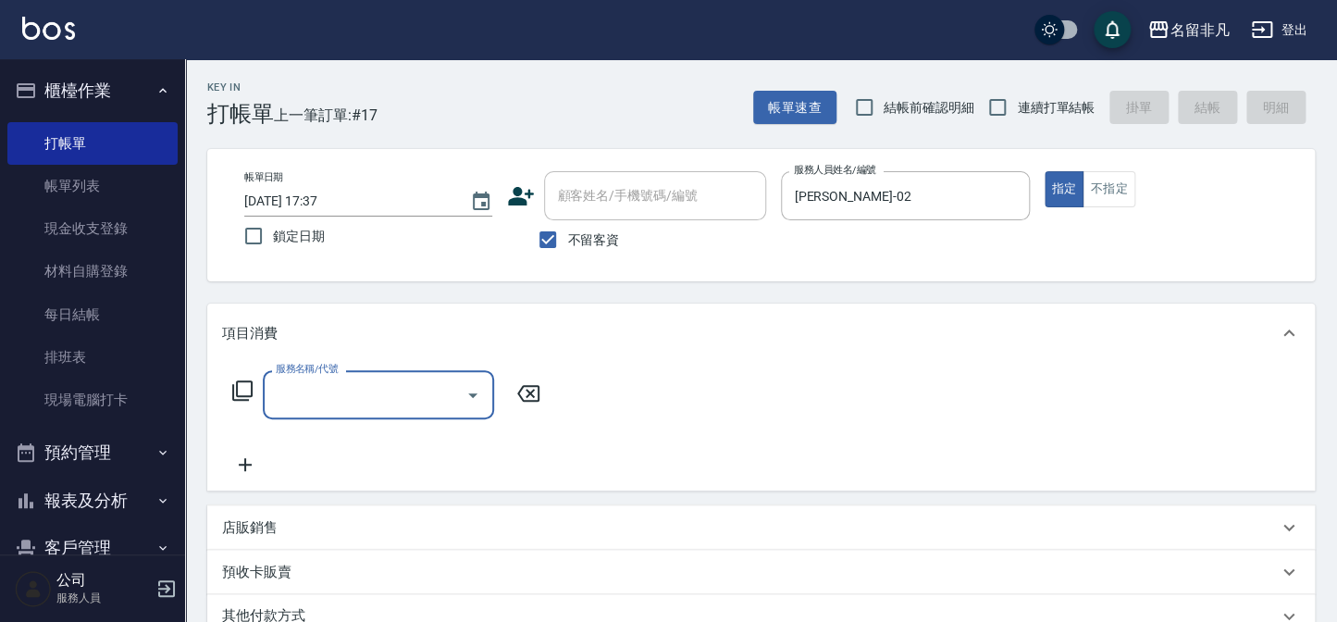
click at [400, 414] on div "服務名稱/代號" at bounding box center [378, 394] width 231 height 49
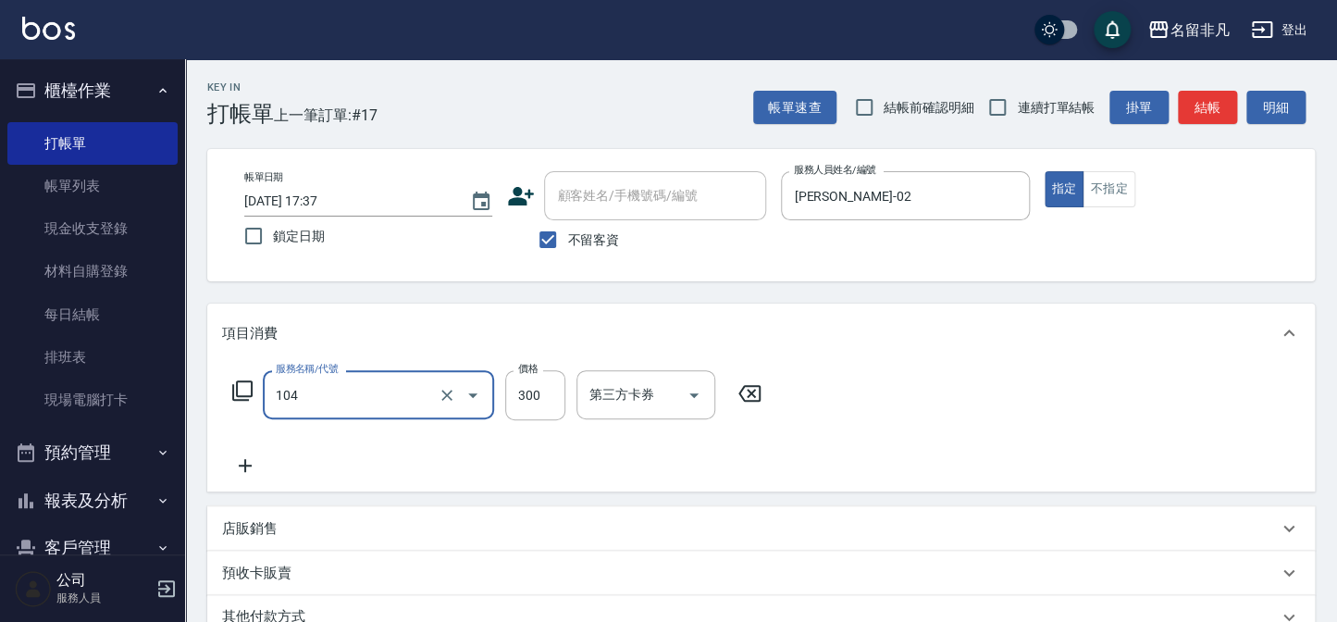
type input "洗髮(104)"
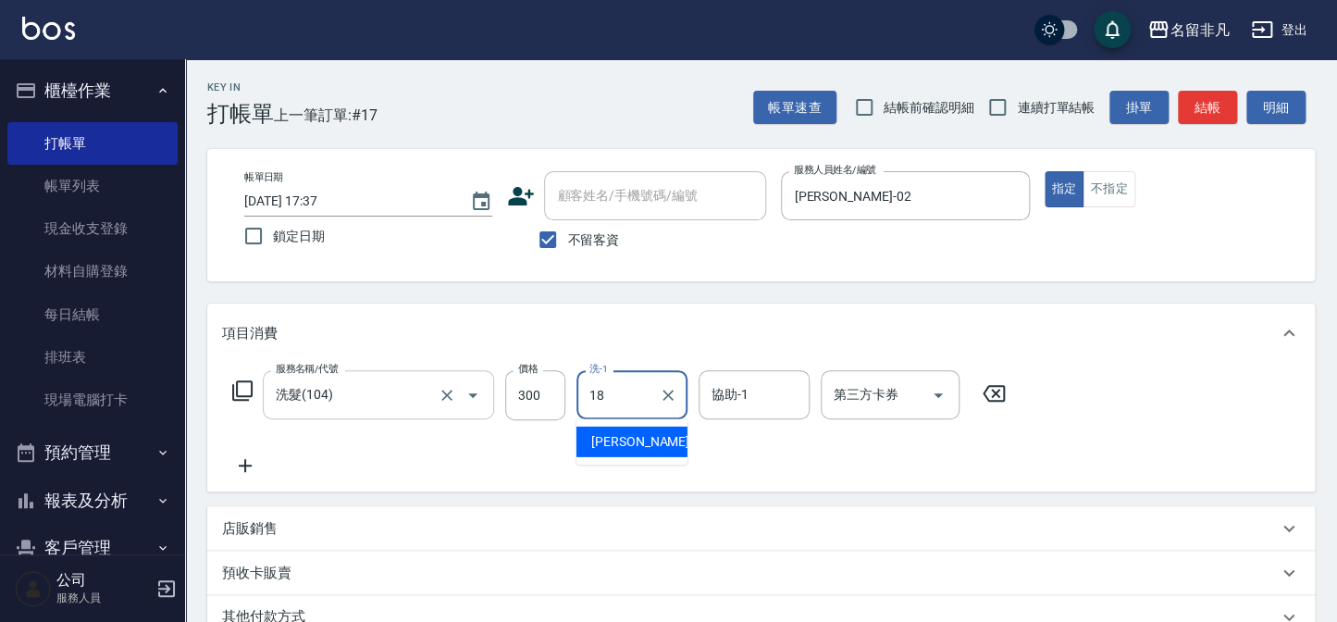
type input "[PERSON_NAME]-18"
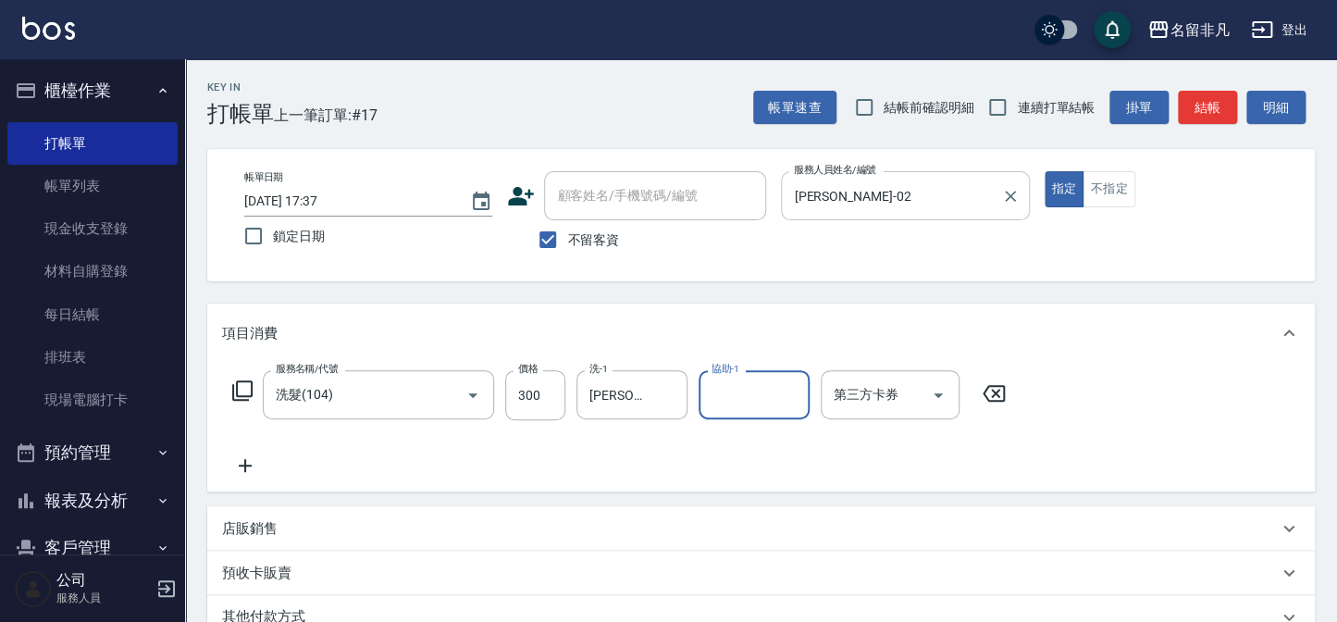
click at [937, 204] on input "[PERSON_NAME]-02" at bounding box center [891, 196] width 204 height 32
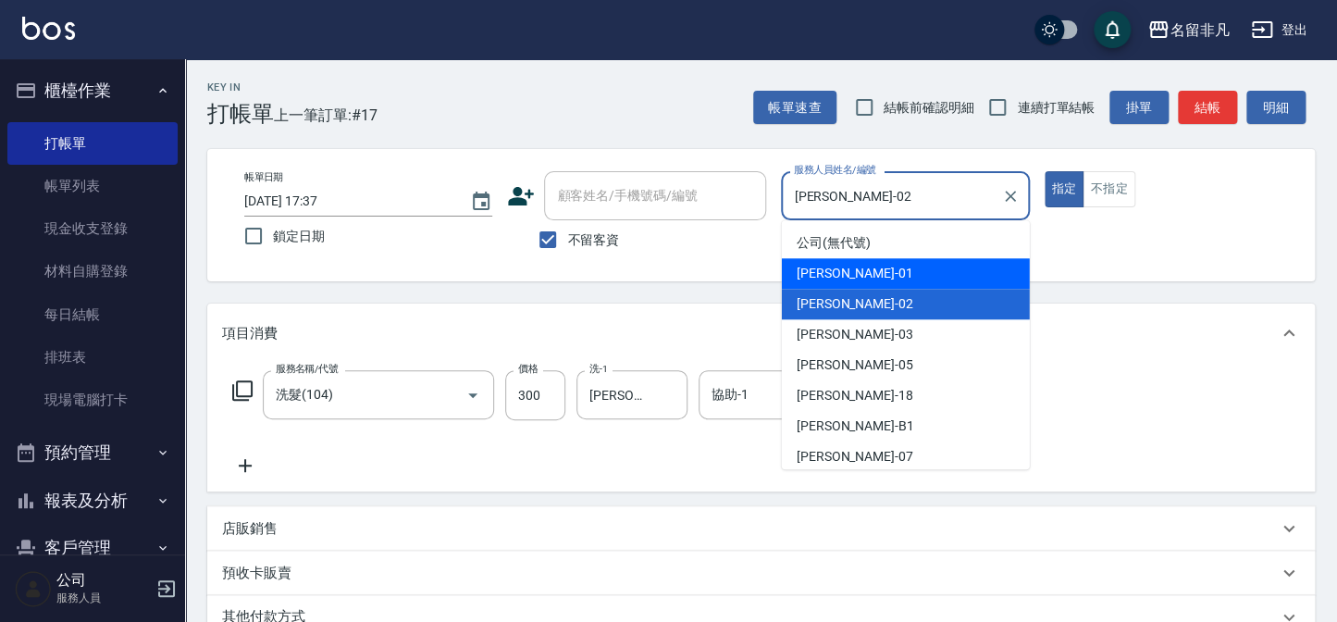
click at [903, 283] on div "[PERSON_NAME] -01" at bounding box center [906, 273] width 248 height 31
type input "[PERSON_NAME]-01"
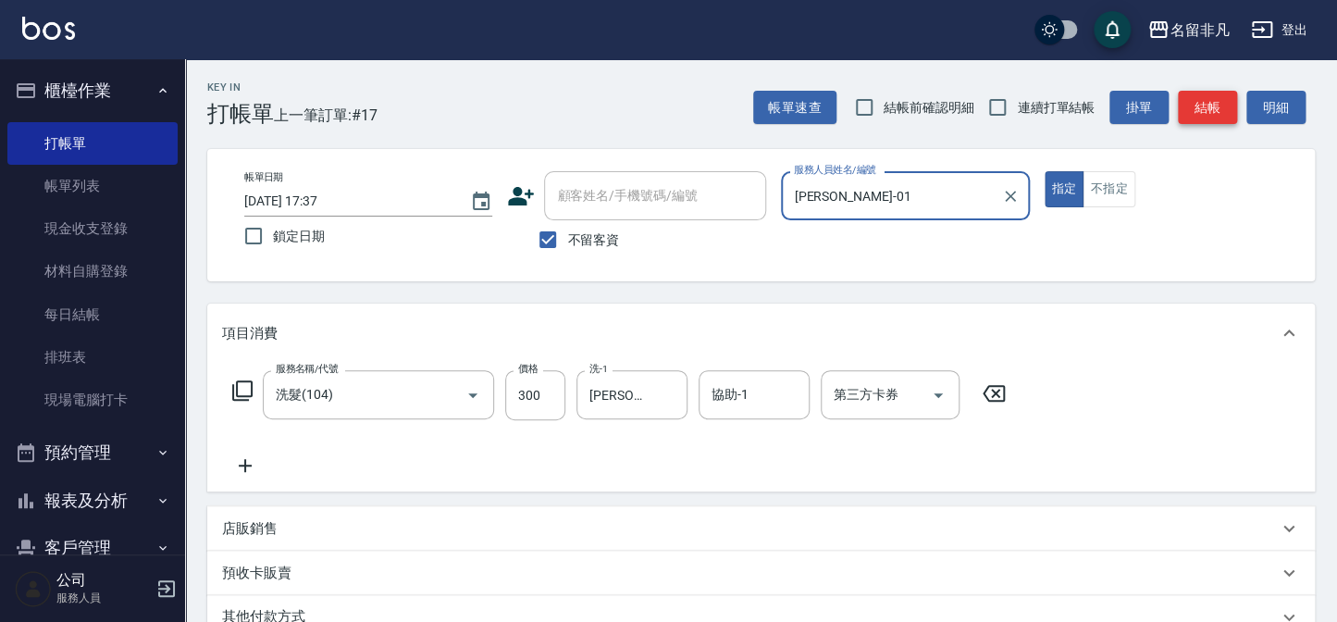
click at [1183, 102] on button "結帳" at bounding box center [1207, 108] width 59 height 34
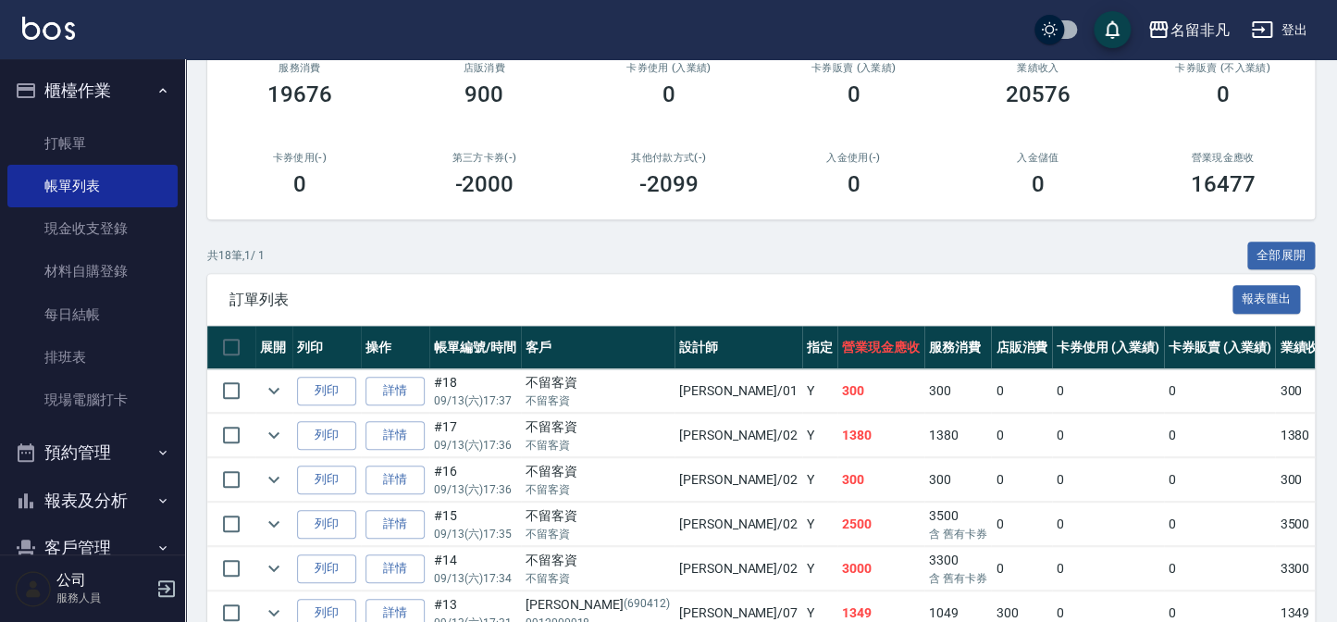
scroll to position [252, 0]
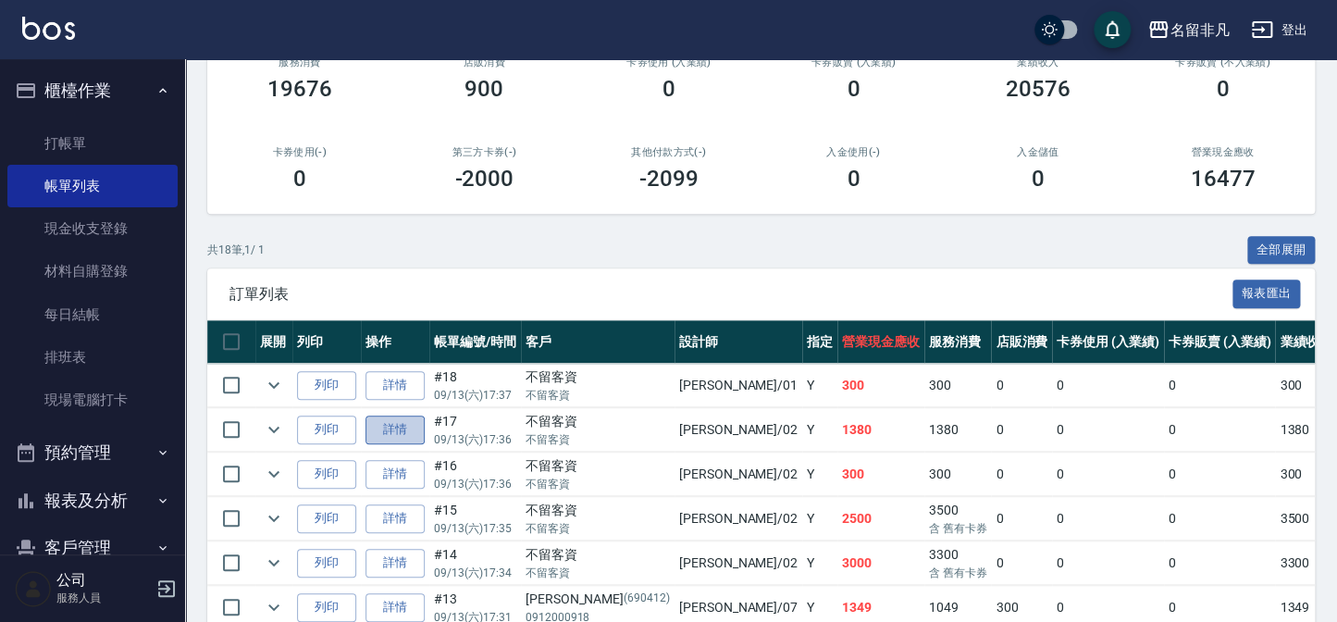
click at [410, 425] on link "詳情" at bounding box center [395, 430] width 59 height 29
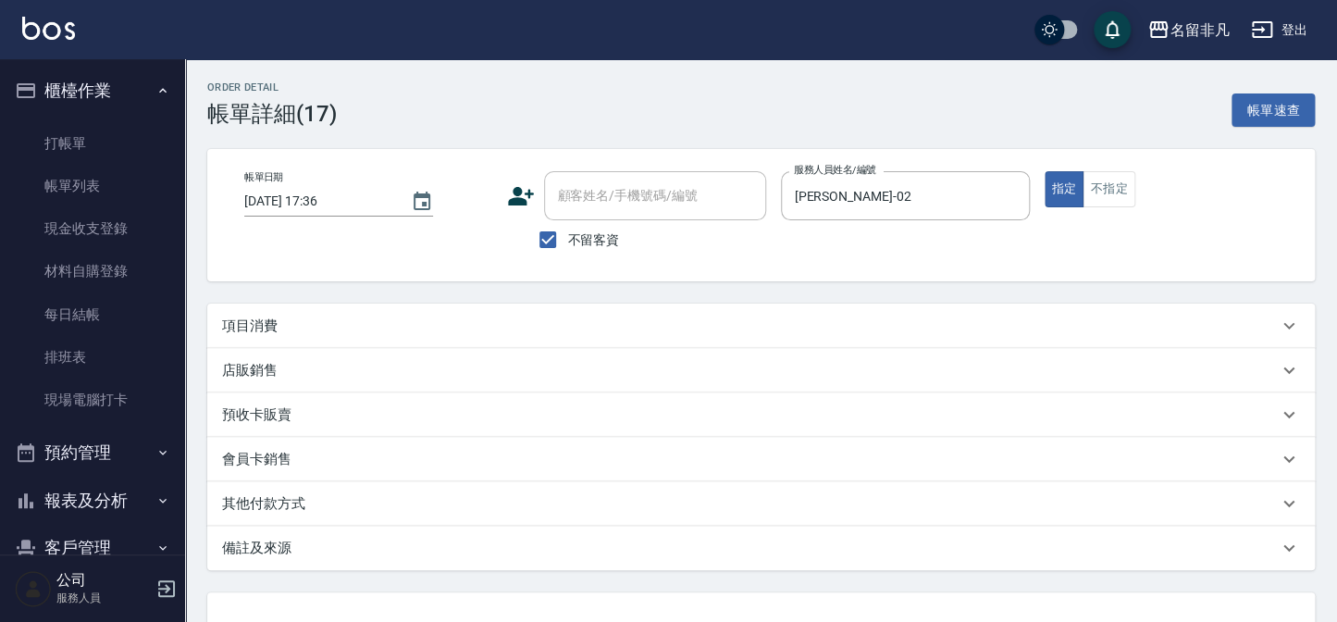
type input "[DATE] 17:36"
checkbox input "true"
type input "[PERSON_NAME]-02"
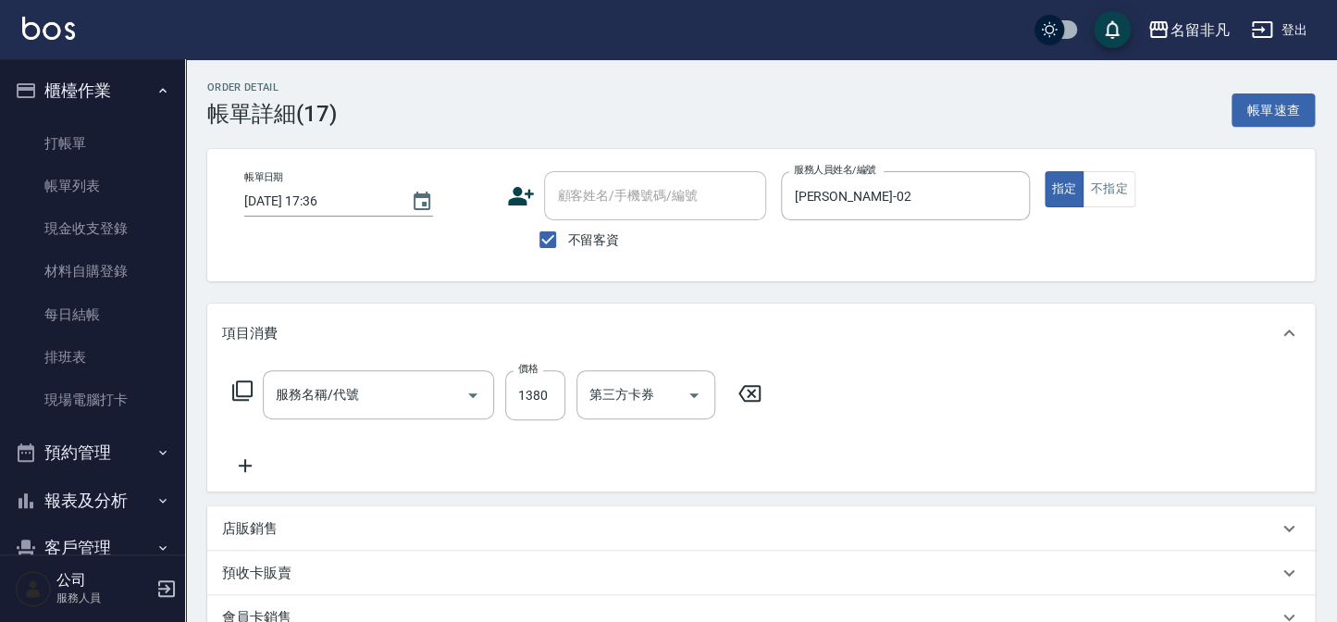
type input "洗+剪+還原酸護髮(603)"
click at [537, 393] on input "1380" at bounding box center [535, 395] width 60 height 50
type input "1390"
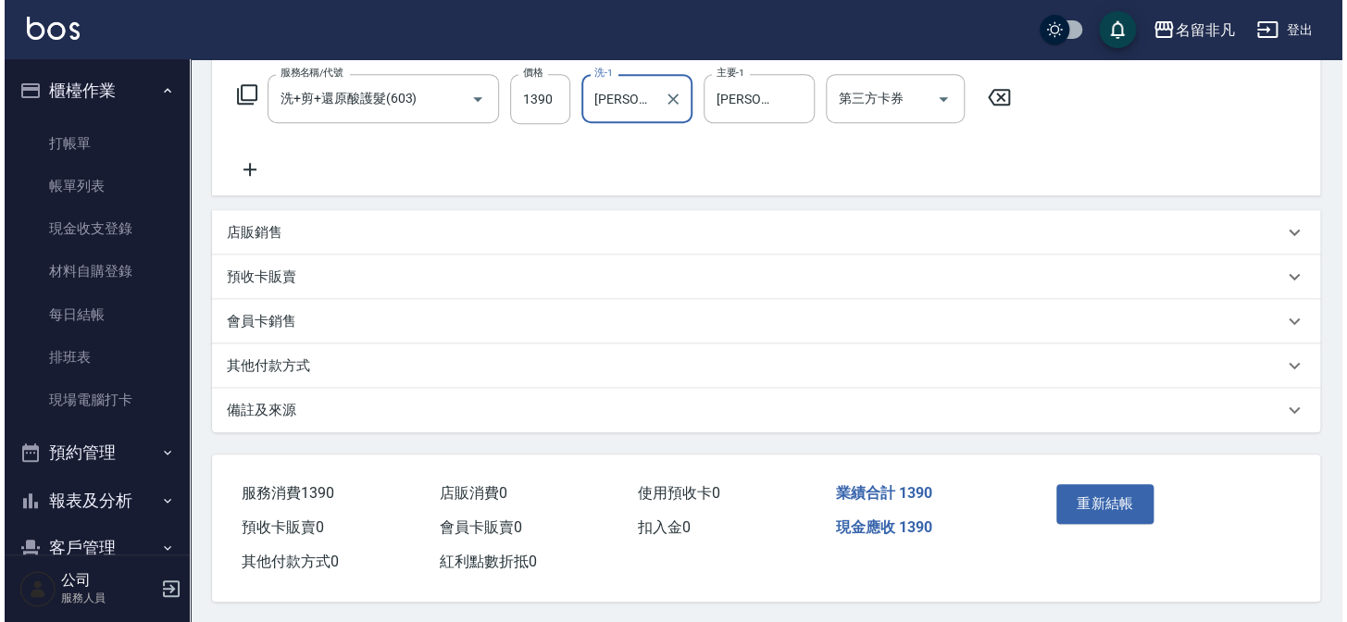
scroll to position [303, 0]
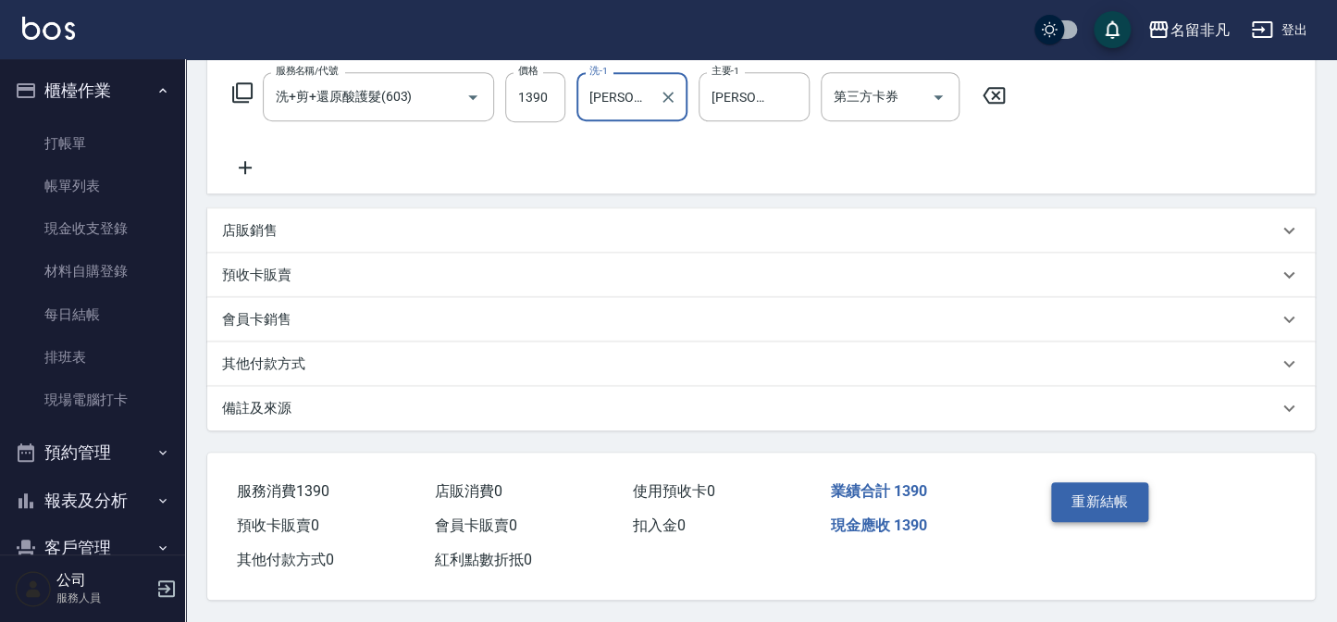
click at [1107, 503] on button "重新結帳" at bounding box center [1100, 501] width 98 height 39
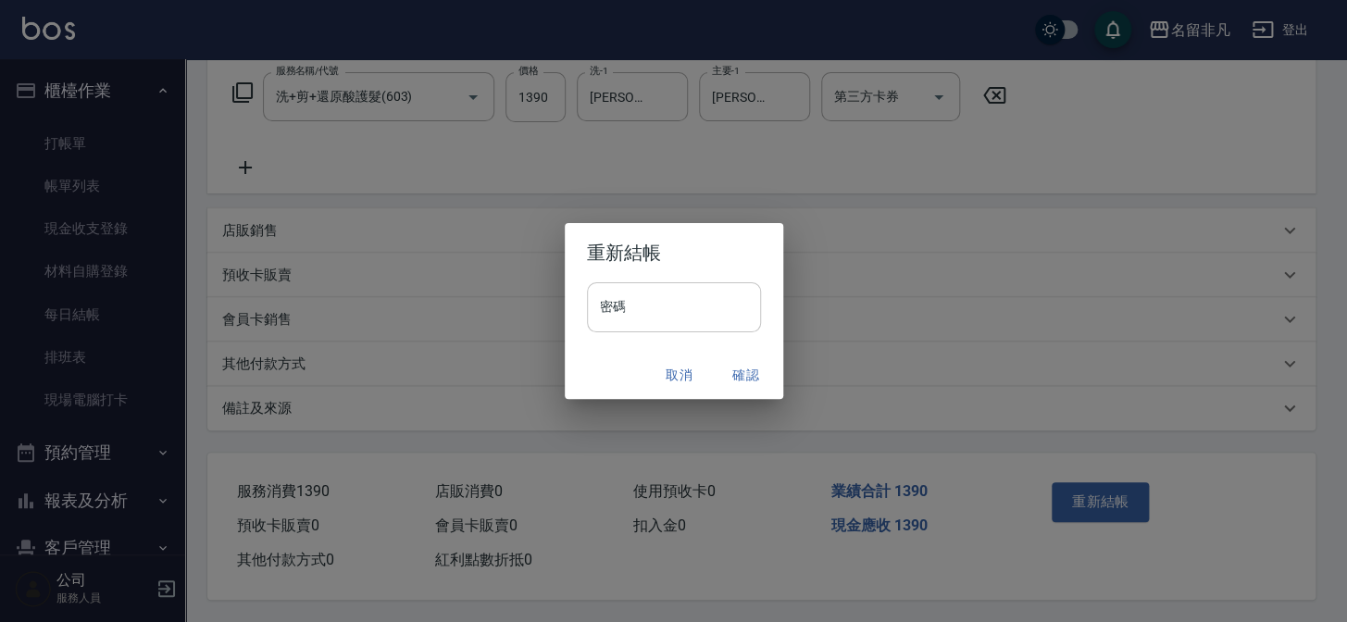
click at [726, 304] on input "密碼" at bounding box center [674, 307] width 174 height 50
type input "****"
click at [737, 367] on button "確認" at bounding box center [745, 375] width 59 height 34
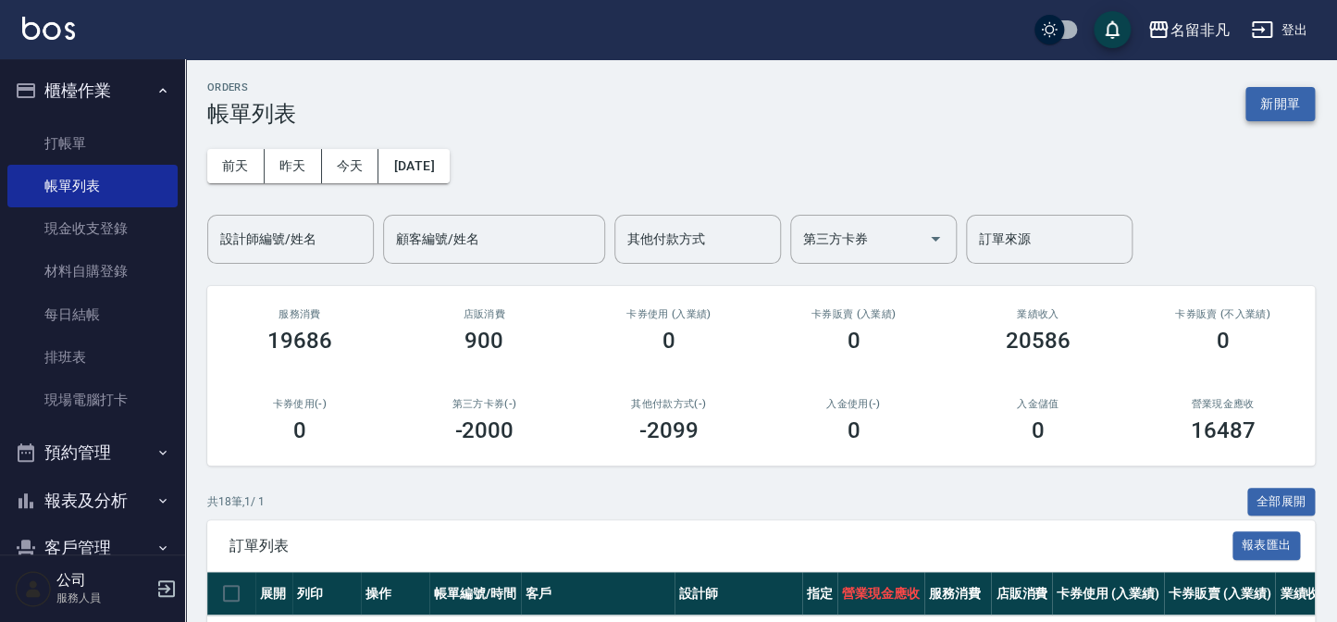
click at [1268, 105] on button "新開單" at bounding box center [1280, 104] width 69 height 34
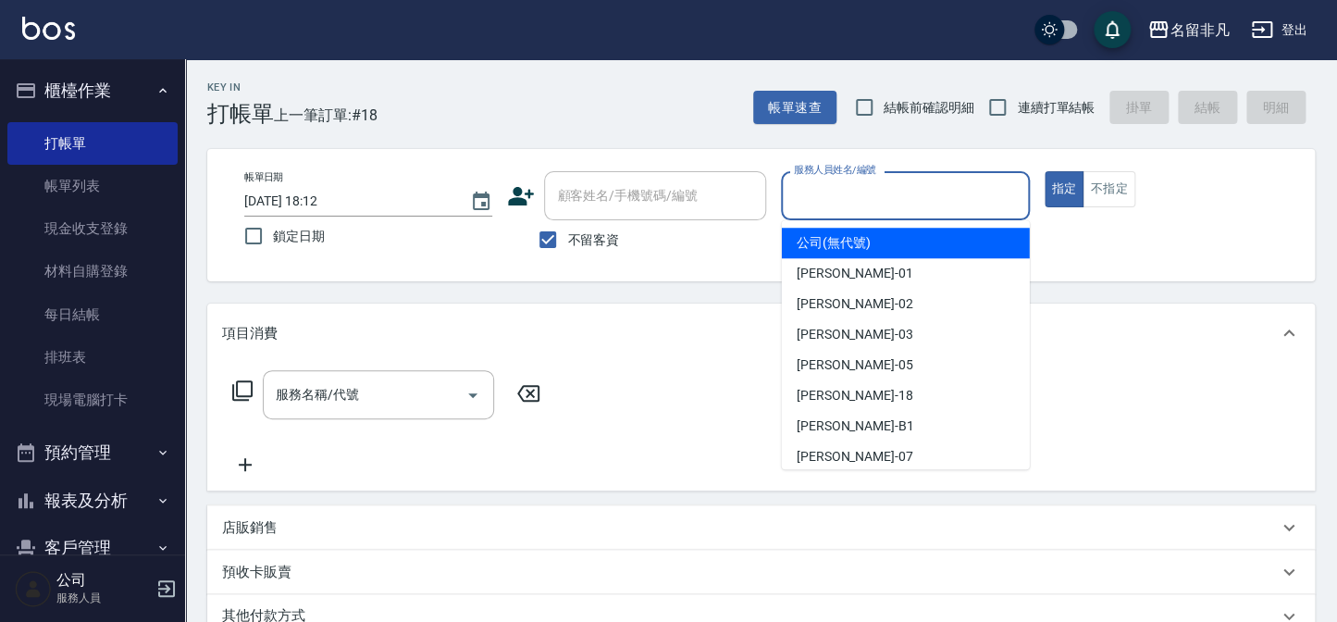
drag, startPoint x: 847, startPoint y: 190, endPoint x: 858, endPoint y: 229, distance: 40.4
click at [847, 188] on input "服務人員姓名/編號" at bounding box center [904, 196] width 231 height 32
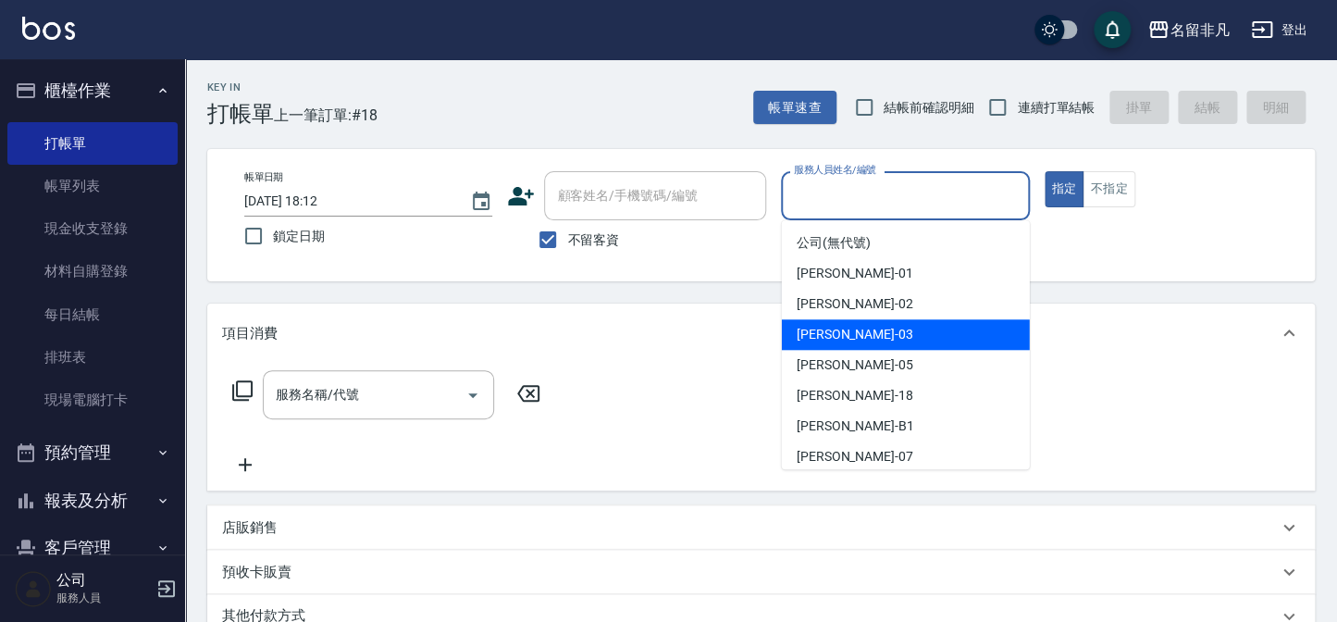
drag, startPoint x: 895, startPoint y: 333, endPoint x: 919, endPoint y: 307, distance: 35.4
click at [897, 329] on div "[PERSON_NAME] -03" at bounding box center [906, 334] width 248 height 31
type input "[PERSON_NAME]-03"
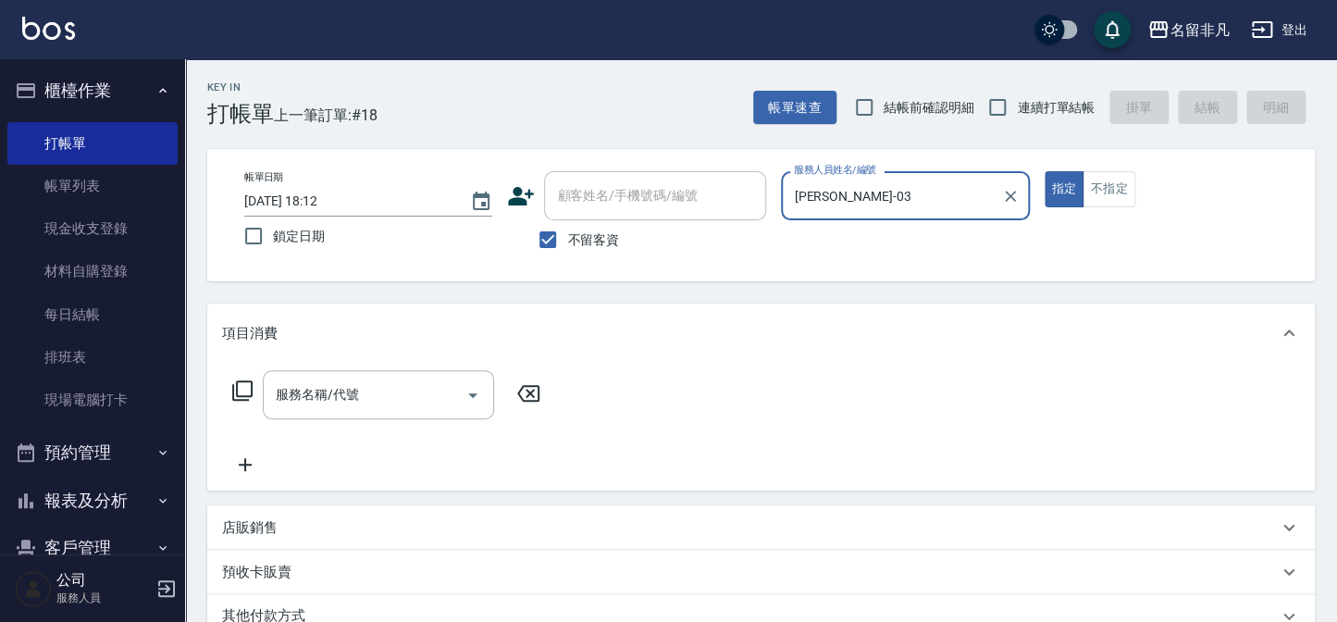
drag, startPoint x: 1058, startPoint y: 179, endPoint x: 1005, endPoint y: 194, distance: 55.0
click at [1057, 178] on button "指定" at bounding box center [1065, 189] width 40 height 36
click at [242, 387] on icon at bounding box center [242, 390] width 22 height 22
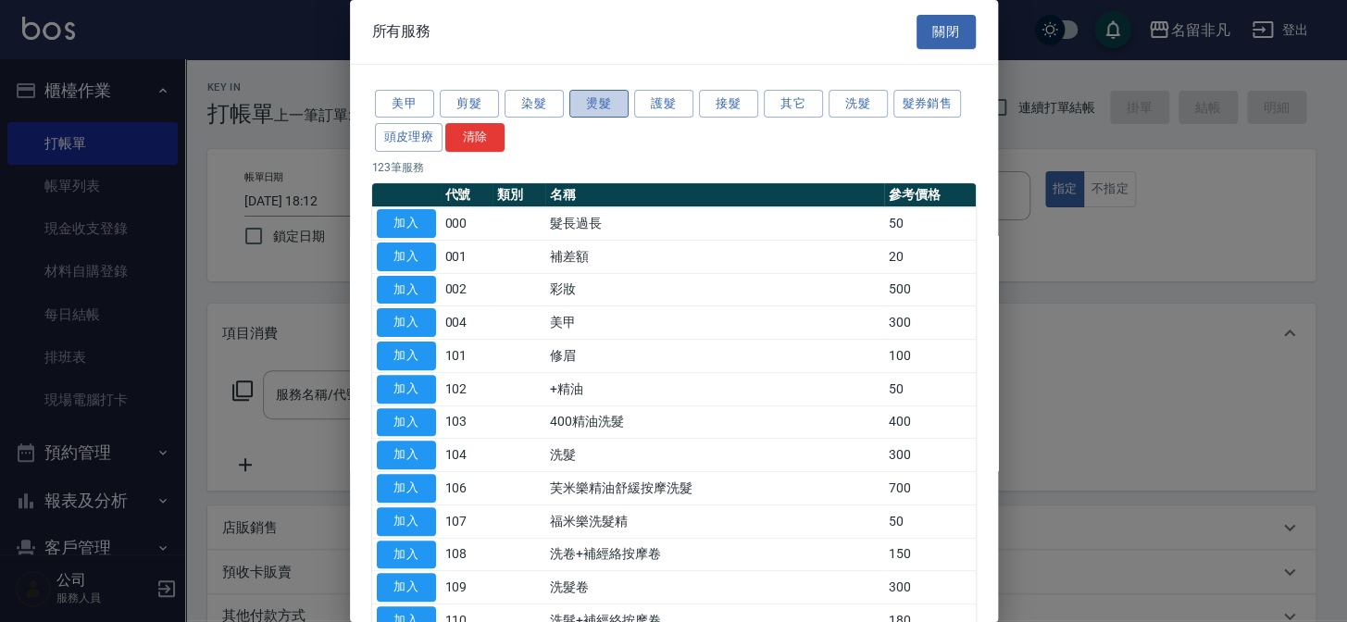
click at [606, 101] on button "燙髮" at bounding box center [598, 104] width 59 height 29
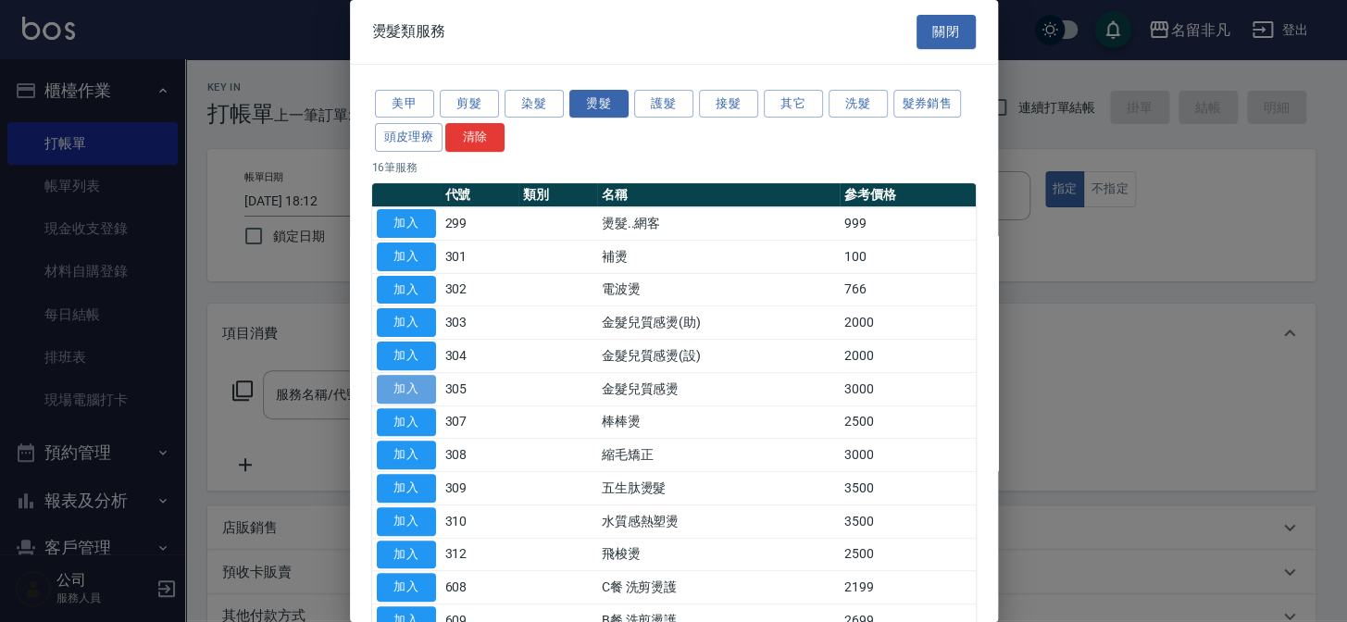
click at [429, 381] on button "加入" at bounding box center [406, 389] width 59 height 29
type input "金髮兒質感燙(305)"
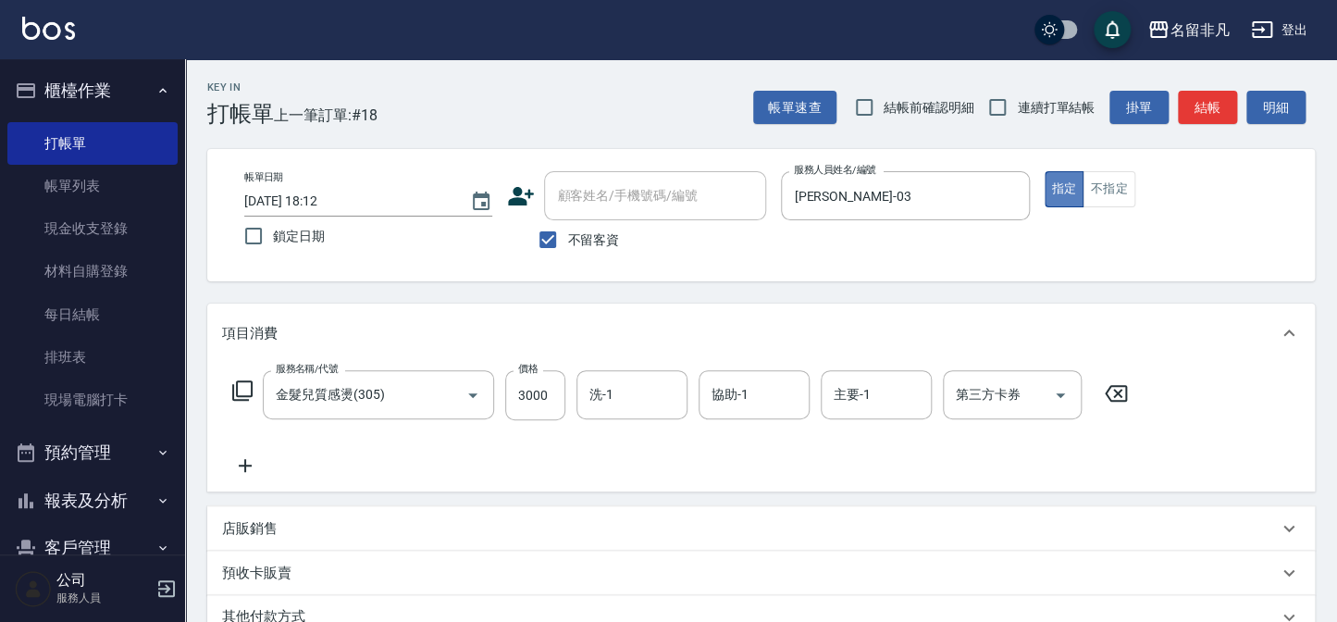
click at [1064, 180] on button "指定" at bounding box center [1065, 189] width 40 height 36
click at [1063, 190] on button "指定" at bounding box center [1065, 189] width 40 height 36
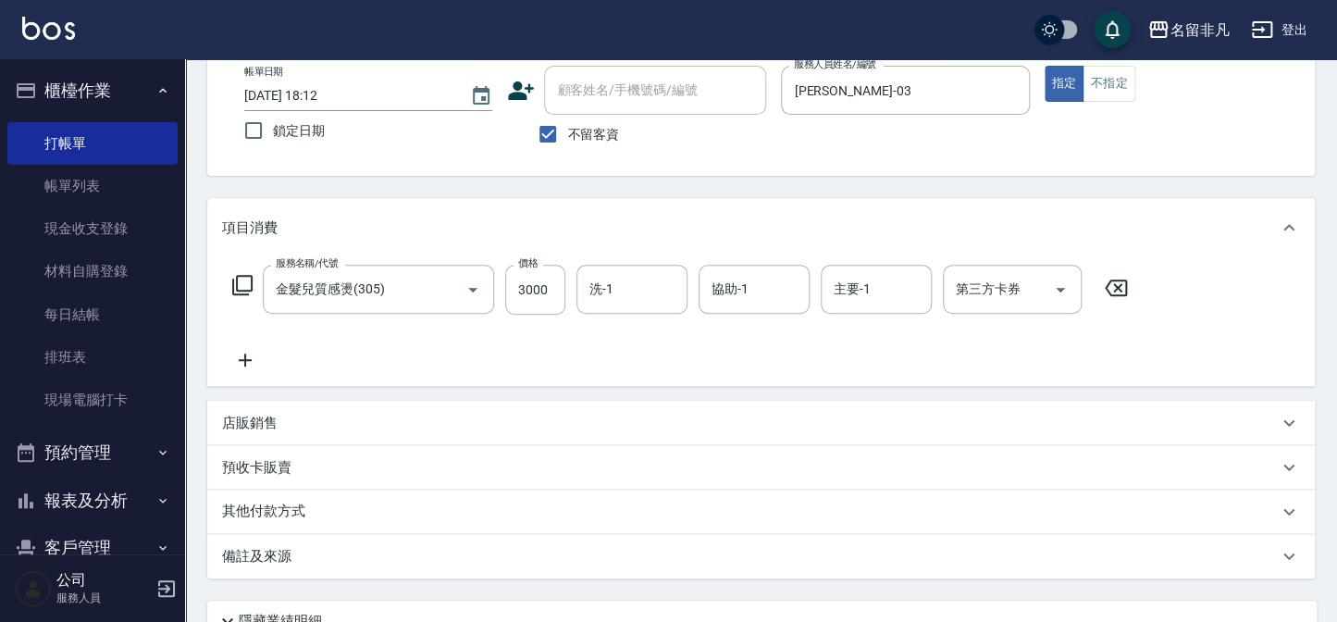
scroll to position [99, 0]
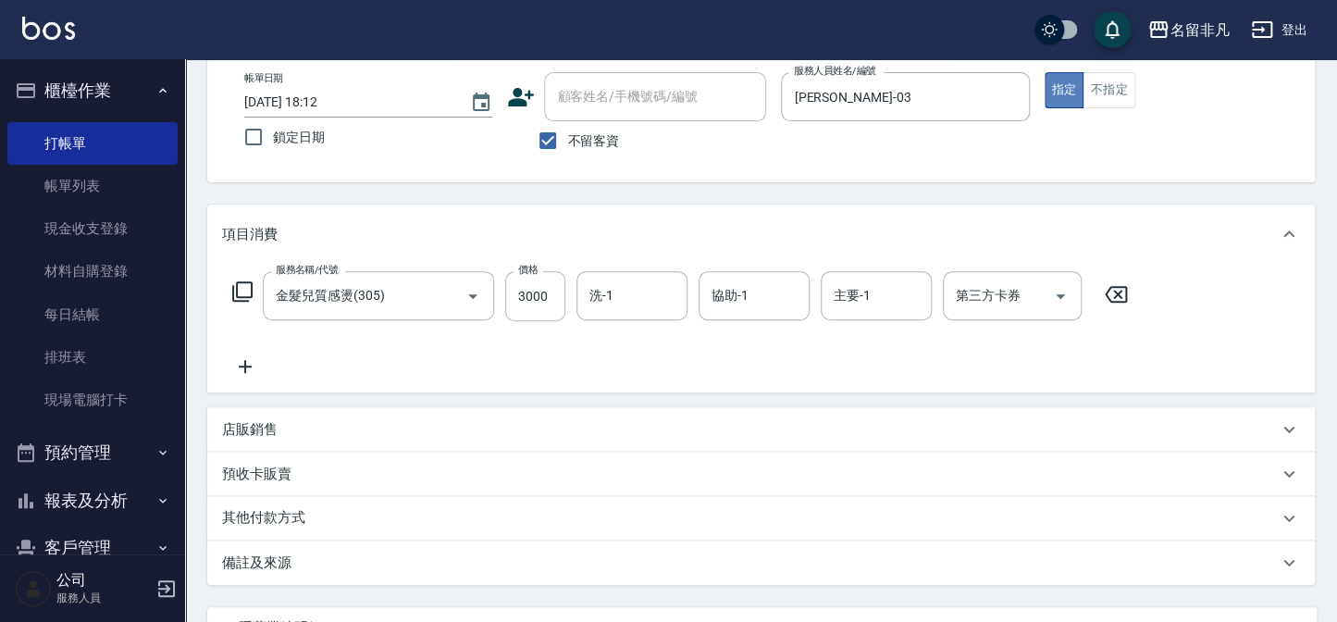
click at [1071, 81] on button "指定" at bounding box center [1065, 90] width 40 height 36
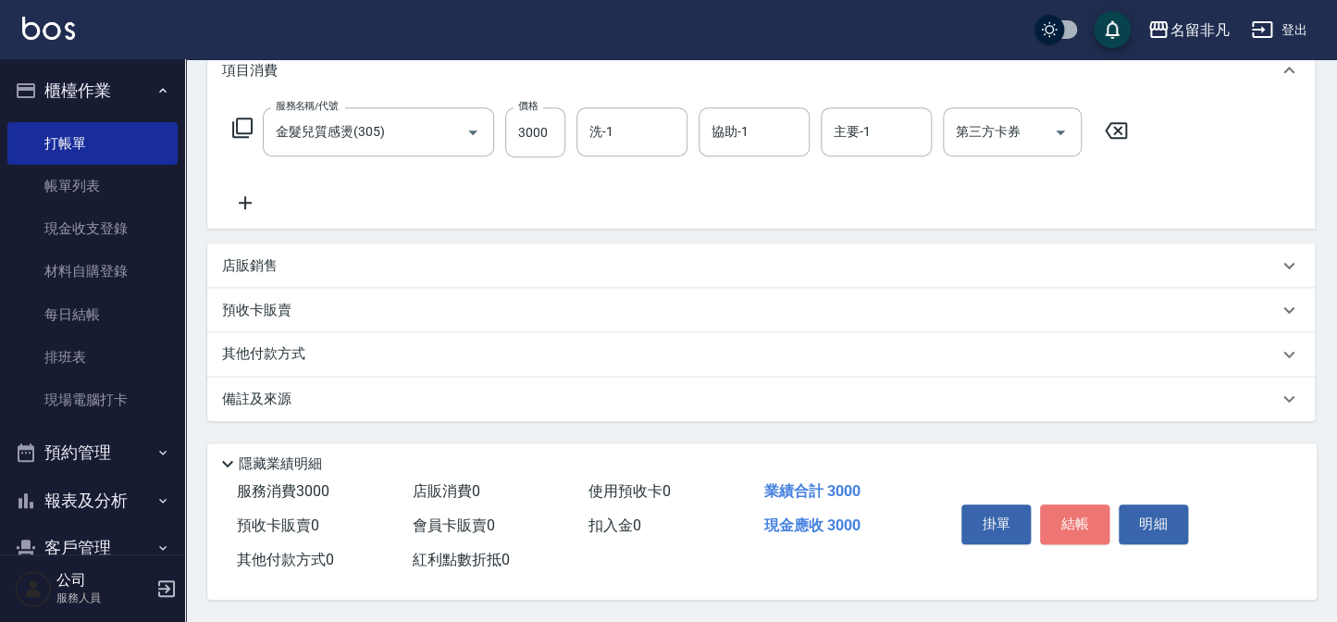
click at [1096, 515] on button "結帳" at bounding box center [1074, 523] width 69 height 39
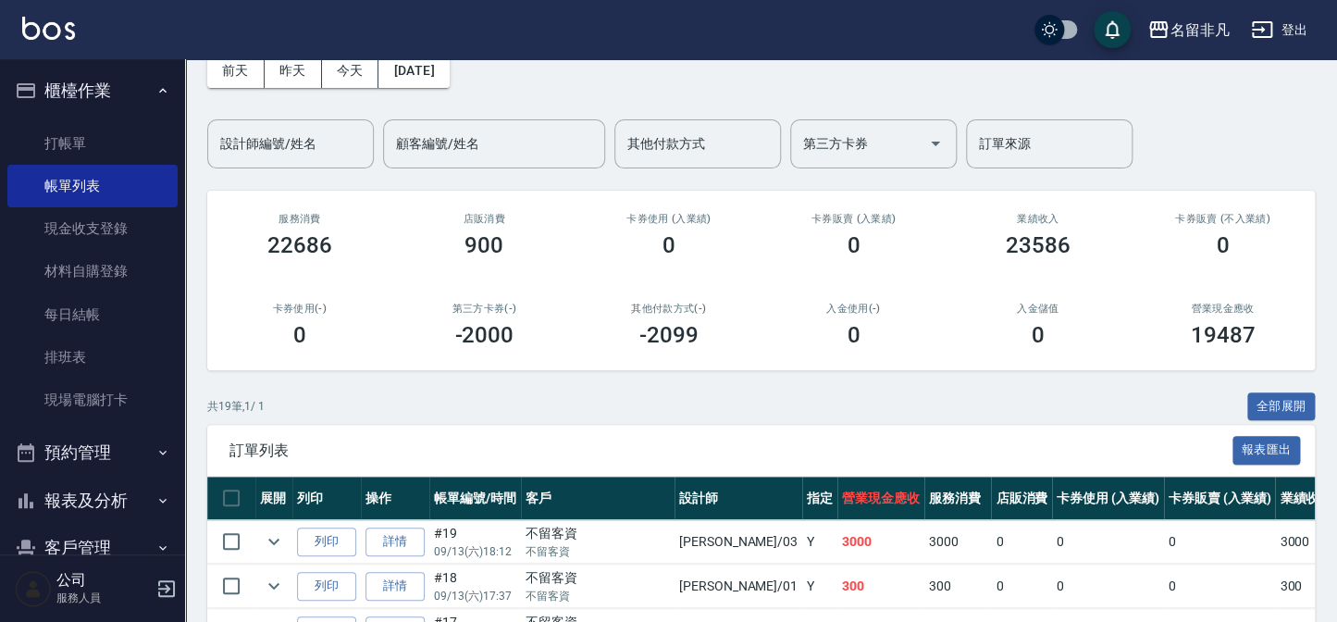
scroll to position [168, 0]
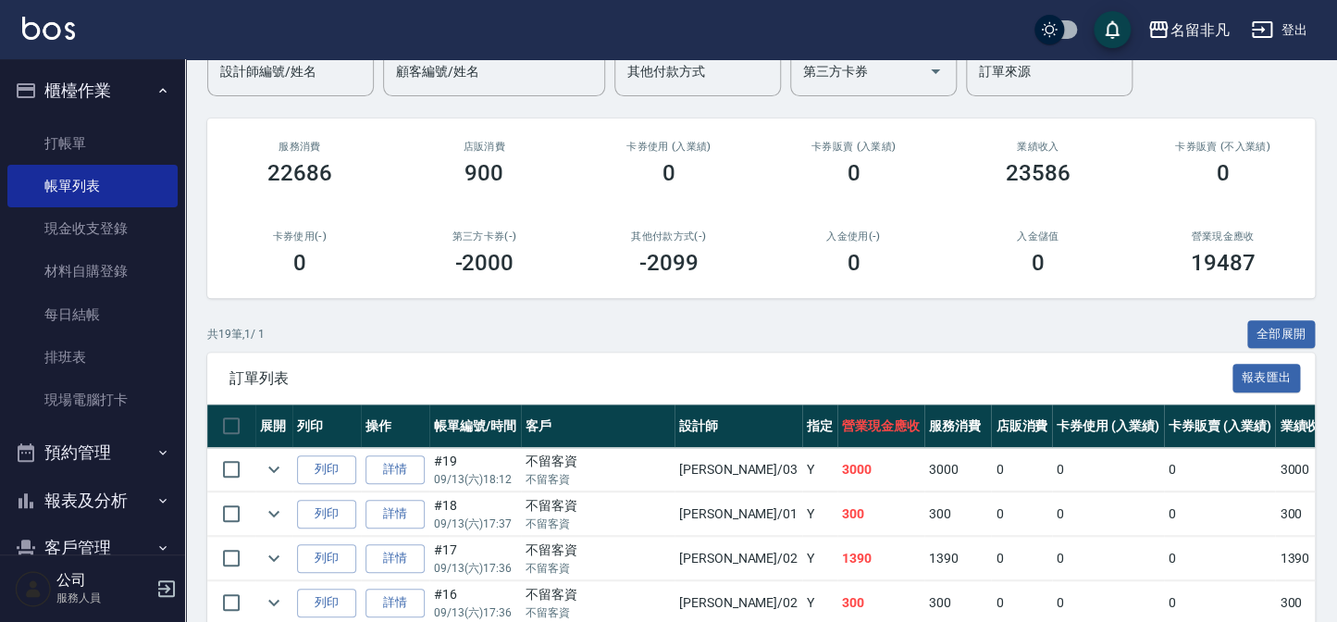
click at [110, 500] on button "報表及分析" at bounding box center [92, 501] width 170 height 48
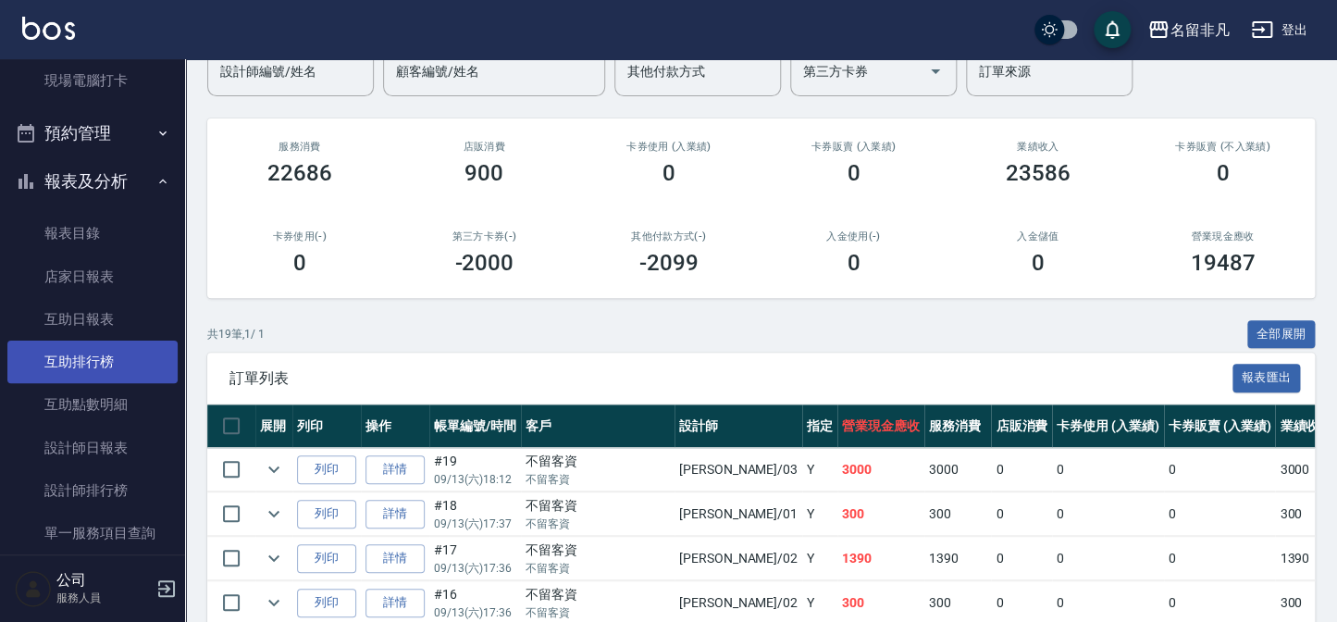
scroll to position [336, 0]
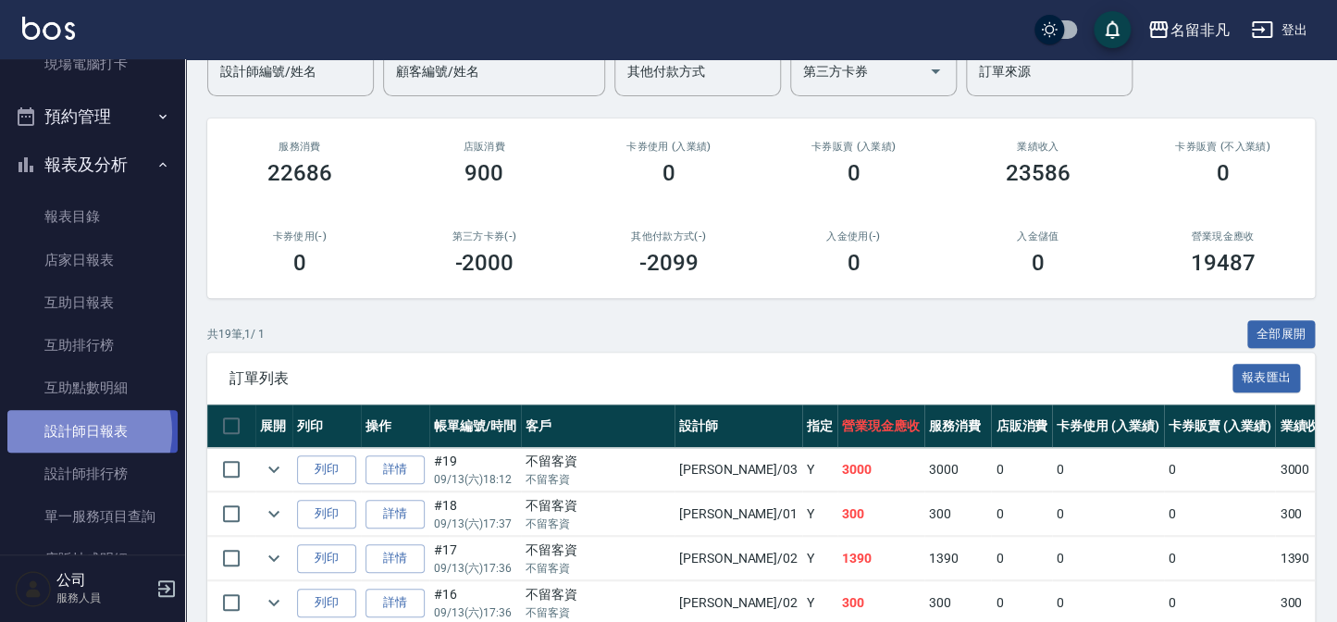
click at [76, 431] on link "設計師日報表" at bounding box center [92, 431] width 170 height 43
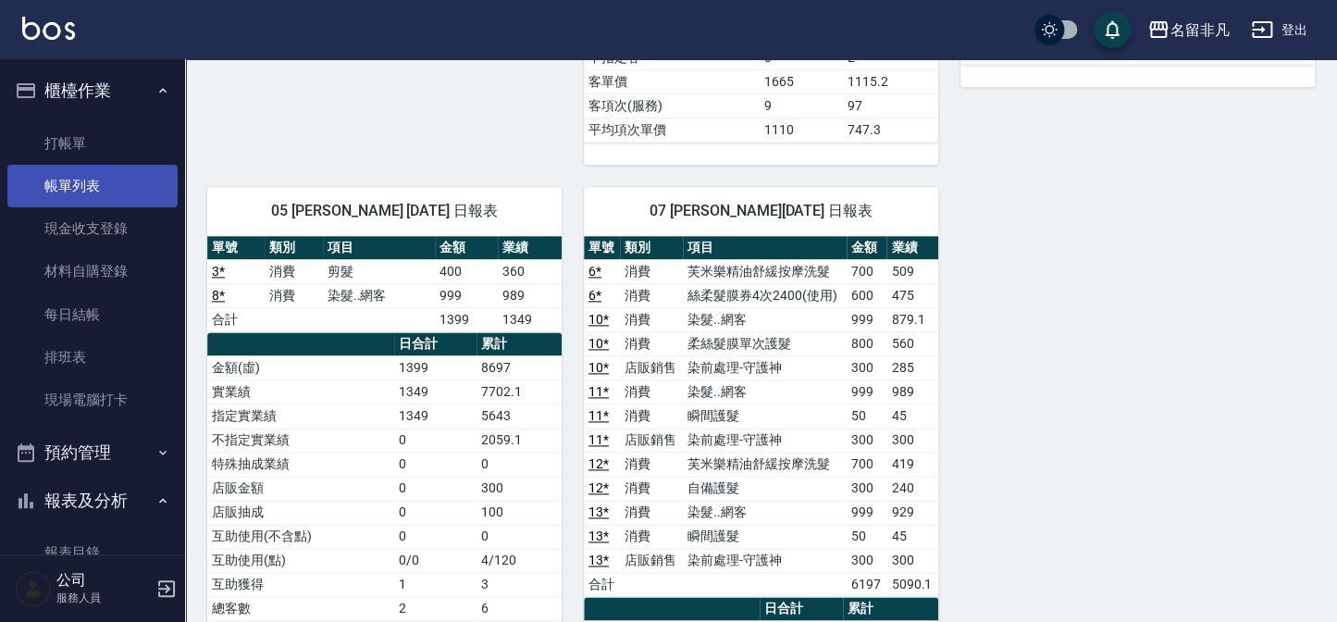
scroll to position [504, 0]
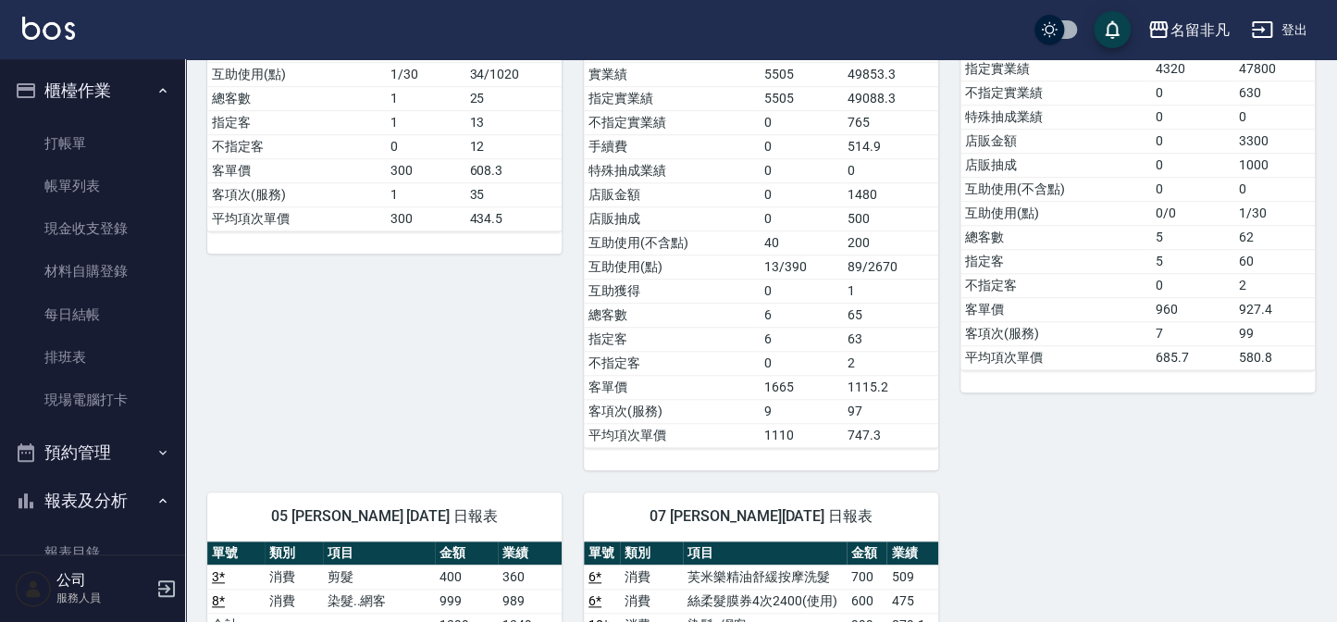
click at [93, 85] on button "櫃檯作業" at bounding box center [92, 91] width 170 height 48
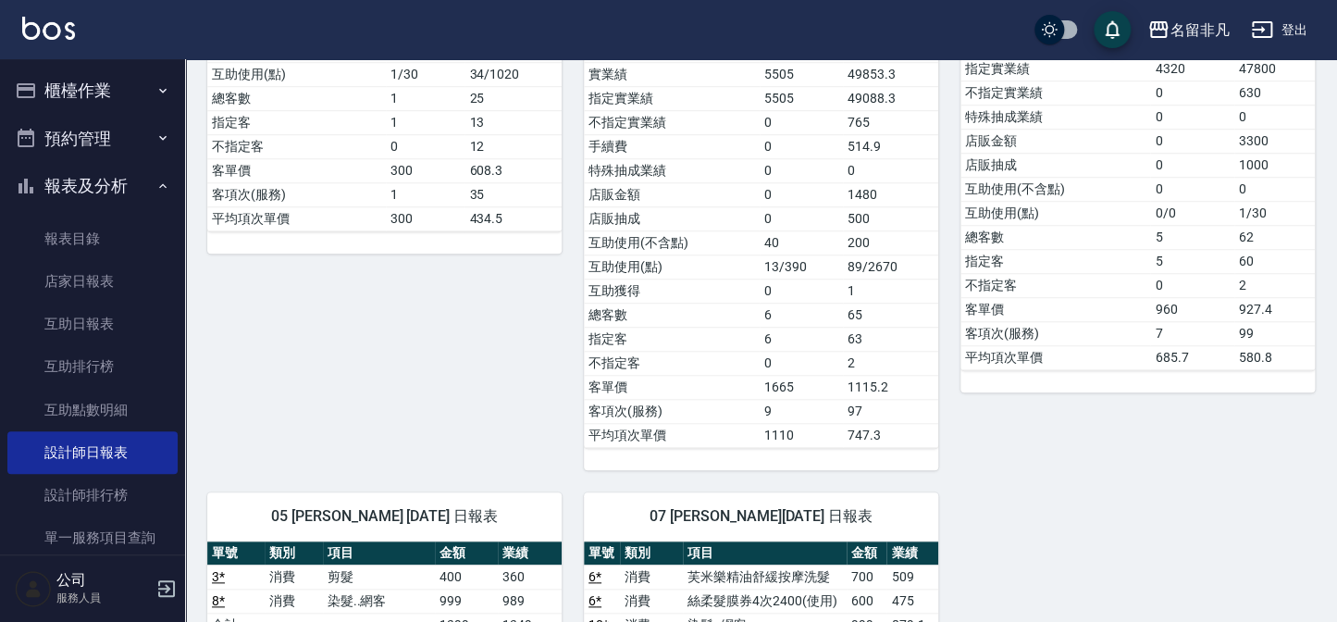
click at [101, 89] on button "櫃檯作業" at bounding box center [92, 91] width 170 height 48
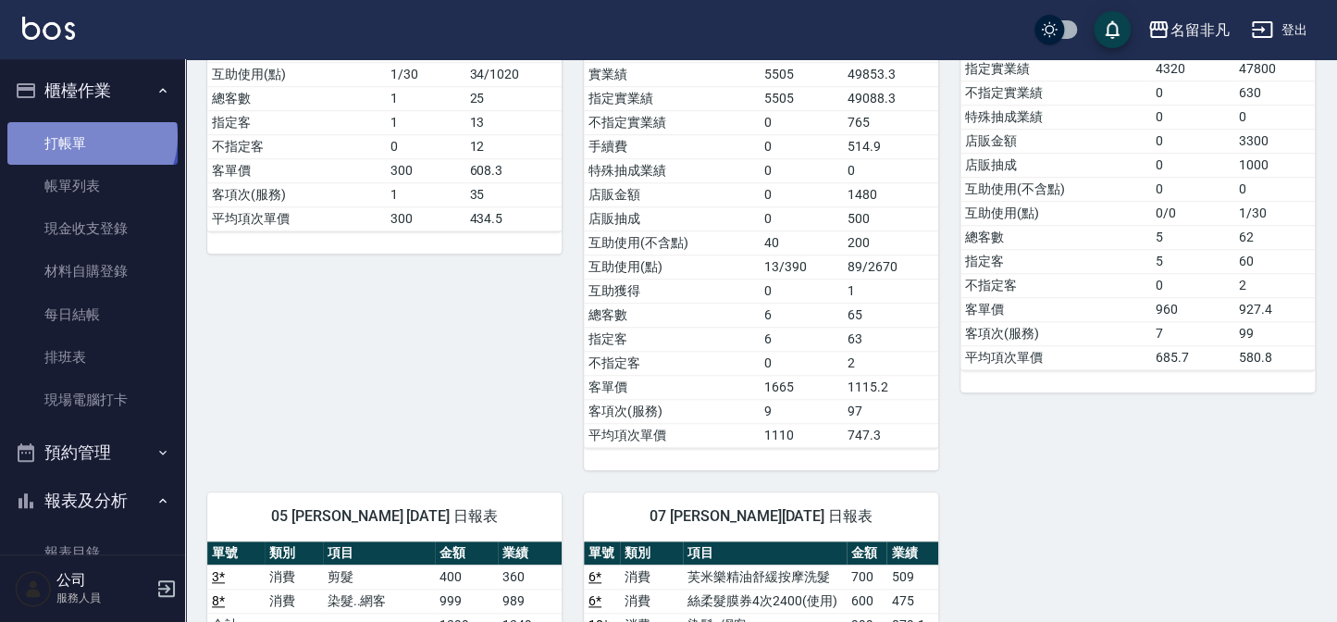
click at [90, 136] on link "打帳單" at bounding box center [92, 143] width 170 height 43
